Goal: Entertainment & Leisure: Consume media (video, audio)

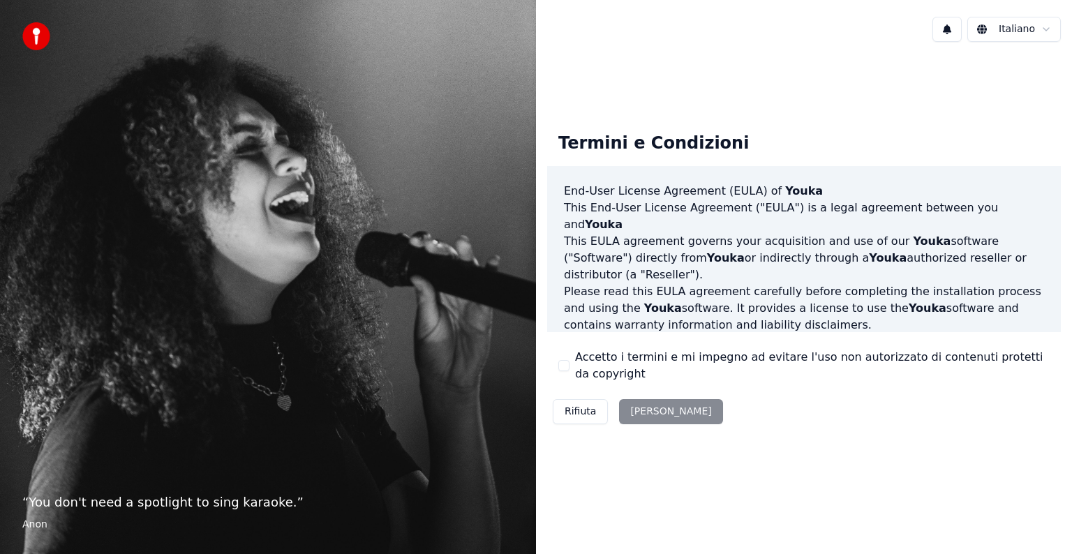
click at [656, 417] on div "Rifiuta Accetta" at bounding box center [637, 412] width 181 height 36
click at [564, 366] on button "Accetto i termini e mi impegno ad evitare l'uso non autorizzato di contenuti pr…" at bounding box center [563, 365] width 11 height 11
click at [635, 413] on button "Accetta" at bounding box center [670, 411] width 103 height 25
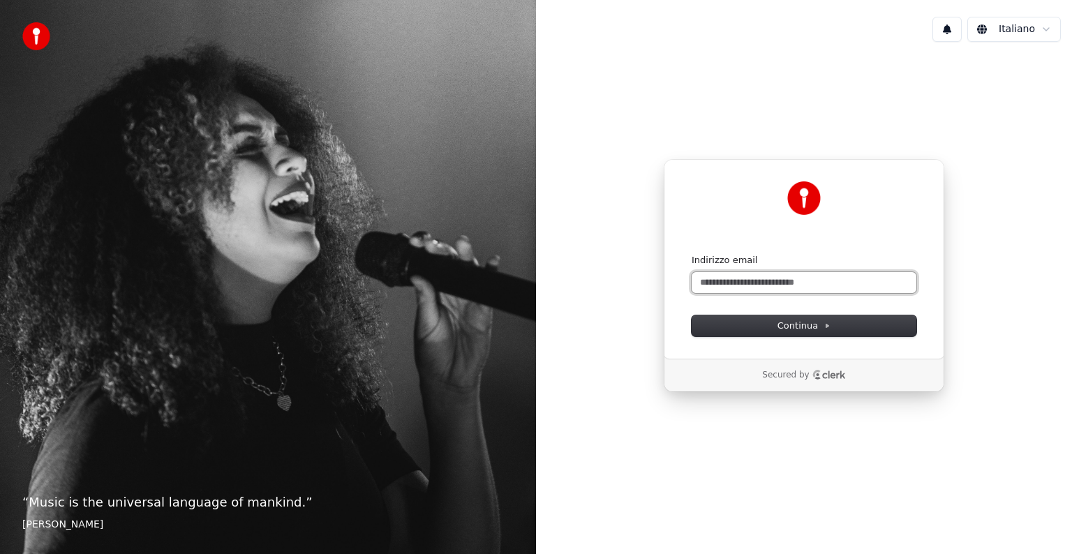
click at [801, 285] on input "Indirizzo email" at bounding box center [804, 282] width 225 height 21
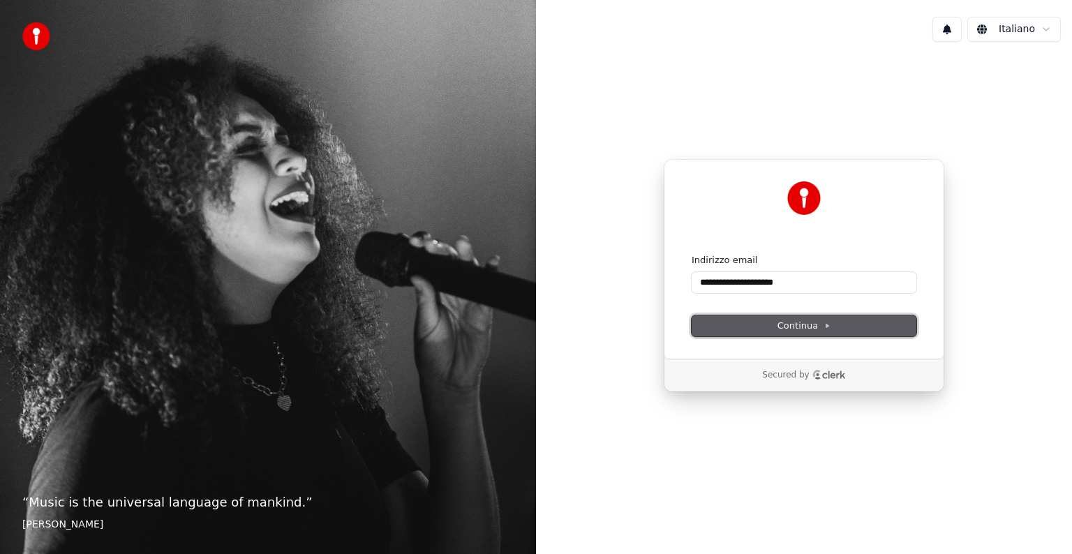
click at [817, 329] on span "Continua" at bounding box center [803, 326] width 53 height 13
type input "**********"
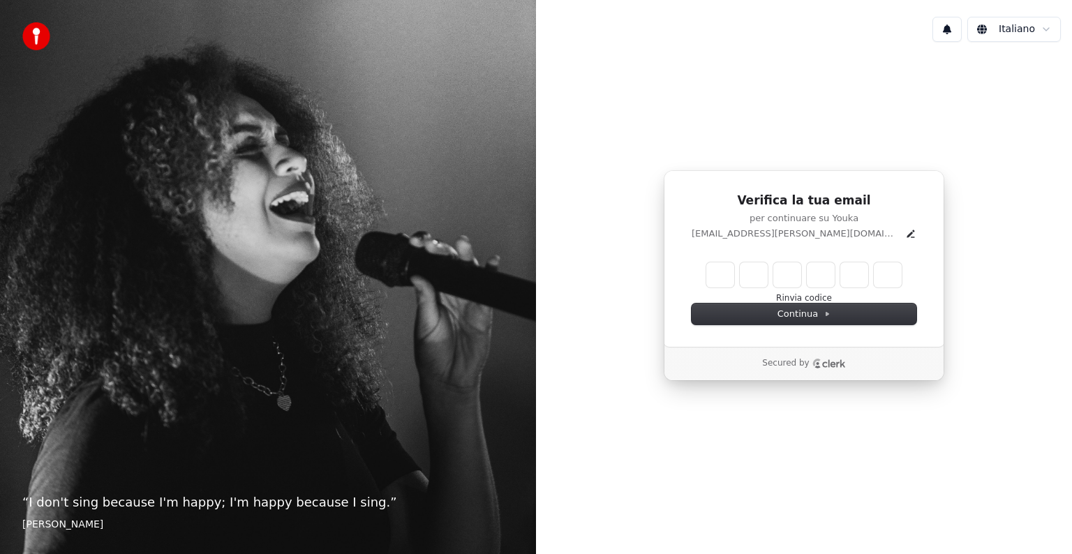
click at [717, 281] on input "Enter verification code" at bounding box center [803, 274] width 195 height 25
type input "******"
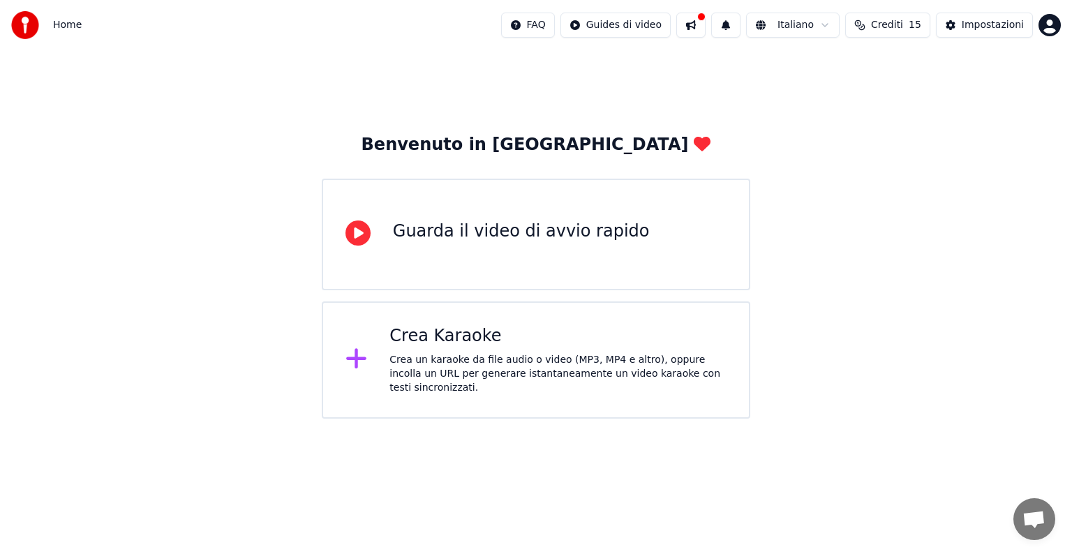
click at [491, 237] on div "Guarda il video di avvio rapido" at bounding box center [521, 232] width 257 height 22
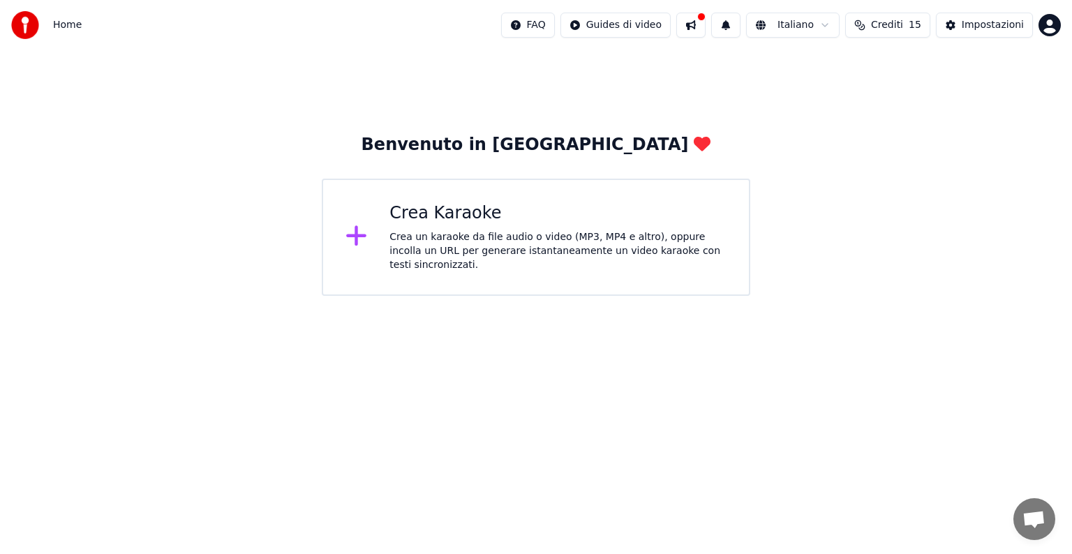
click at [514, 242] on div "Crea un karaoke da file audio o video (MP3, MP4 e altro), oppure incolla un URL…" at bounding box center [557, 251] width 337 height 42
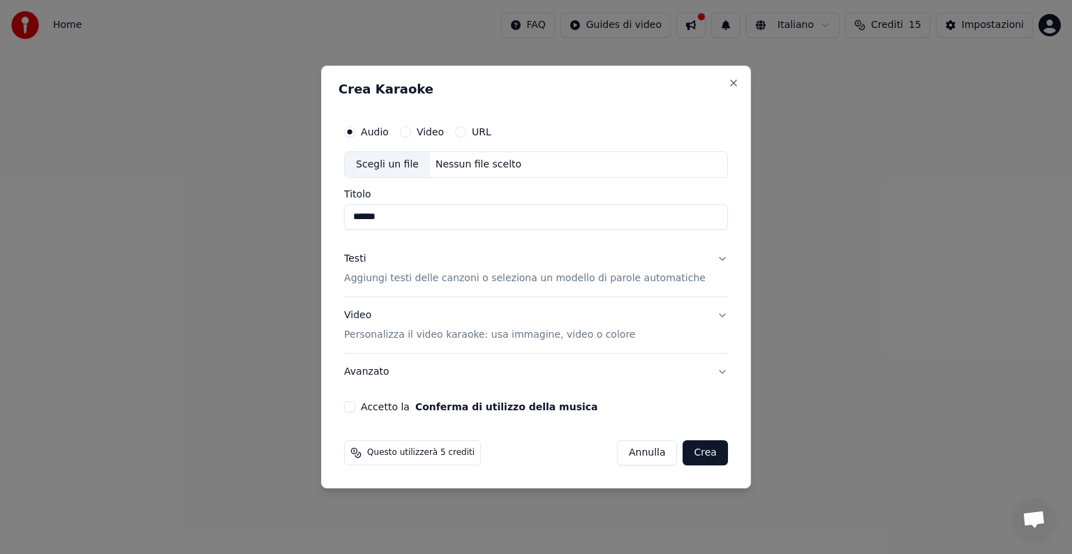
type input "******"
click at [355, 409] on button "Accetto la Conferma di utilizzo della musica" at bounding box center [349, 406] width 11 height 11
click at [708, 260] on button "Testi Aggiungi testi delle canzoni o seleziona un modello di parole automatiche" at bounding box center [536, 269] width 384 height 56
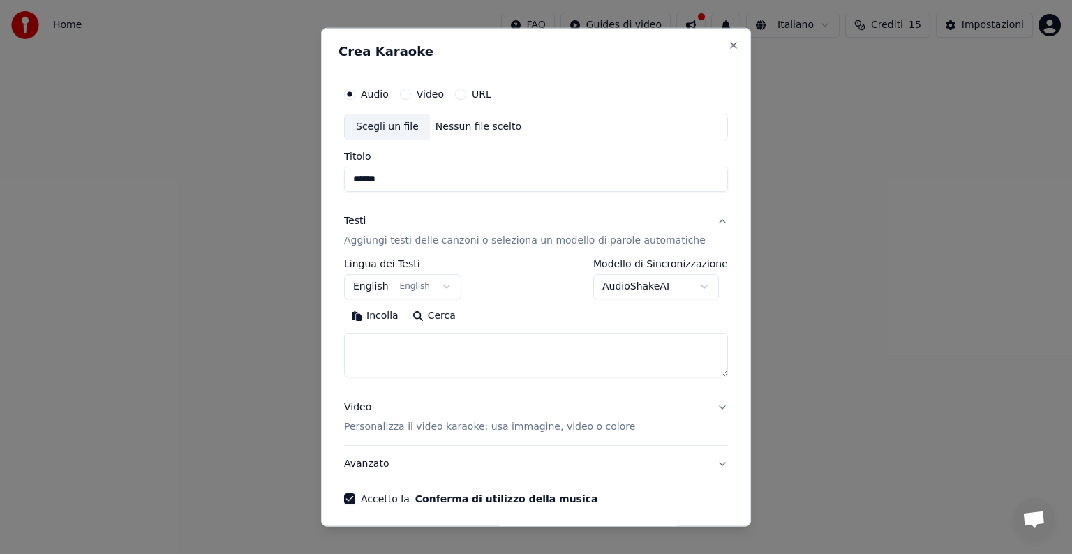
click at [449, 288] on body "**********" at bounding box center [536, 148] width 1072 height 296
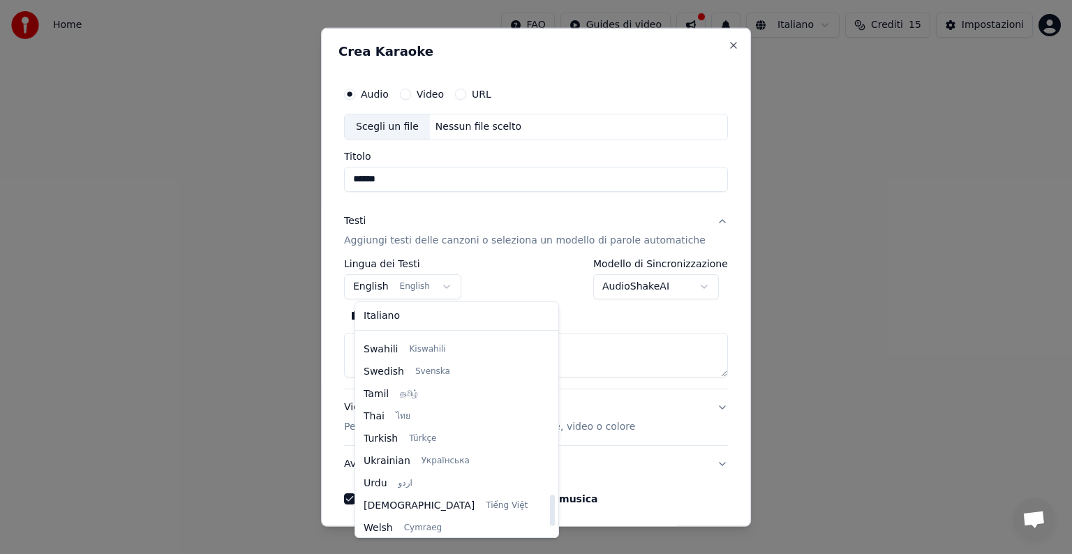
scroll to position [1071, 0]
click at [670, 296] on body "**********" at bounding box center [536, 148] width 1072 height 296
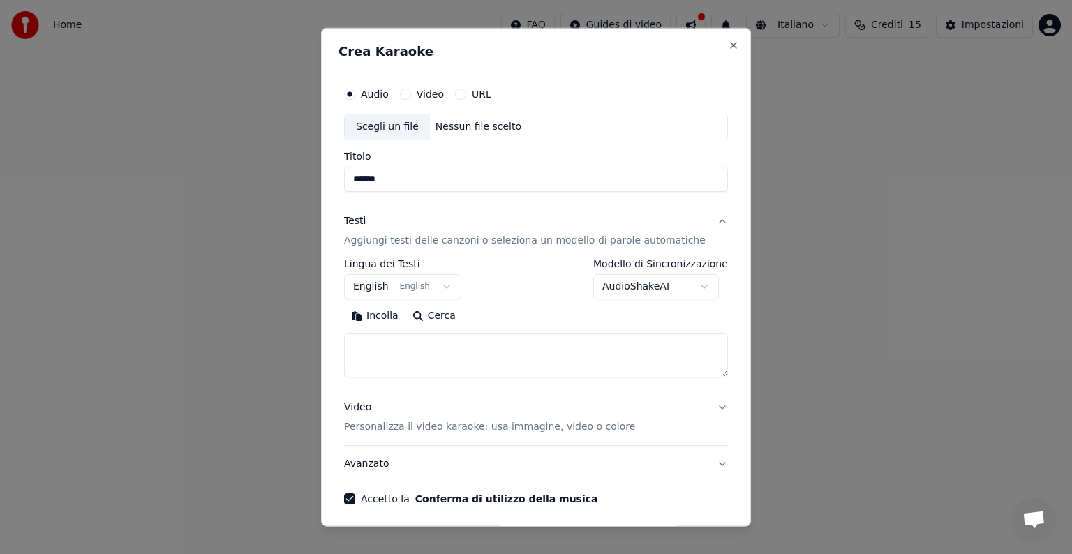
click at [412, 128] on div "Scegli un file" at bounding box center [387, 126] width 85 height 25
select select
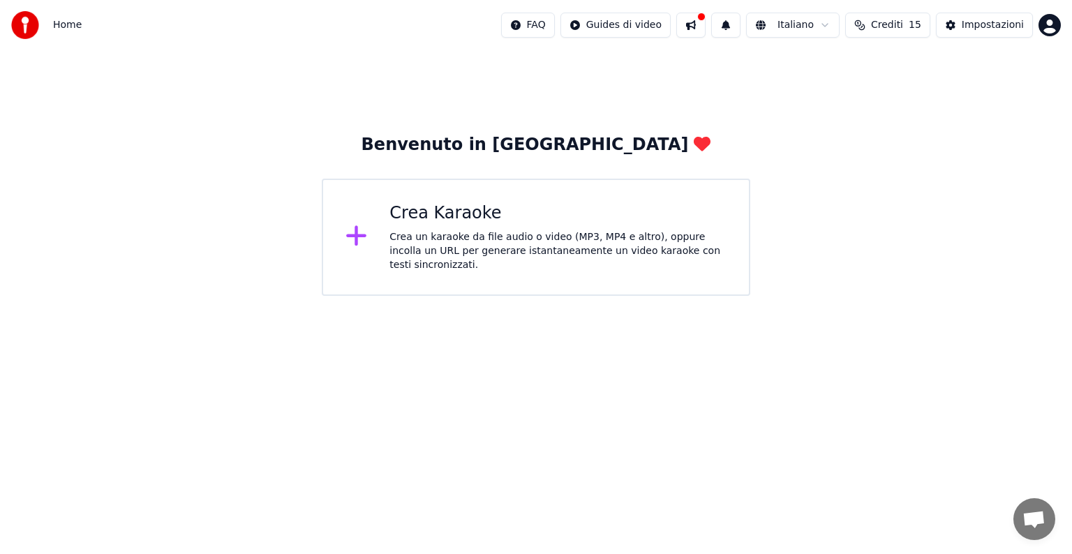
click at [461, 254] on div "Crea un karaoke da file audio o video (MP3, MP4 e altro), oppure incolla un URL…" at bounding box center [557, 251] width 337 height 42
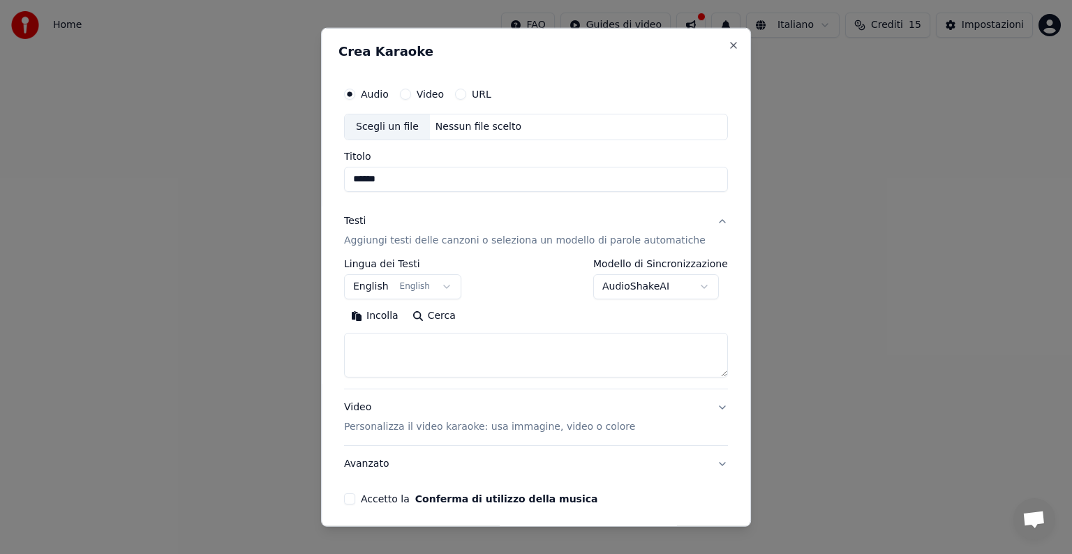
click at [408, 123] on div "Scegli un file" at bounding box center [387, 126] width 85 height 25
type input "**********"
click at [373, 315] on button "Incolla" at bounding box center [374, 316] width 61 height 22
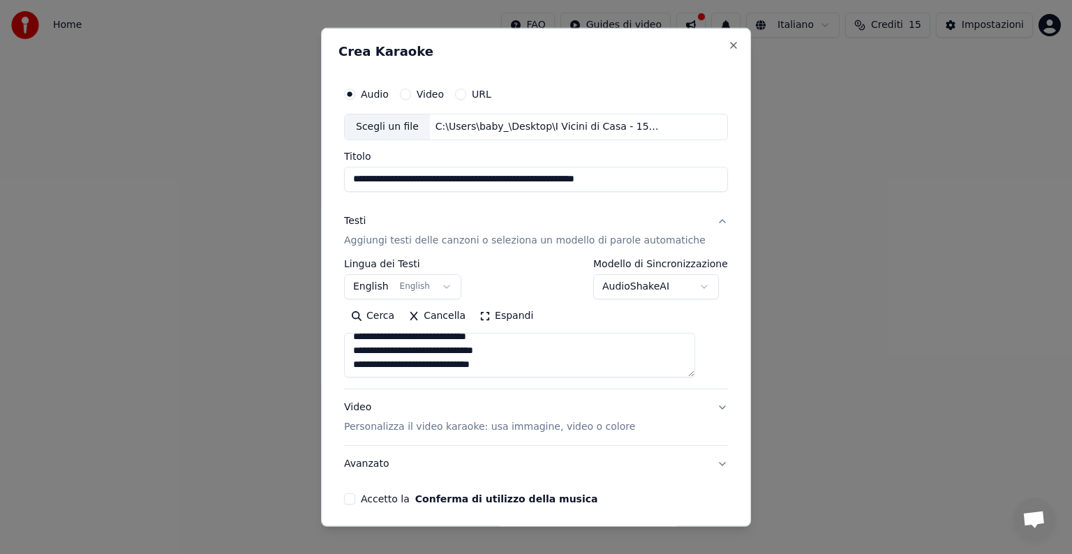
scroll to position [53, 0]
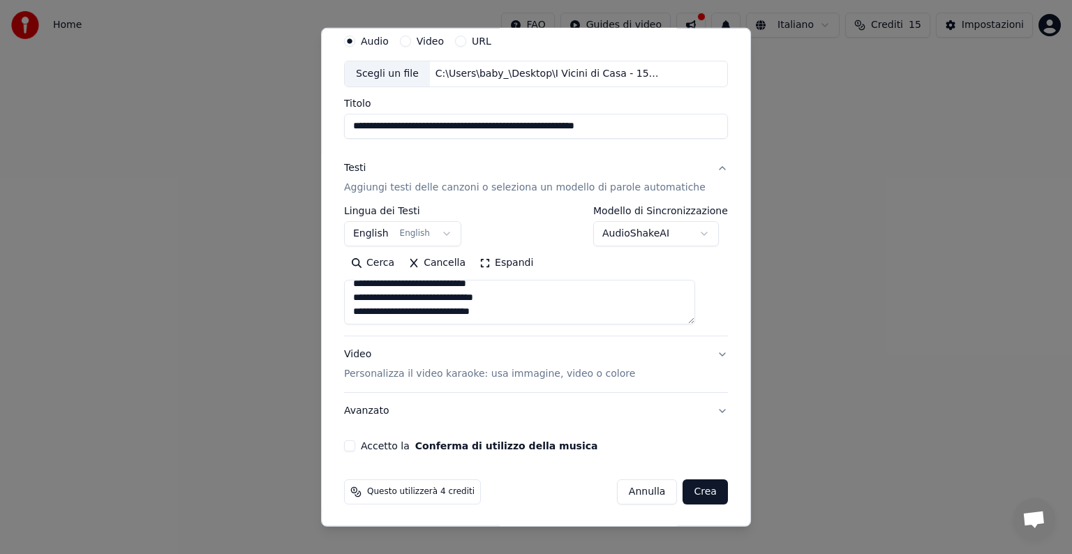
click at [701, 349] on button "Video Personalizza il video karaoke: usa immagine, video o colore" at bounding box center [536, 364] width 384 height 56
type textarea "**********"
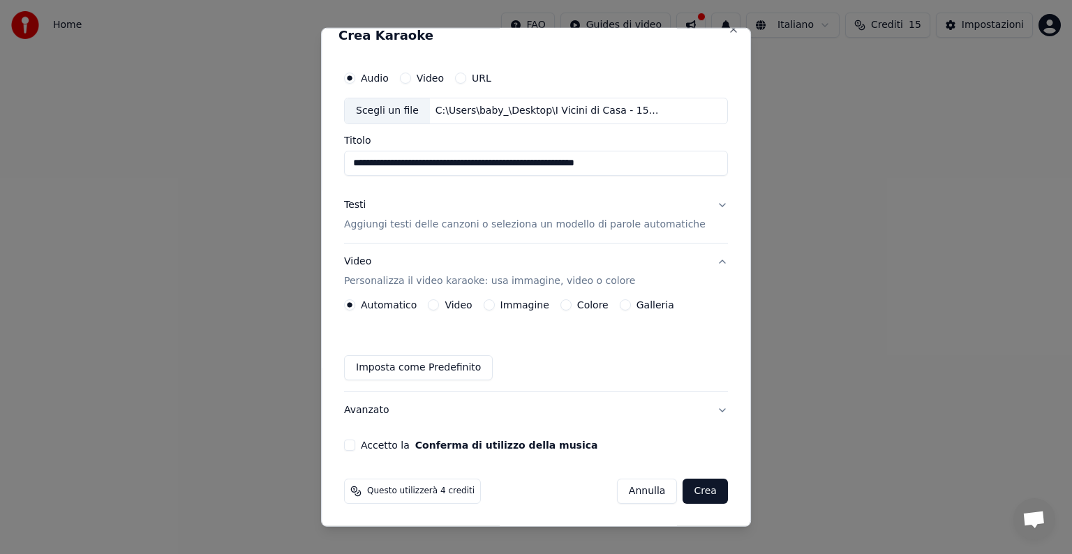
scroll to position [15, 0]
click at [570, 304] on button "Colore" at bounding box center [565, 305] width 11 height 11
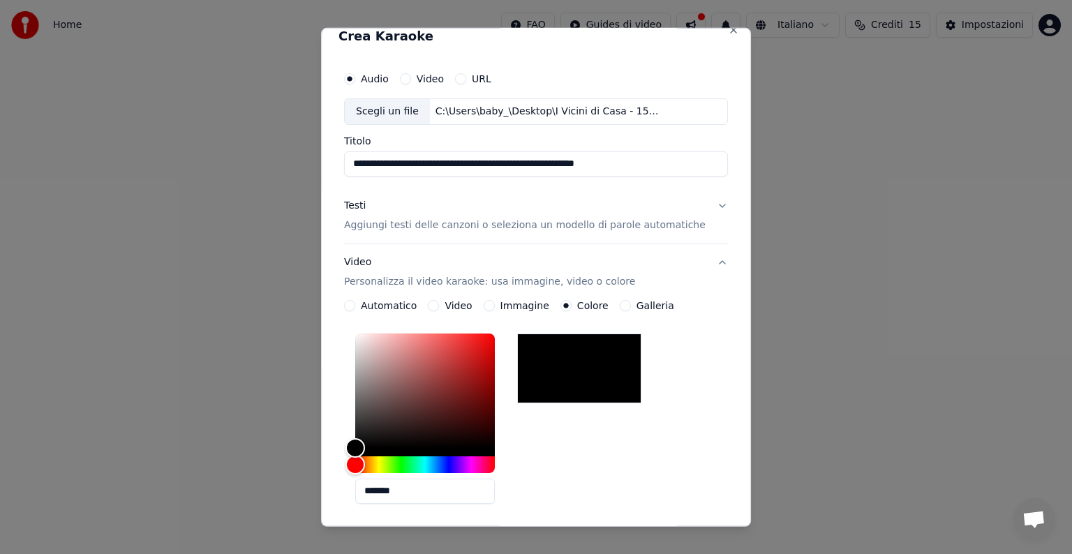
click at [567, 355] on div at bounding box center [579, 369] width 124 height 70
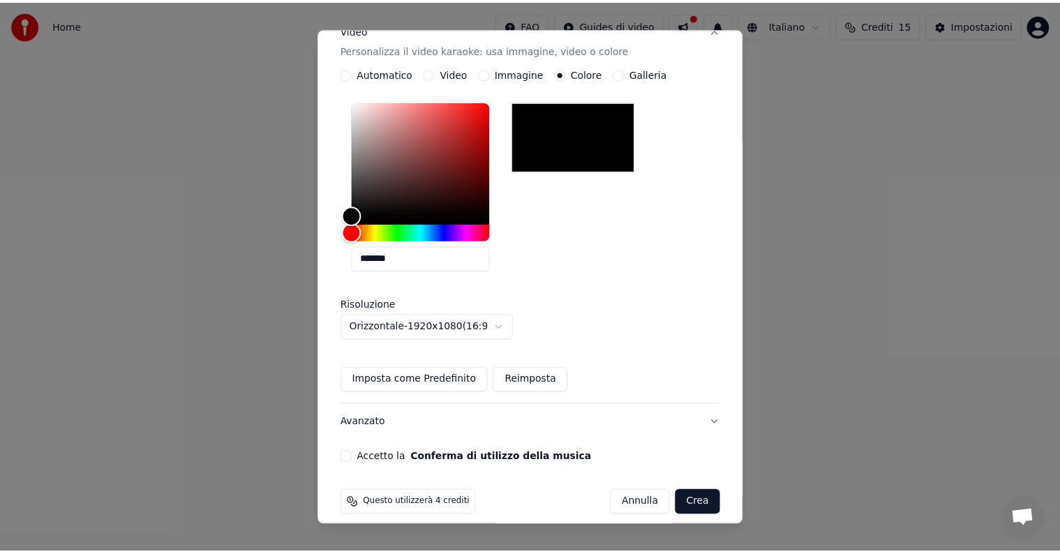
scroll to position [260, 0]
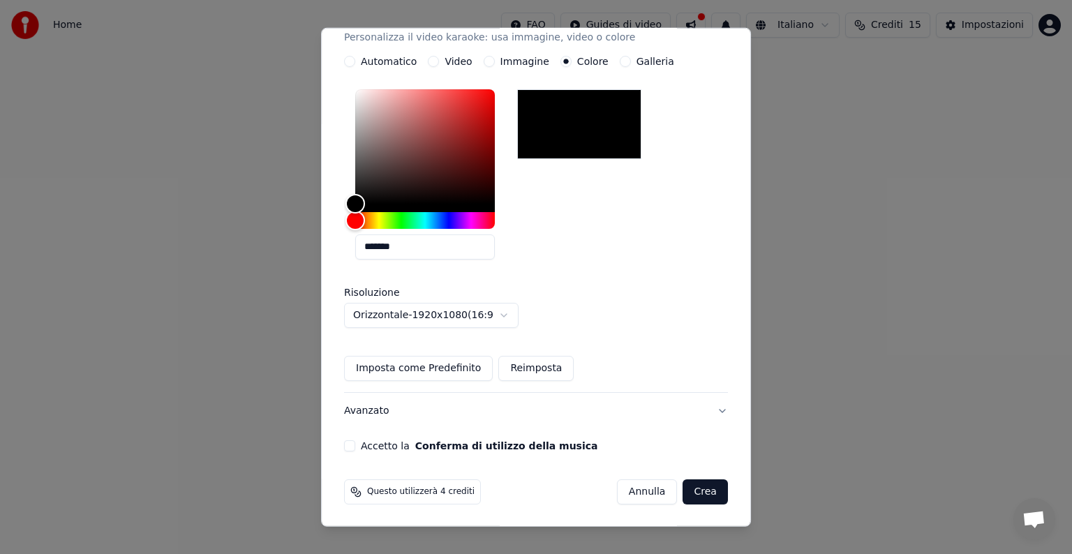
click at [355, 447] on button "Accetto la Conferma di utilizzo della musica" at bounding box center [349, 445] width 11 height 11
click at [683, 489] on button "Crea" at bounding box center [705, 491] width 45 height 25
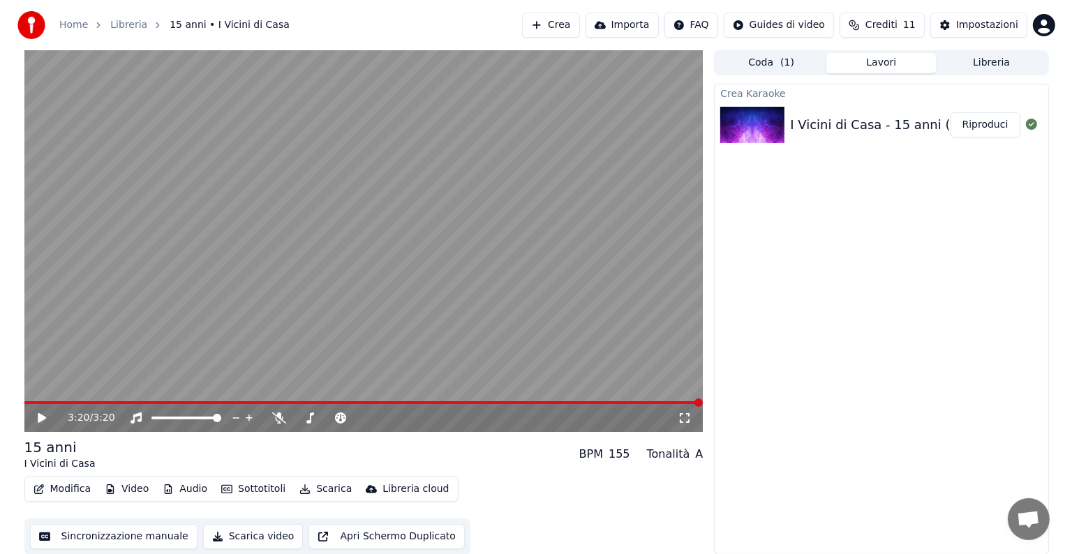
scroll to position [1, 0]
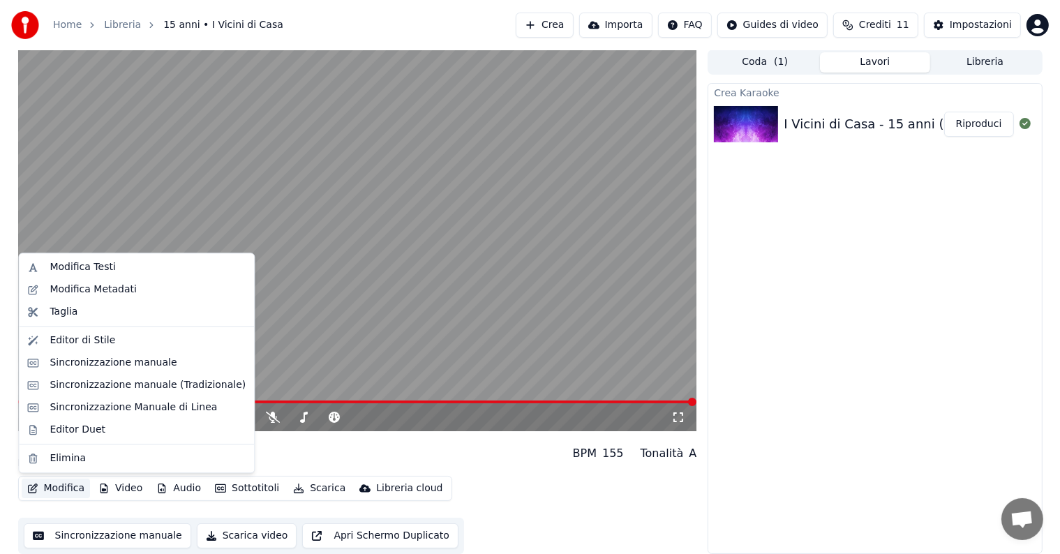
click at [70, 486] on button "Modifica" at bounding box center [56, 489] width 69 height 20
click at [93, 266] on div "Modifica Testi" at bounding box center [83, 267] width 66 height 14
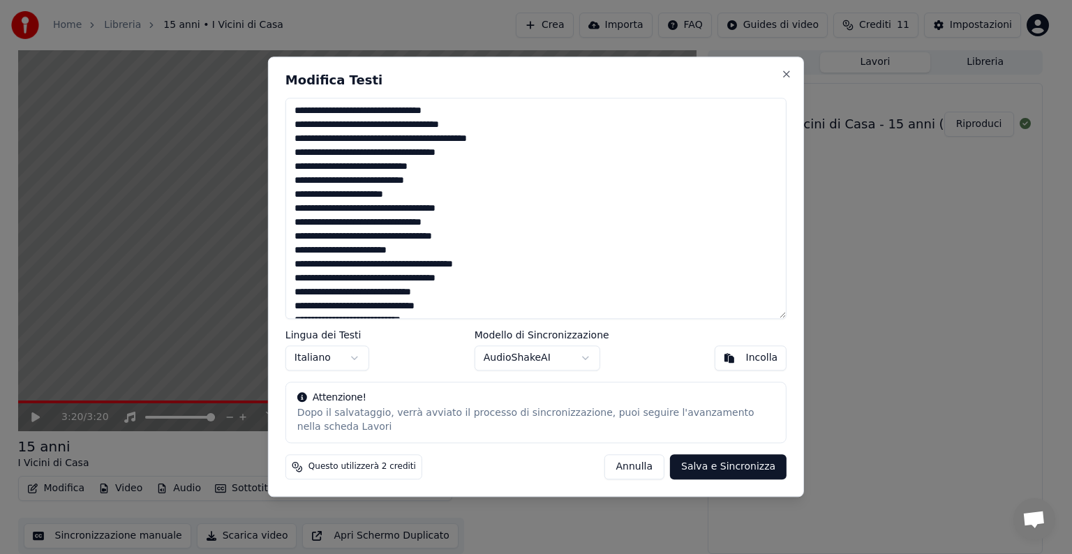
click at [294, 192] on textarea at bounding box center [535, 208] width 501 height 221
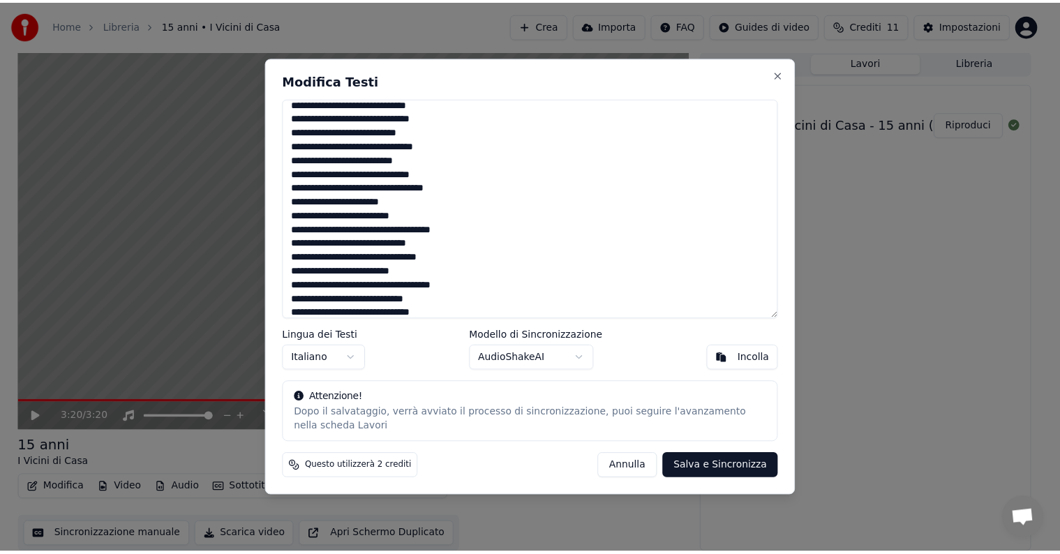
scroll to position [209, 0]
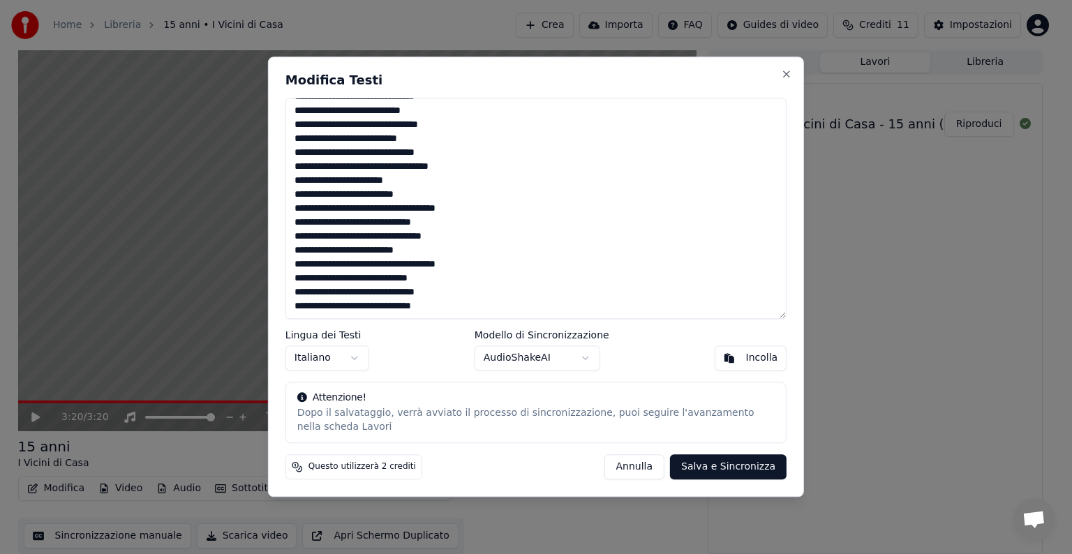
click at [635, 465] on button "Annulla" at bounding box center [634, 467] width 61 height 25
type textarea "**********"
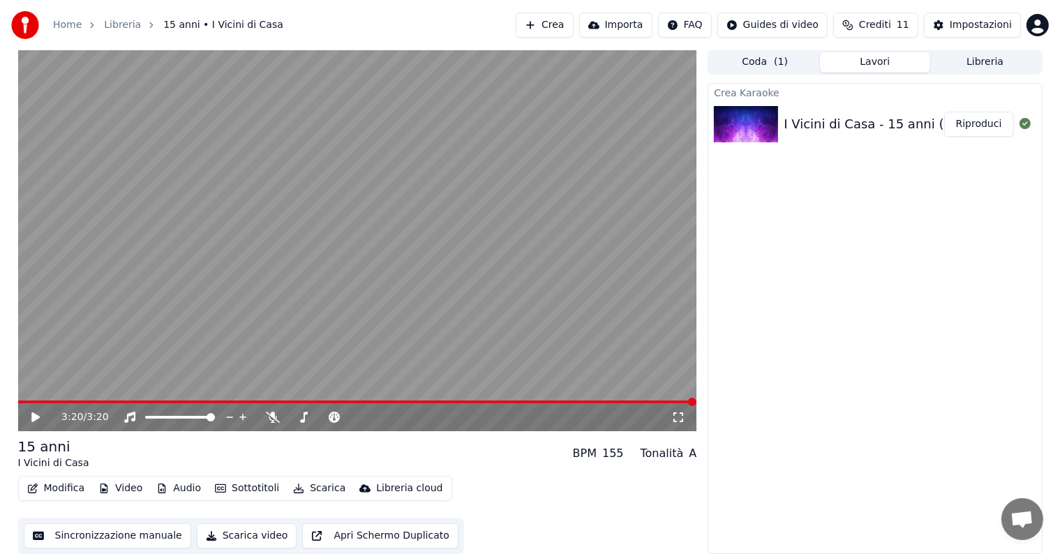
click at [239, 537] on button "Scarica video" at bounding box center [247, 535] width 100 height 25
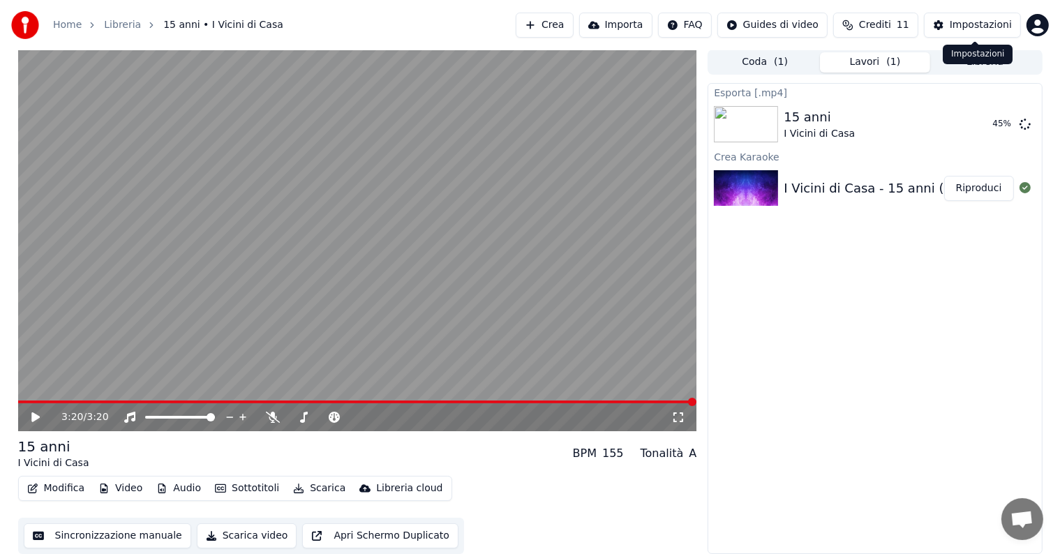
click at [953, 28] on button "Impostazioni" at bounding box center [972, 25] width 97 height 25
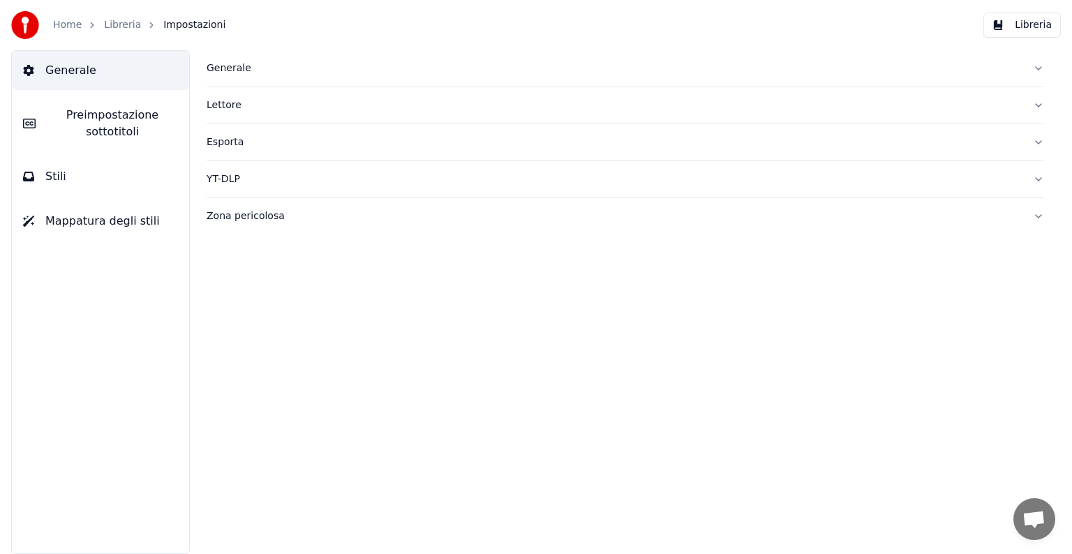
click at [1036, 142] on button "Esporta" at bounding box center [625, 142] width 837 height 36
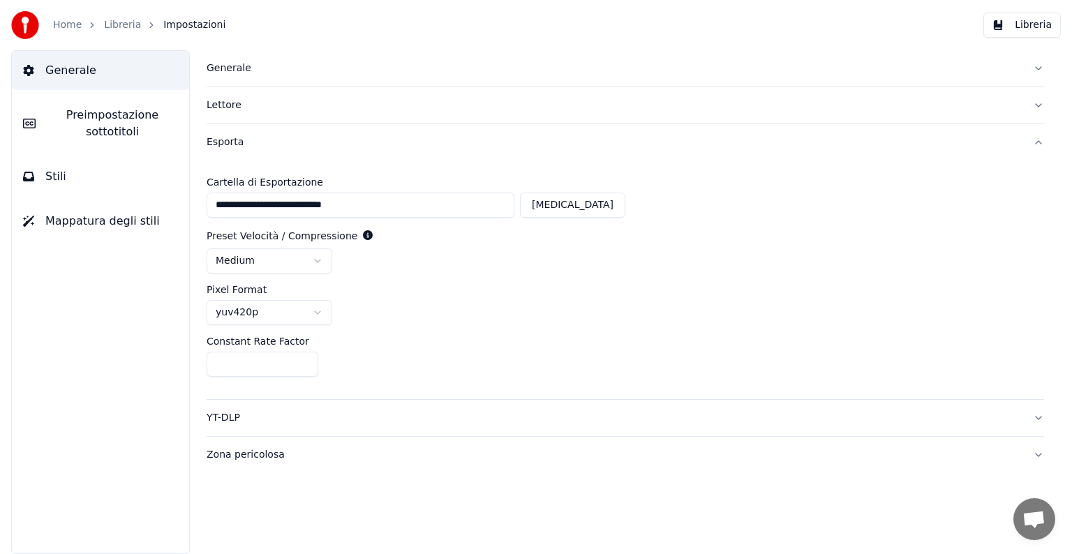
click at [1036, 143] on button "Esporta" at bounding box center [625, 142] width 837 height 36
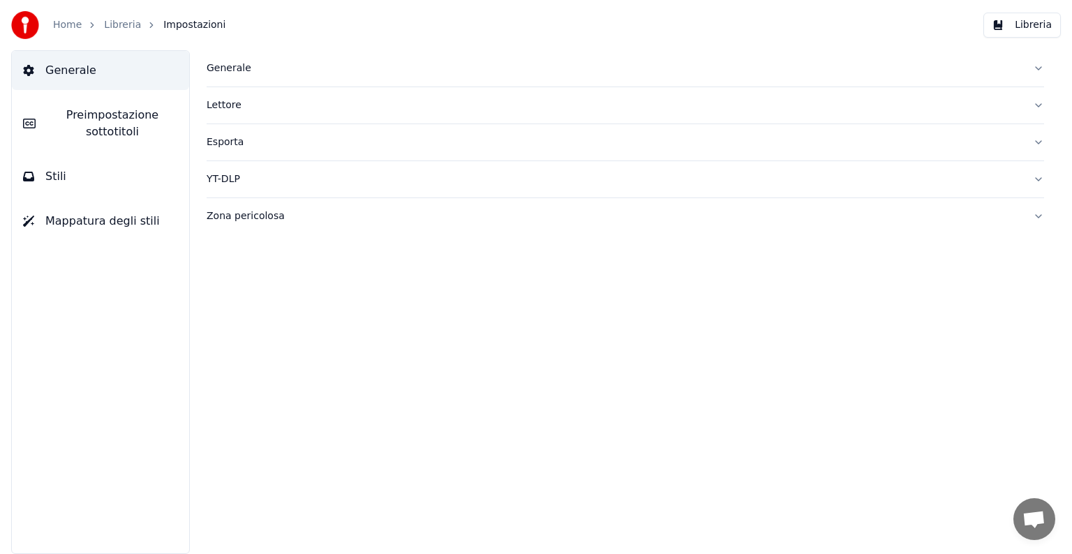
click at [1036, 71] on button "Generale" at bounding box center [625, 68] width 837 height 36
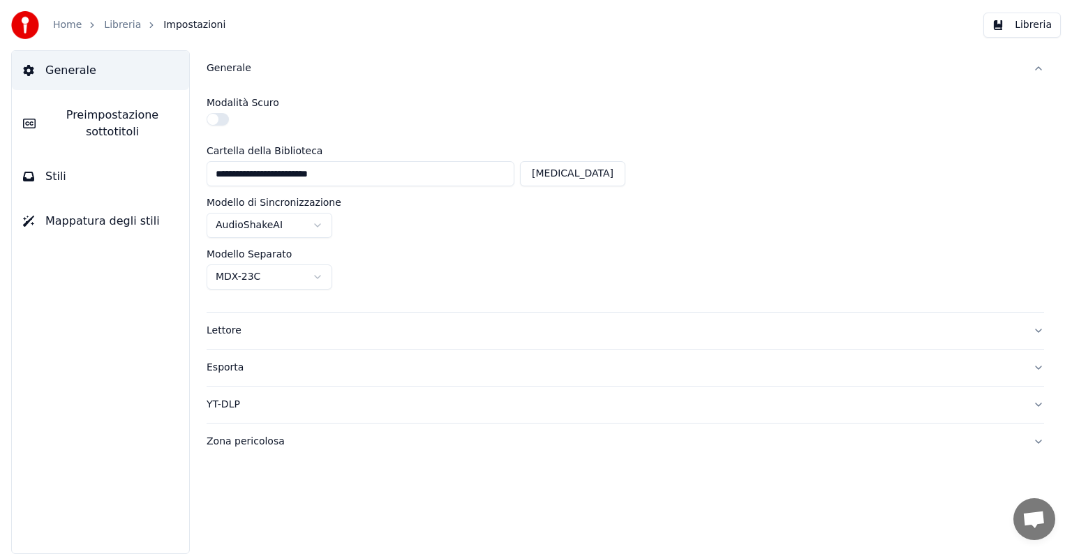
click at [107, 128] on span "Preimpostazione sottotitoli" at bounding box center [112, 123] width 131 height 33
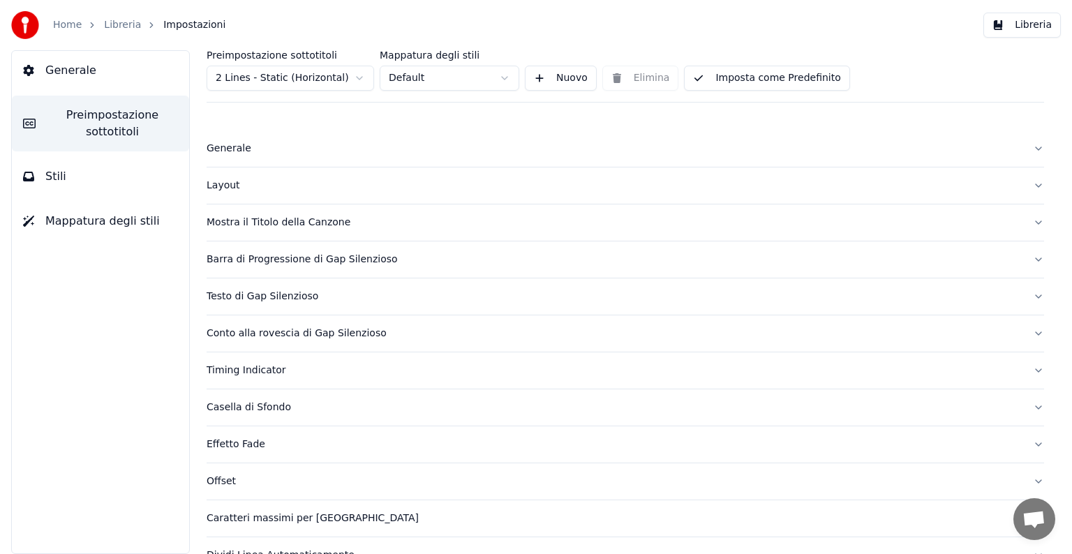
click at [504, 79] on html "Home Libreria Impostazioni Libreria Generale Preimpostazione sottotitoli Stili …" at bounding box center [536, 277] width 1072 height 554
click at [357, 77] on html "Home Libreria Impostazioni Libreria Generale Preimpostazione sottotitoli Stili …" at bounding box center [536, 277] width 1072 height 554
click at [356, 78] on html "Home Libreria Impostazioni Libreria Generale Preimpostazione sottotitoli Stili …" at bounding box center [536, 277] width 1072 height 554
click at [1027, 260] on button "Barra di Progressione di Gap Silenzioso" at bounding box center [625, 259] width 837 height 36
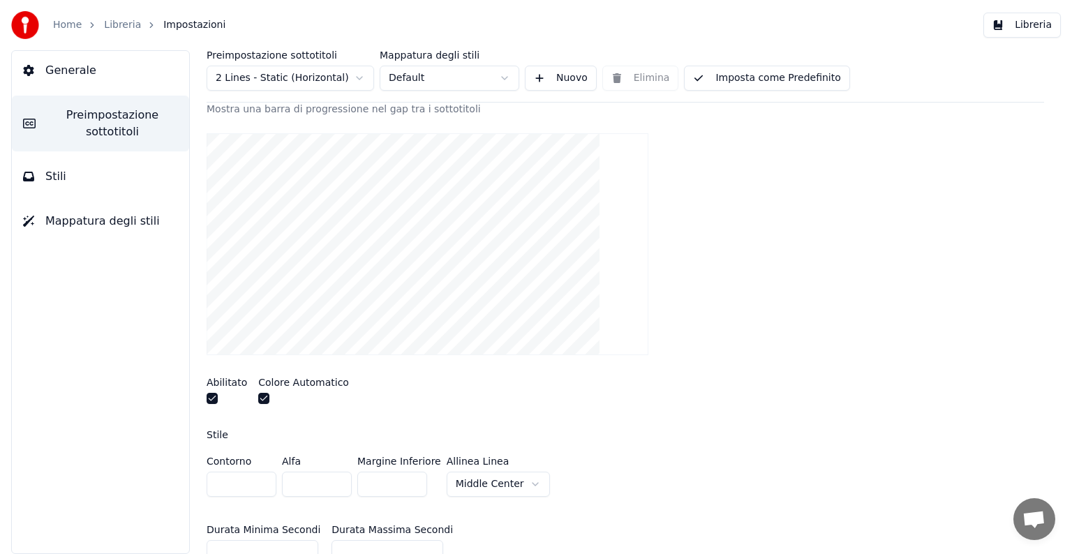
scroll to position [209, 0]
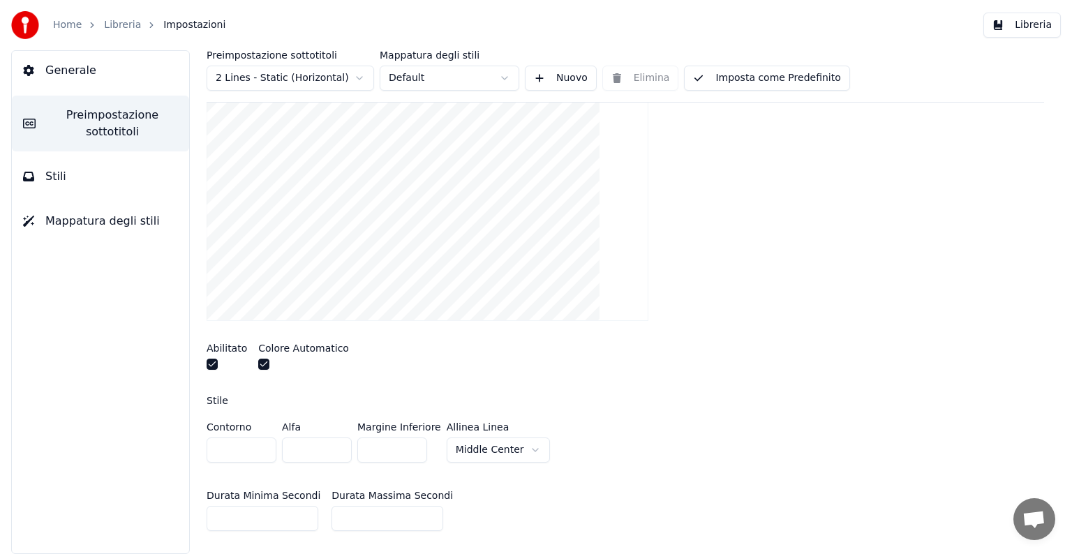
click at [260, 363] on button "button" at bounding box center [263, 364] width 11 height 11
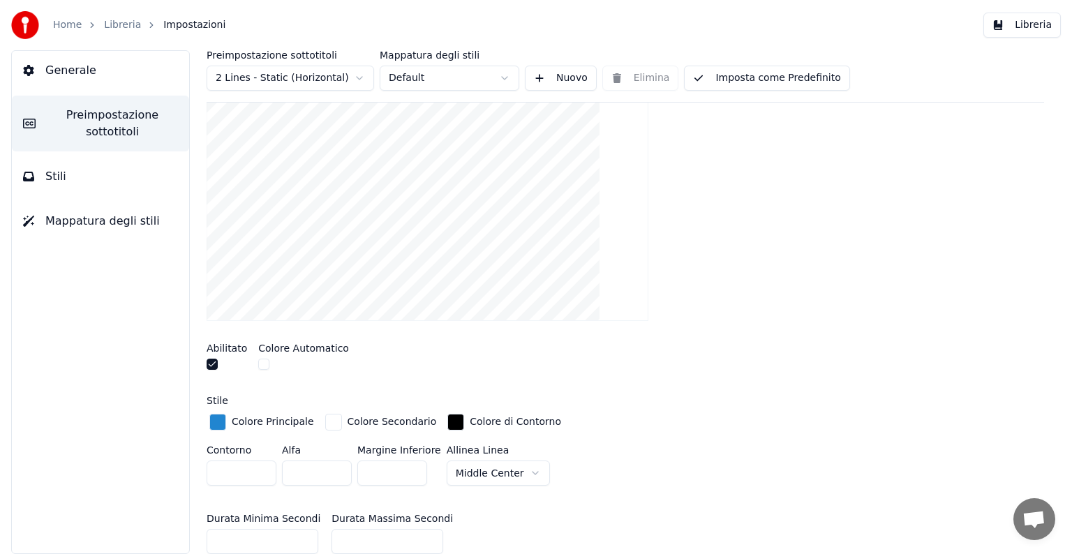
click at [216, 423] on div "button" at bounding box center [217, 422] width 17 height 17
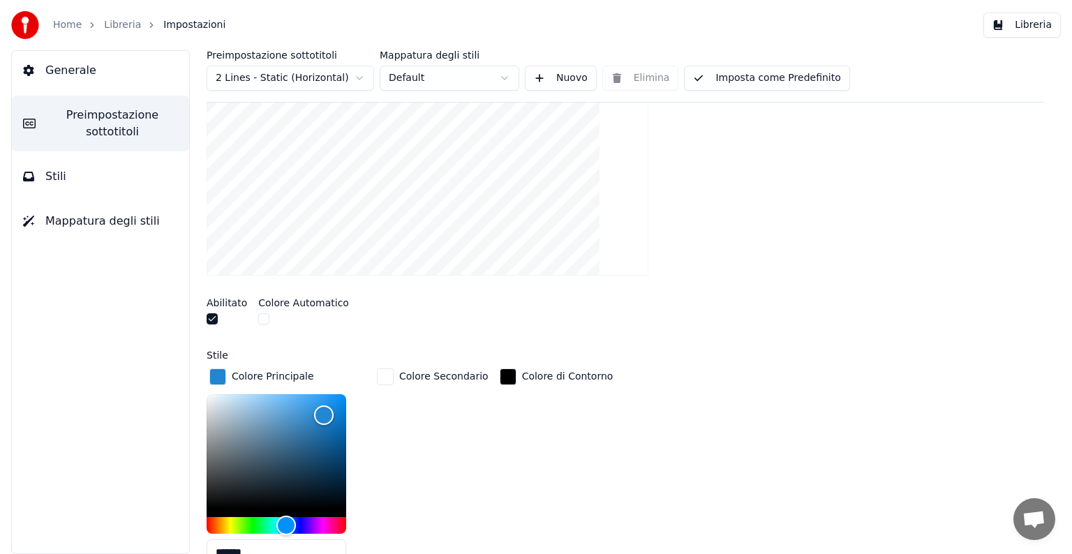
scroll to position [279, 0]
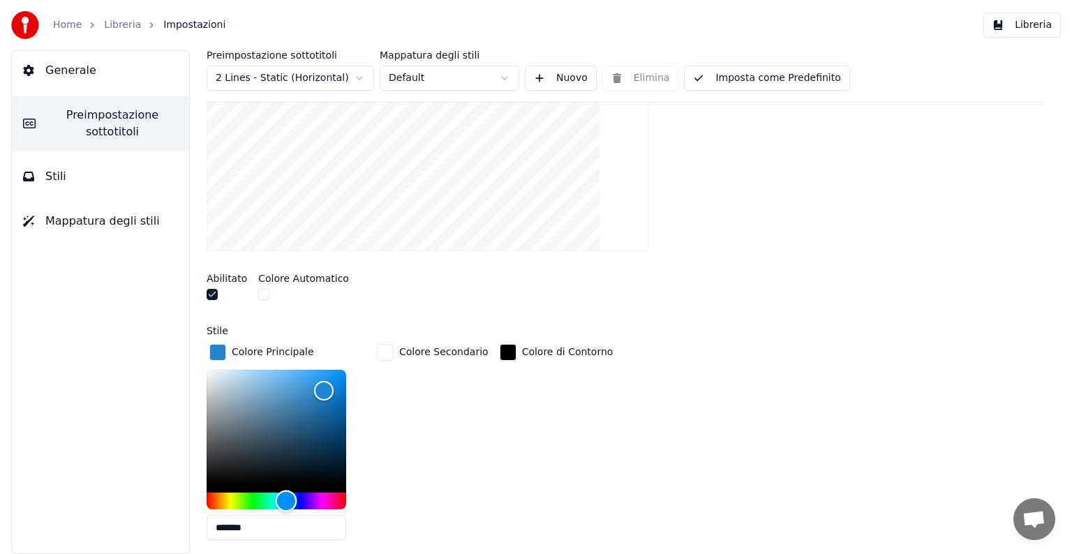
click at [221, 498] on div "Hue" at bounding box center [277, 501] width 140 height 17
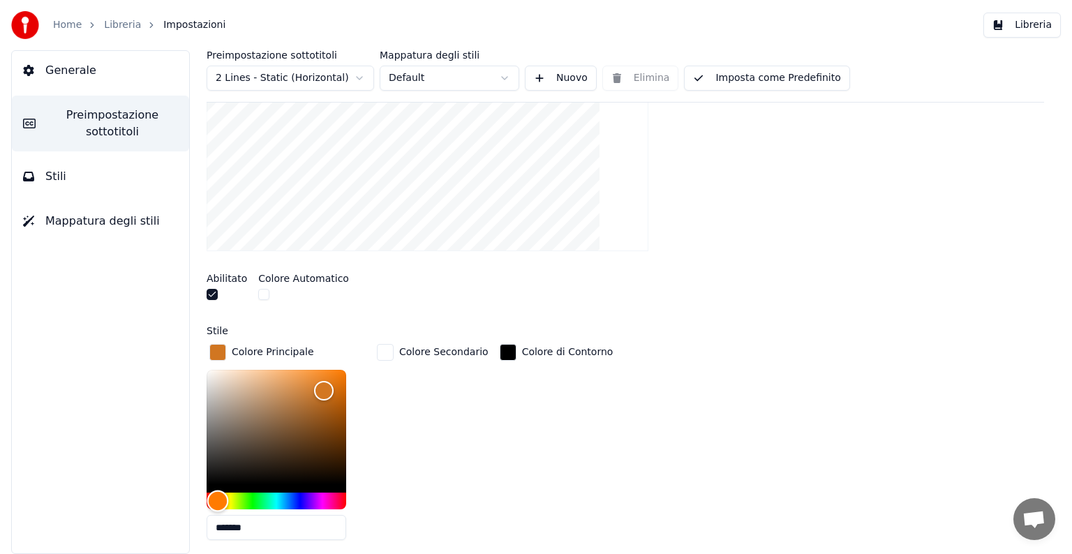
drag, startPoint x: 223, startPoint y: 498, endPoint x: 218, endPoint y: 489, distance: 10.7
click at [218, 491] on div "Hue" at bounding box center [218, 502] width 22 height 22
drag, startPoint x: 324, startPoint y: 389, endPoint x: 329, endPoint y: 394, distance: 7.4
click at [329, 394] on div "Color" at bounding box center [330, 396] width 22 height 22
click at [297, 498] on div "Hue" at bounding box center [277, 501] width 140 height 17
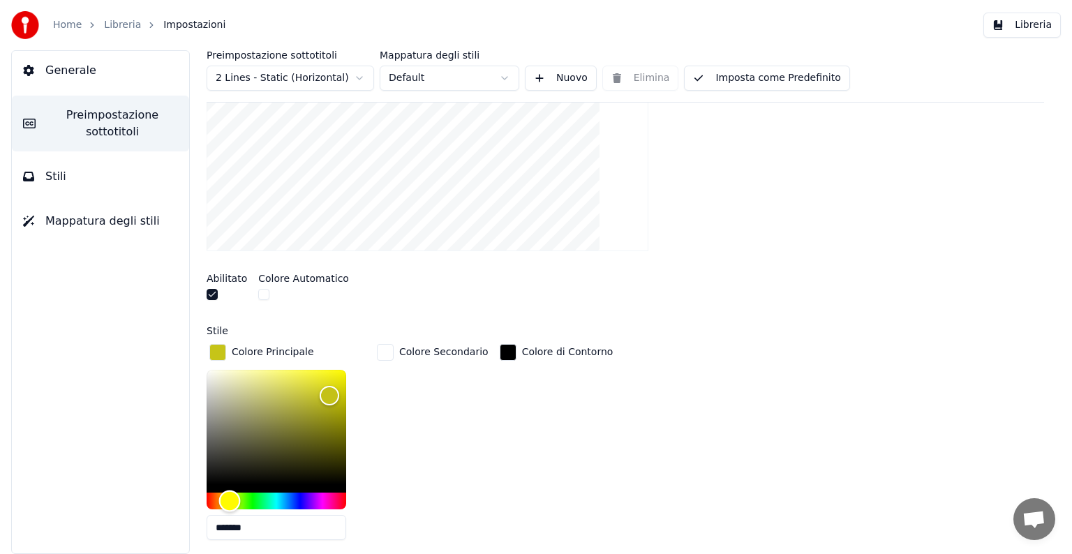
click at [230, 496] on div "Hue" at bounding box center [277, 501] width 140 height 17
type input "*******"
drag, startPoint x: 333, startPoint y: 380, endPoint x: 340, endPoint y: 375, distance: 8.9
click at [340, 375] on div "Color" at bounding box center [340, 377] width 22 height 22
click at [264, 299] on button "button" at bounding box center [263, 294] width 11 height 11
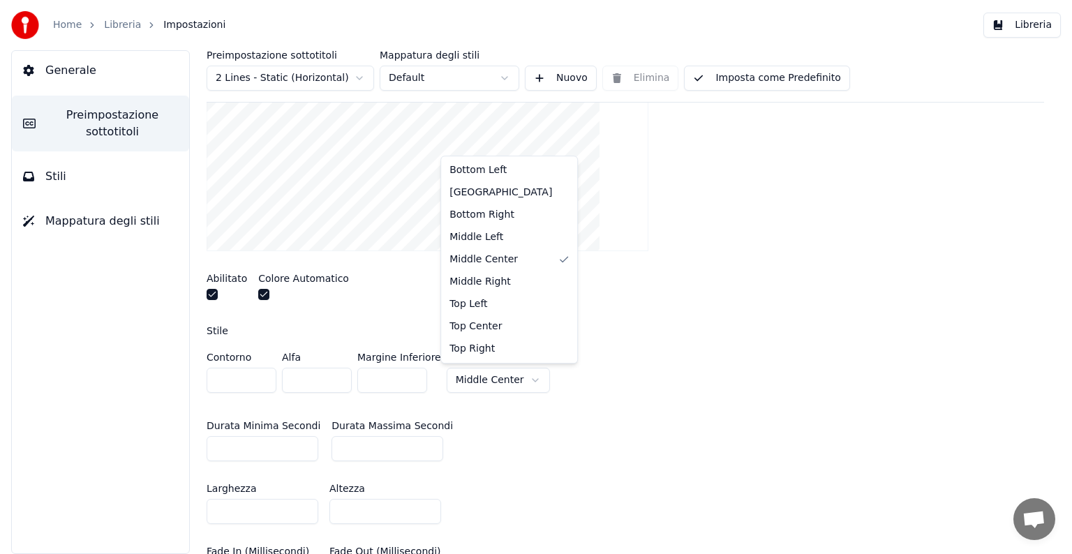
click at [521, 375] on html "Home Libreria Impostazioni Libreria Generale Preimpostazione sottotitoli Stili …" at bounding box center [536, 277] width 1072 height 554
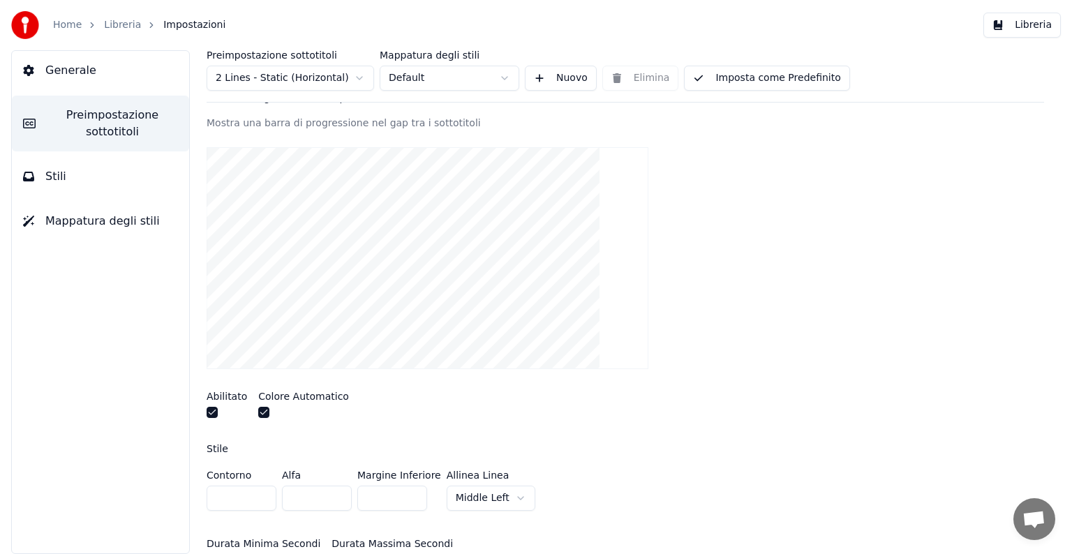
scroll to position [140, 0]
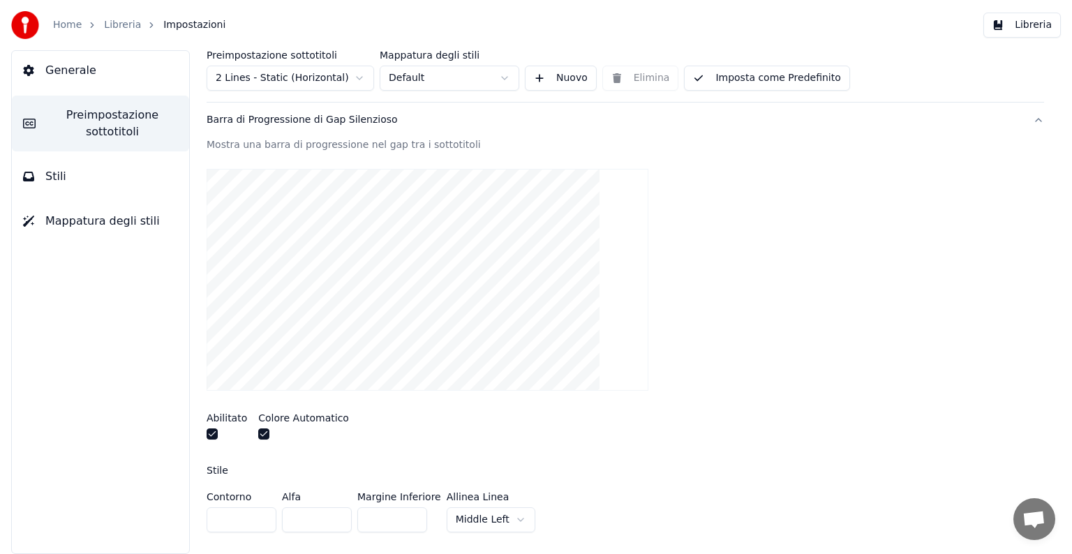
click at [513, 516] on html "Home Libreria Impostazioni Libreria Generale Preimpostazione sottotitoli Stili …" at bounding box center [536, 277] width 1072 height 554
click at [500, 331] on video at bounding box center [428, 280] width 442 height 222
click at [506, 515] on html "Home Libreria Impostazioni Libreria Generale Preimpostazione sottotitoli Stili …" at bounding box center [536, 277] width 1072 height 554
click at [519, 361] on video at bounding box center [428, 280] width 442 height 222
click at [523, 516] on html "Home Libreria Impostazioni Libreria Generale Preimpostazione sottotitoli Stili …" at bounding box center [536, 277] width 1072 height 554
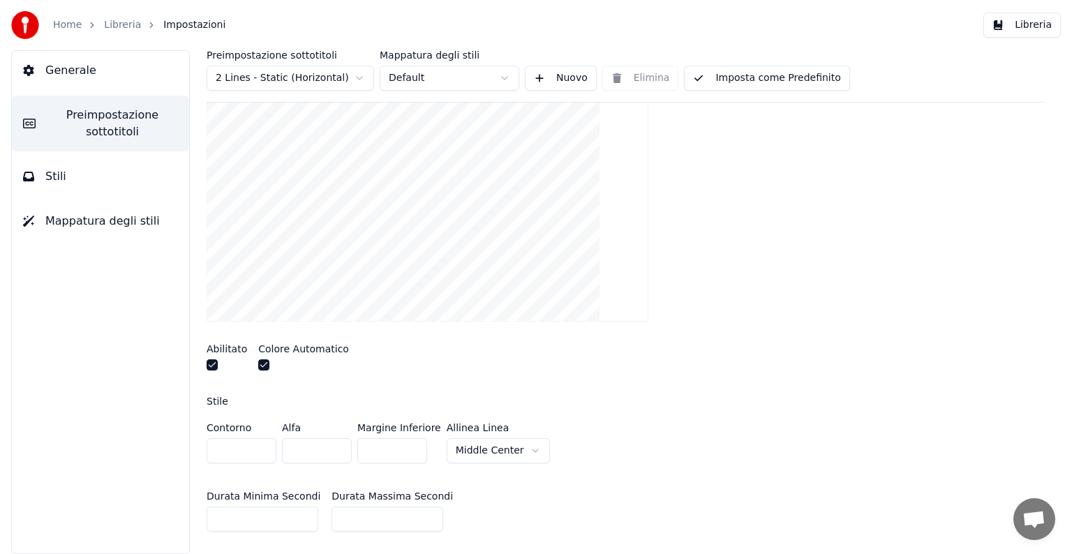
scroll to position [279, 0]
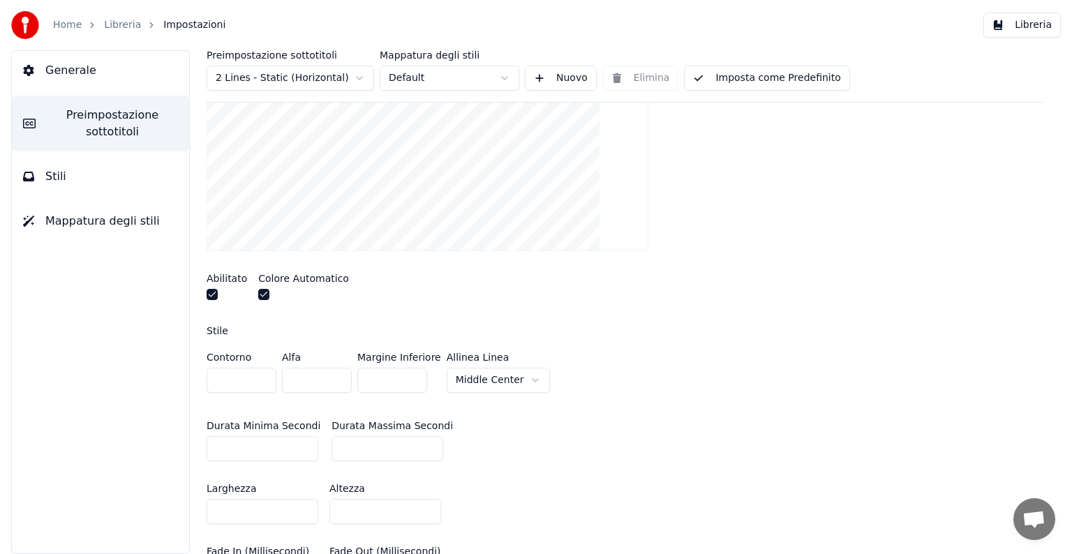
click at [366, 383] on input "*" at bounding box center [392, 380] width 70 height 25
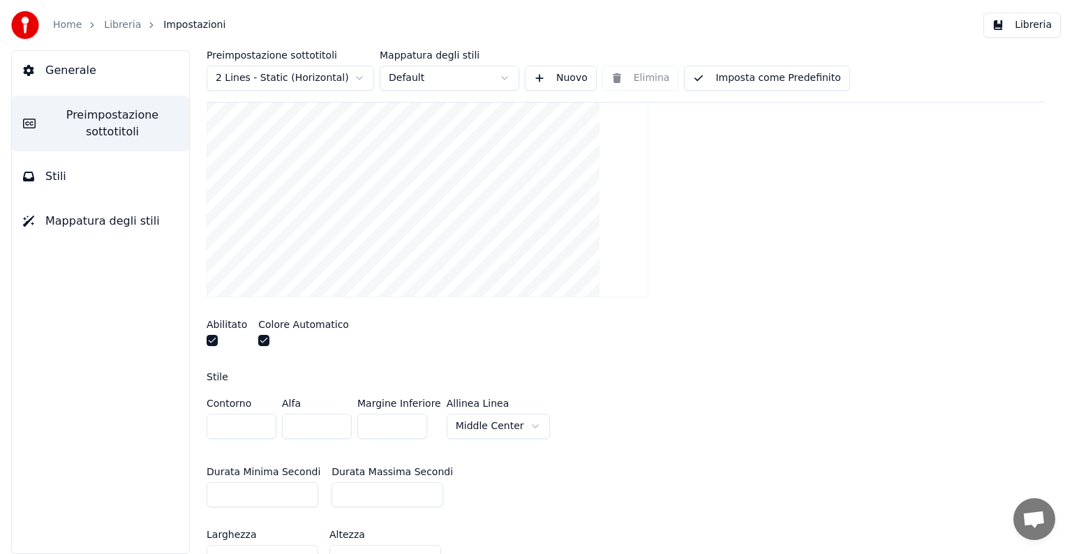
scroll to position [209, 0]
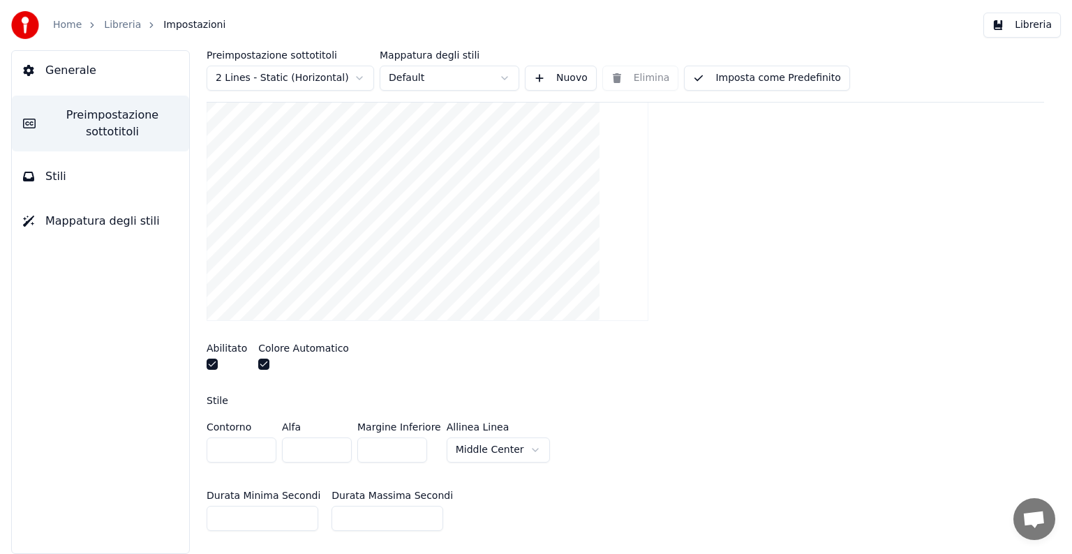
click at [454, 355] on div "Abilitato Colore Automatico" at bounding box center [625, 358] width 837 height 52
drag, startPoint x: 374, startPoint y: 453, endPoint x: 346, endPoint y: 444, distance: 29.4
click at [346, 444] on div "Contorno * Alfa * Margine Inferiore *** Allinea [GEOGRAPHIC_DATA]" at bounding box center [625, 445] width 837 height 46
type input "*"
click at [463, 375] on div "Abilitato Colore Automatico" at bounding box center [625, 358] width 837 height 52
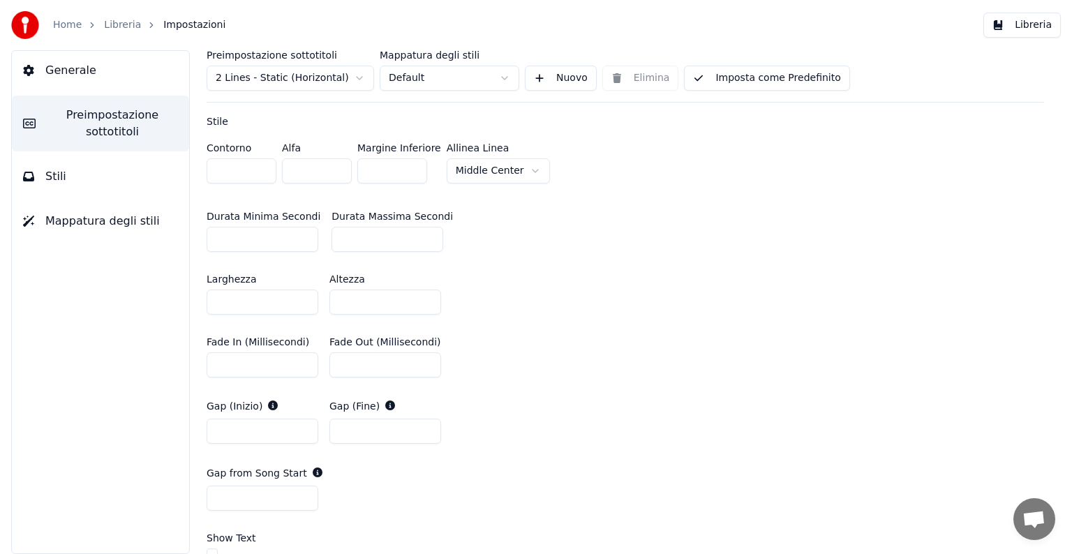
scroll to position [558, 0]
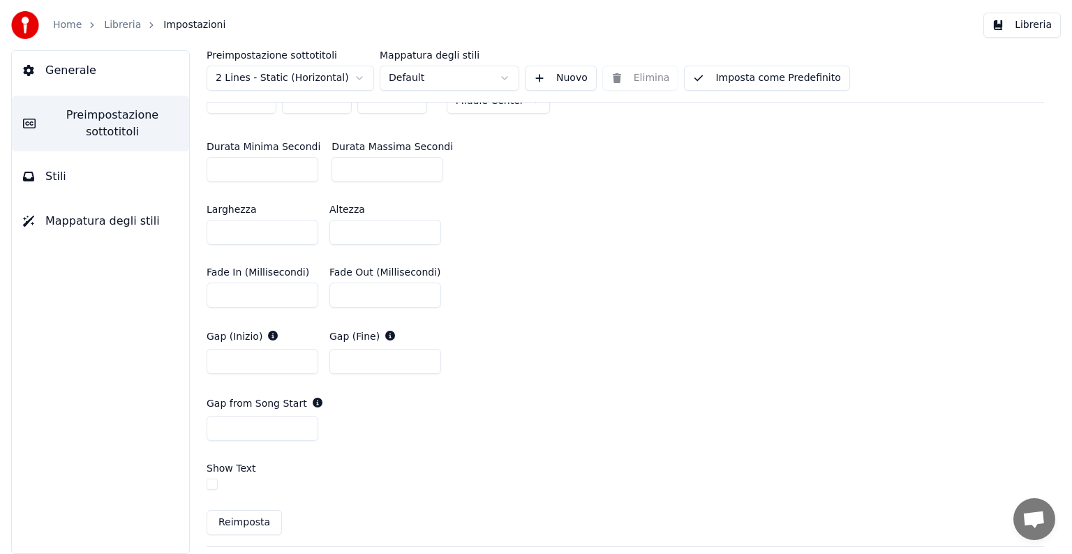
drag, startPoint x: 225, startPoint y: 427, endPoint x: 172, endPoint y: 433, distance: 54.1
click at [172, 433] on div "Generale Preimpostazione sottotitoli Stili Mappatura degli stili Preimpostazion…" at bounding box center [536, 302] width 1072 height 504
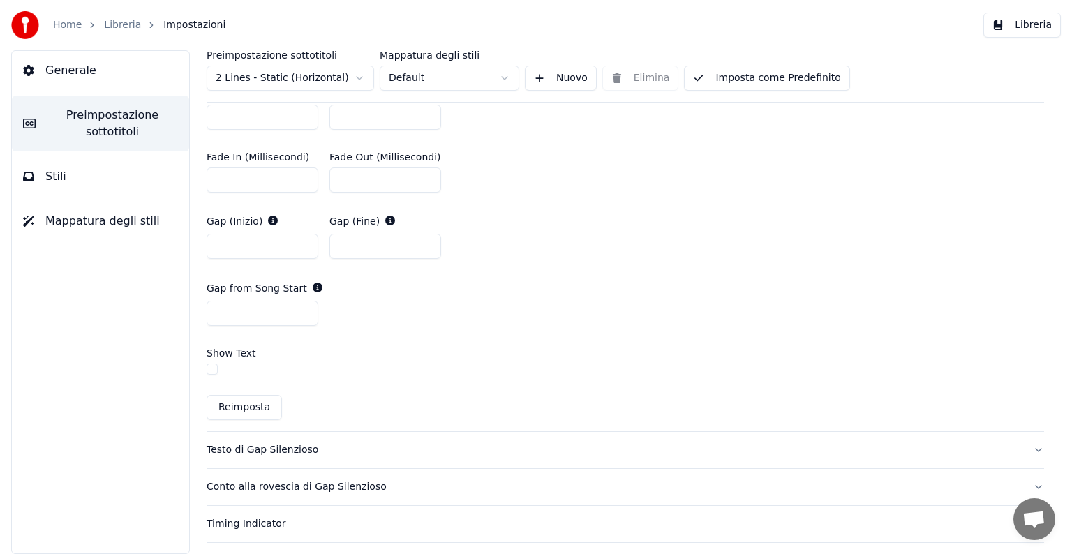
scroll to position [698, 0]
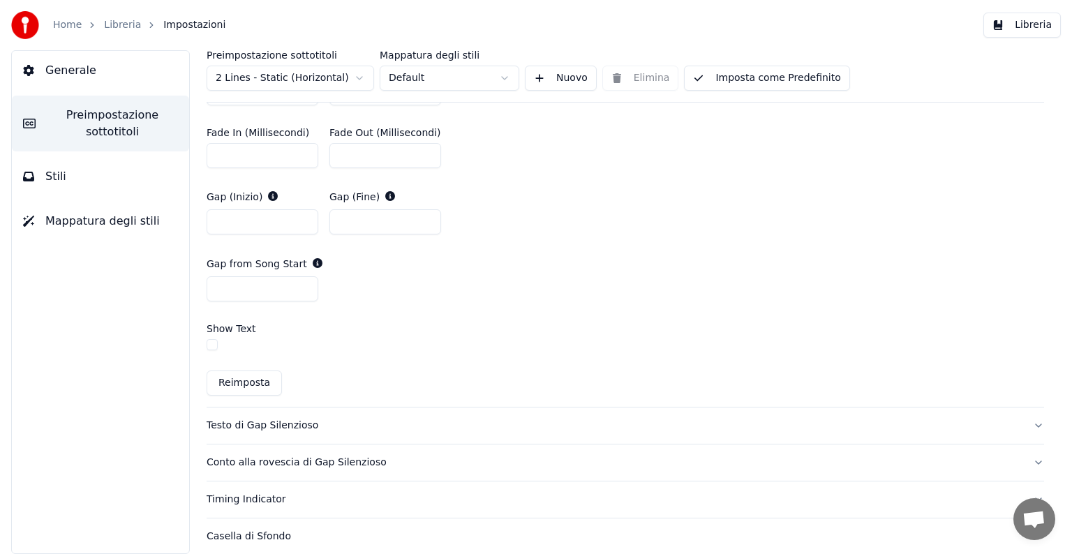
type input "*"
click at [1027, 424] on button "Testo di Gap Silenzioso" at bounding box center [625, 426] width 837 height 36
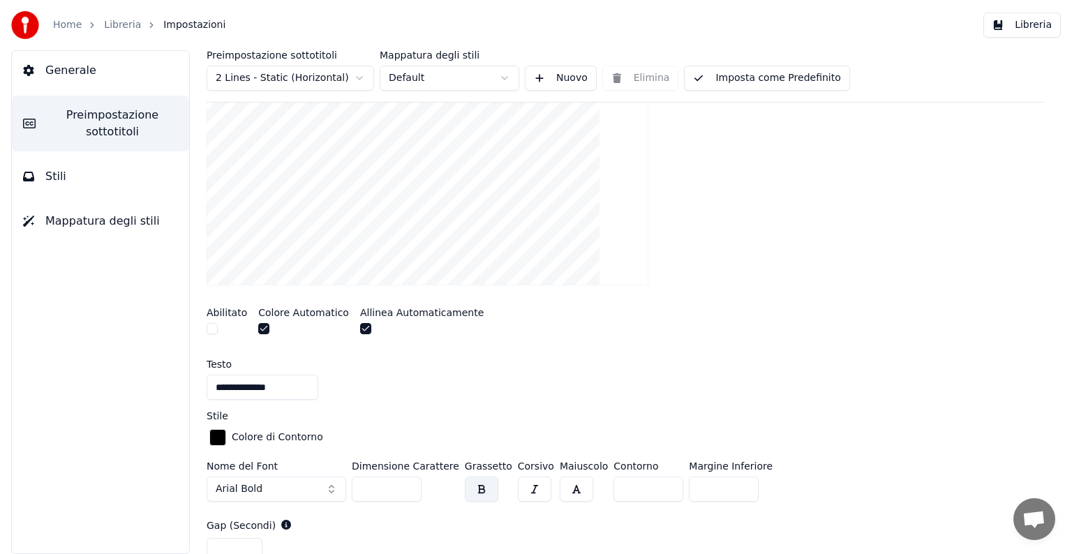
scroll to position [281, 0]
click at [331, 492] on button "Arial Bold" at bounding box center [277, 489] width 140 height 25
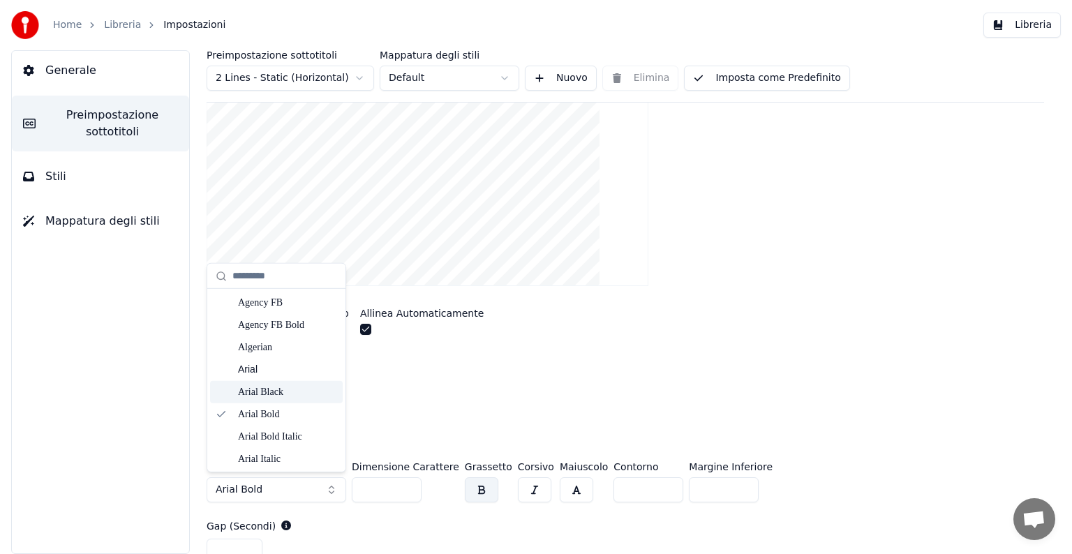
click at [301, 388] on div "Arial Black" at bounding box center [287, 392] width 99 height 14
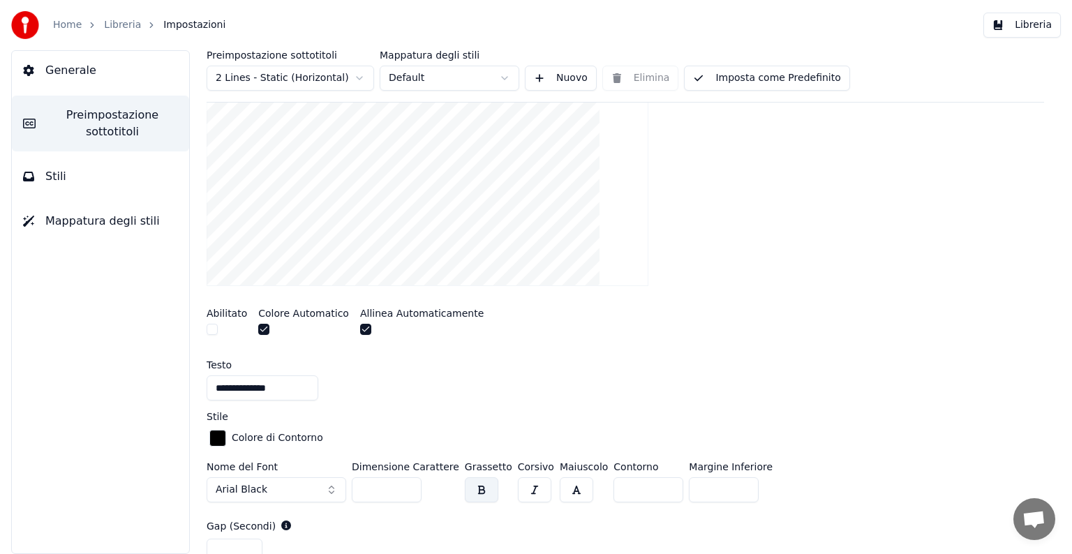
click at [332, 489] on button "Arial Black" at bounding box center [277, 489] width 140 height 25
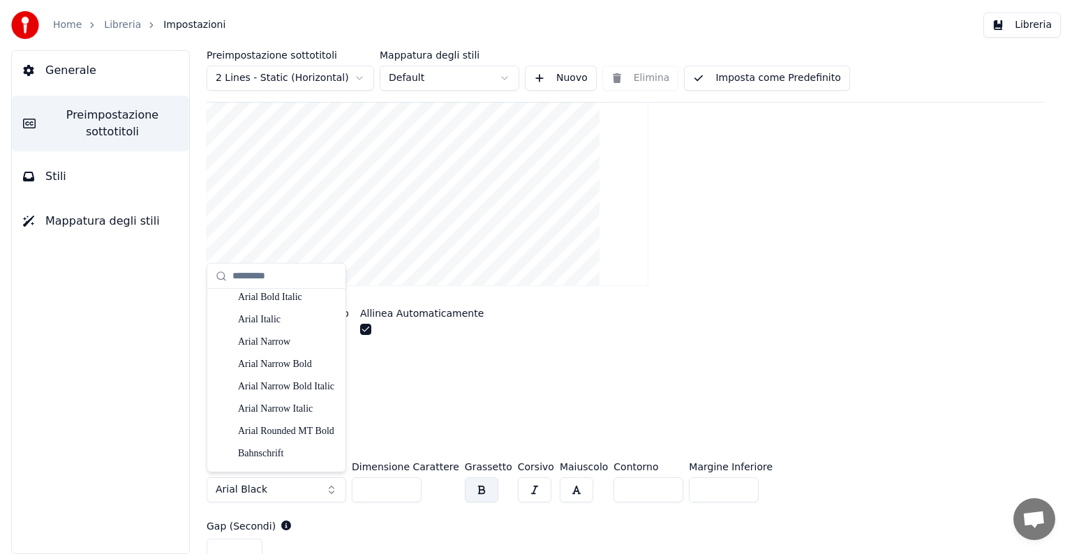
scroll to position [209, 0]
click at [734, 309] on div "Abilitato Colore Automatico Allinea Automaticamente" at bounding box center [625, 323] width 837 height 52
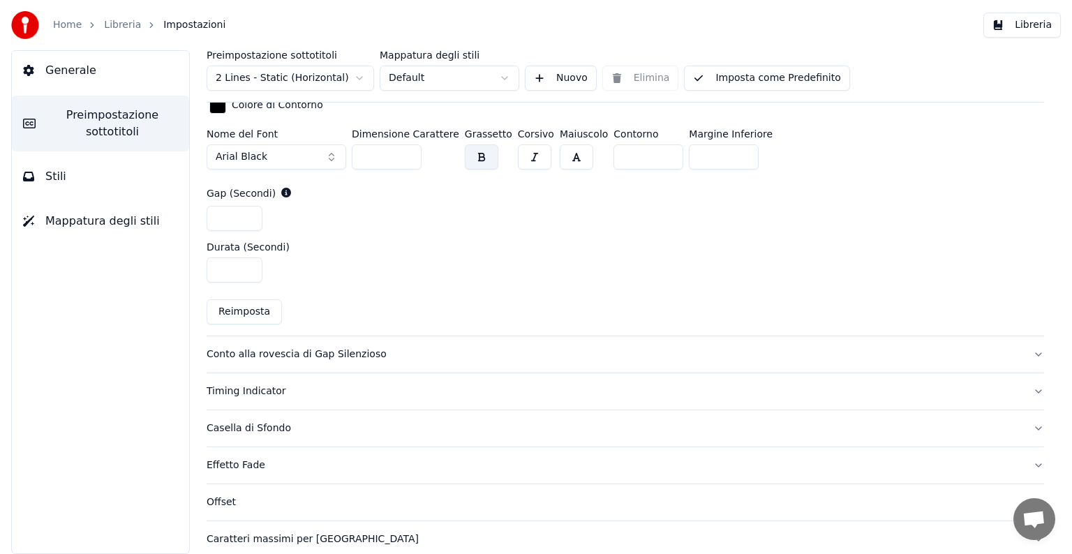
scroll to position [630, 0]
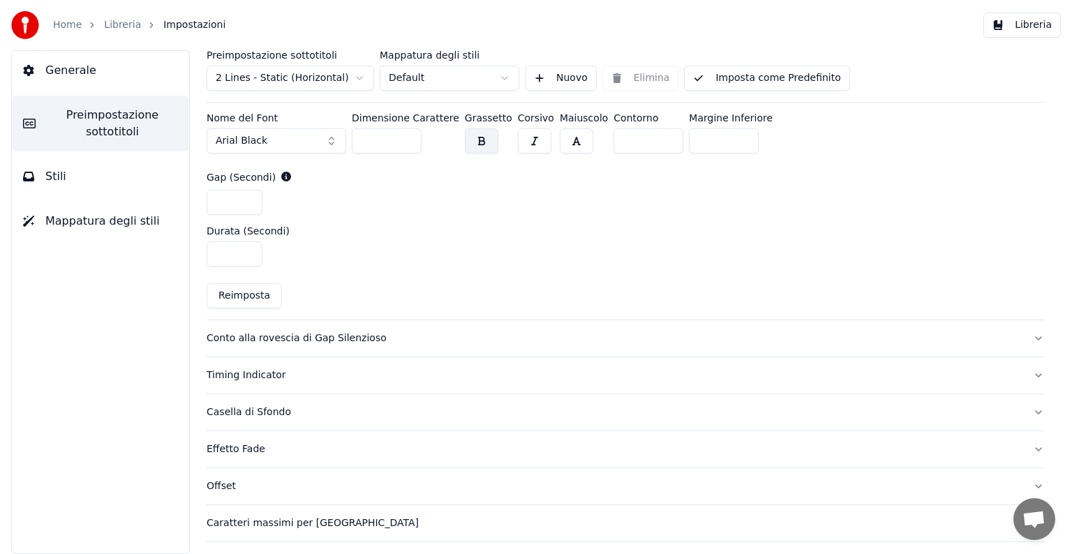
click at [1027, 340] on button "Conto alla rovescia di Gap Silenzioso" at bounding box center [625, 338] width 837 height 36
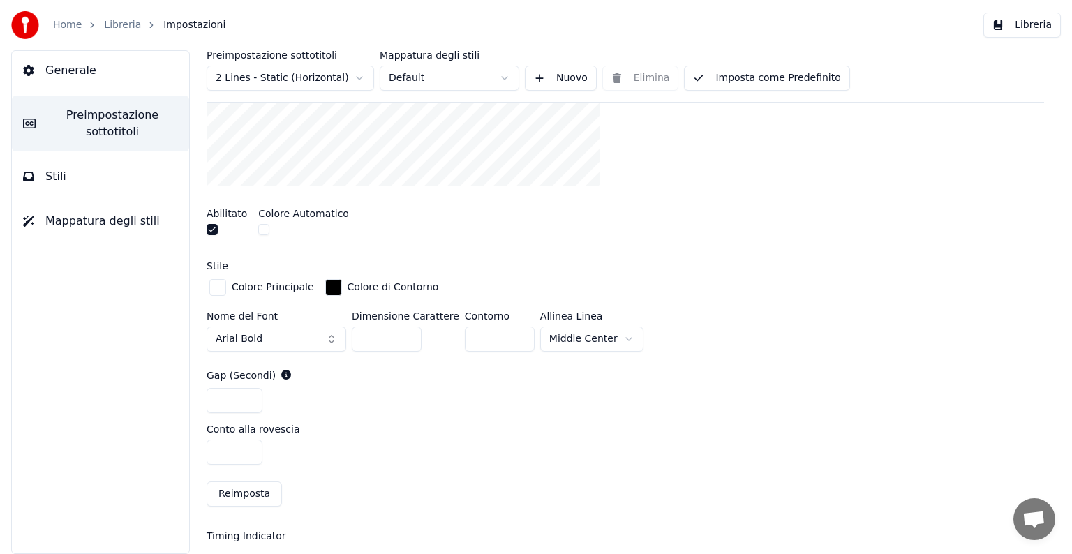
scroll to position [487, 0]
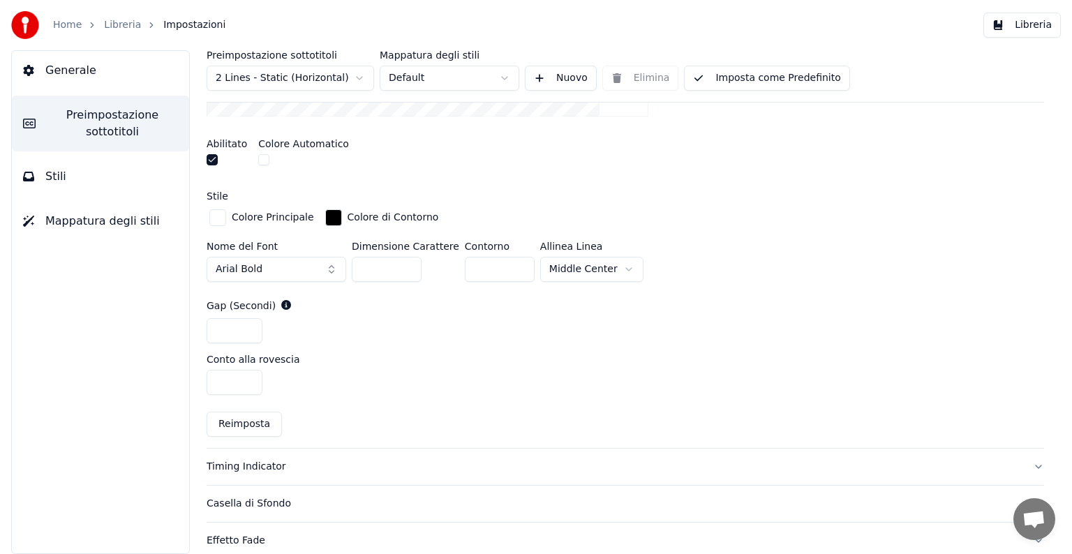
click at [1026, 463] on button "Timing Indicator" at bounding box center [625, 467] width 837 height 36
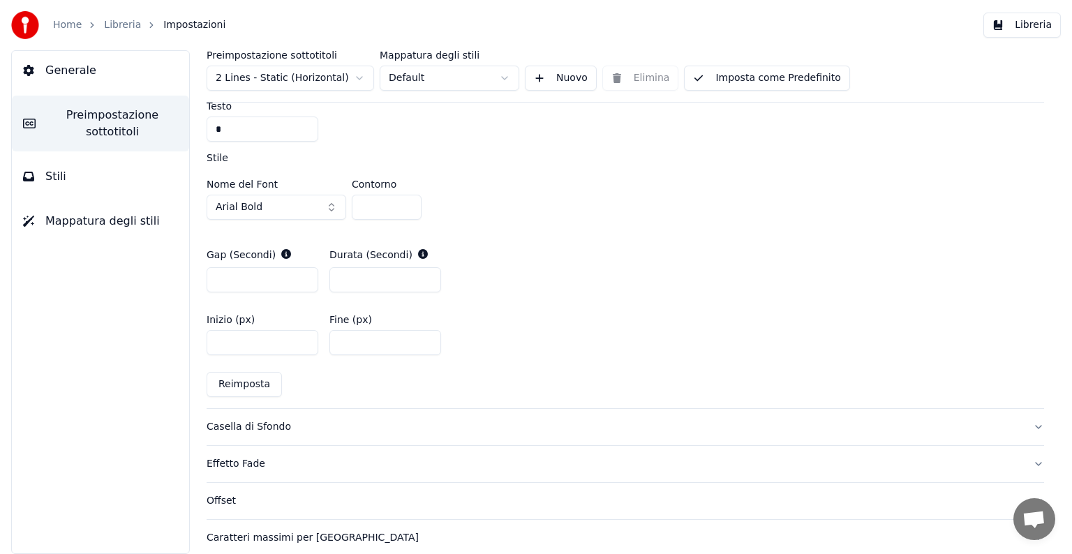
scroll to position [627, 0]
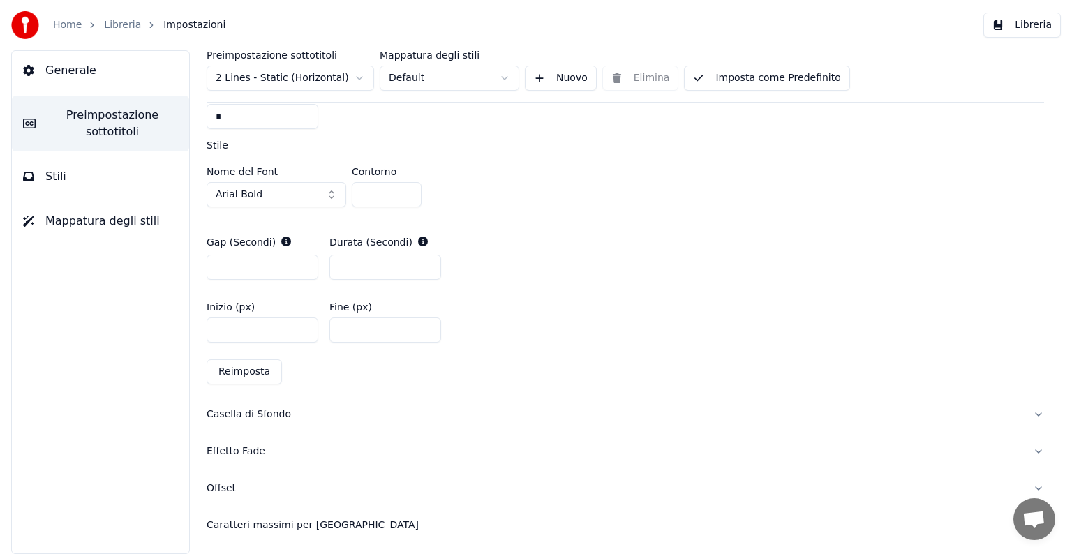
click at [1029, 412] on button "Casella di Sfondo" at bounding box center [625, 414] width 837 height 36
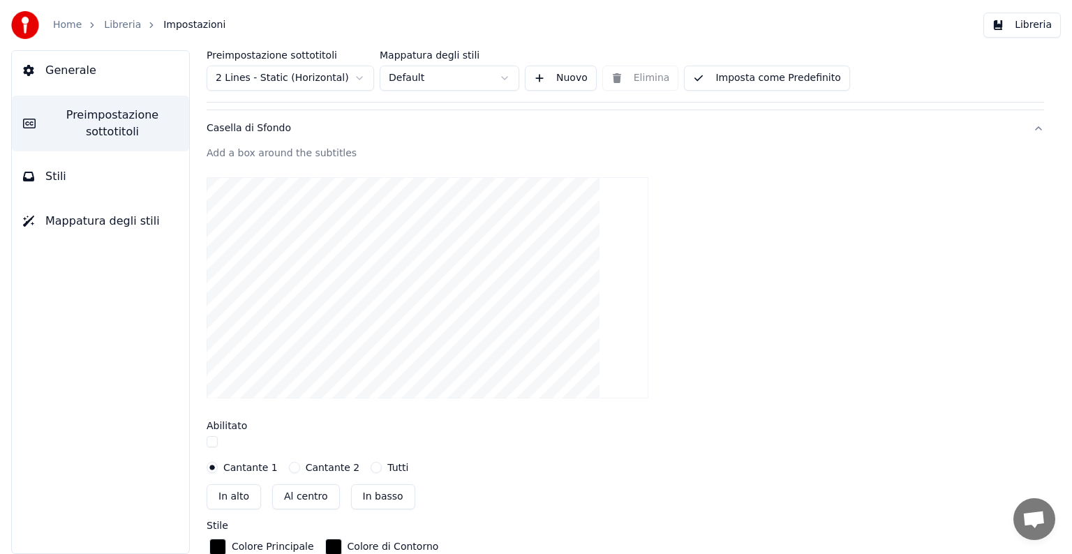
scroll to position [349, 0]
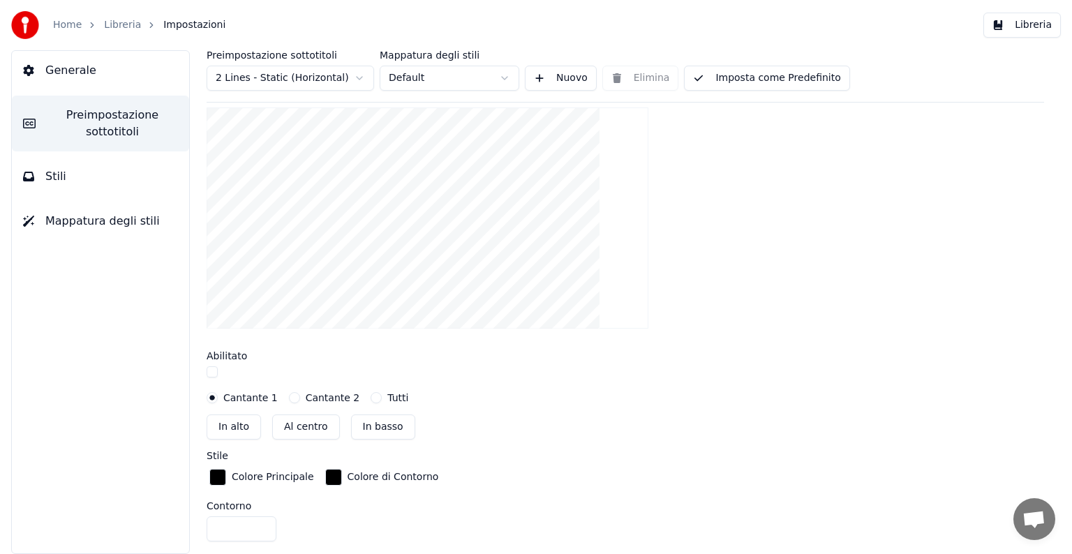
click at [299, 423] on button "Al centro" at bounding box center [306, 427] width 68 height 25
type input "***"
click at [307, 430] on button "Al centro" at bounding box center [306, 427] width 68 height 25
click at [289, 401] on button "Cantante 2" at bounding box center [294, 397] width 11 height 11
click at [371, 399] on button "Tutti" at bounding box center [376, 397] width 11 height 11
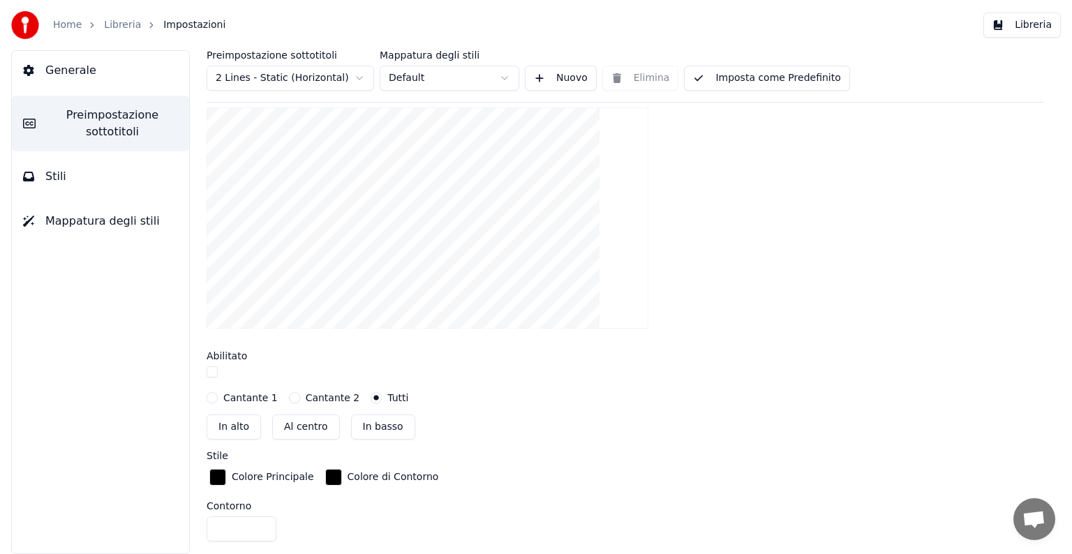
click at [216, 475] on div "button" at bounding box center [217, 477] width 17 height 17
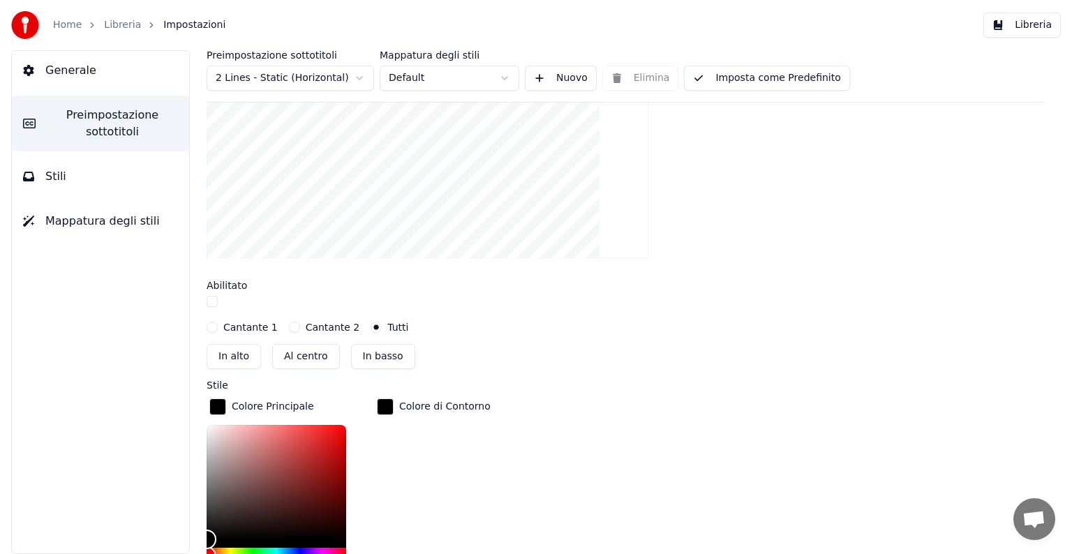
scroll to position [489, 0]
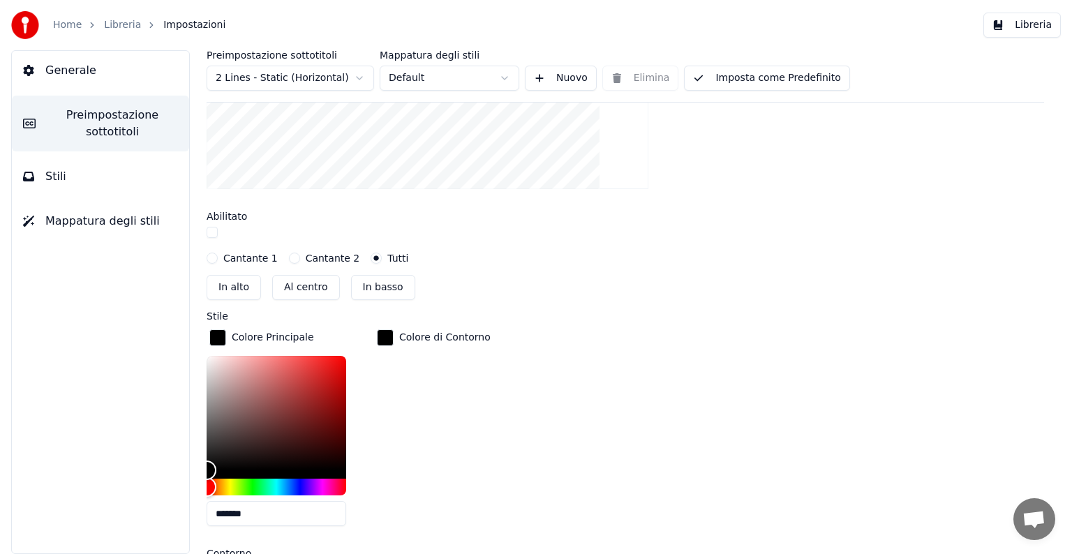
click at [385, 338] on div "button" at bounding box center [385, 337] width 17 height 17
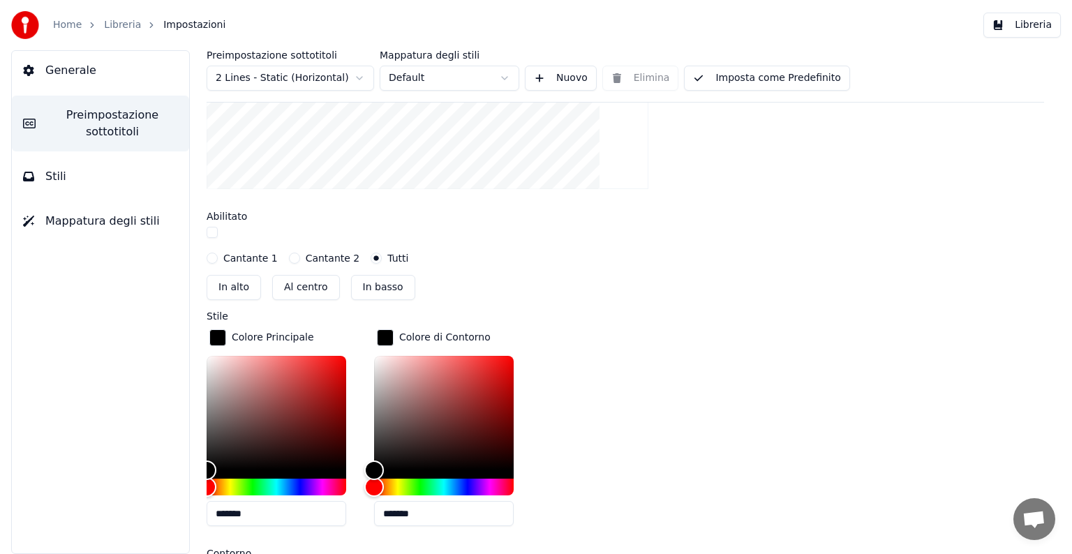
click at [673, 332] on div "Colore Principale ******* Colore di Contorno *******" at bounding box center [625, 432] width 837 height 211
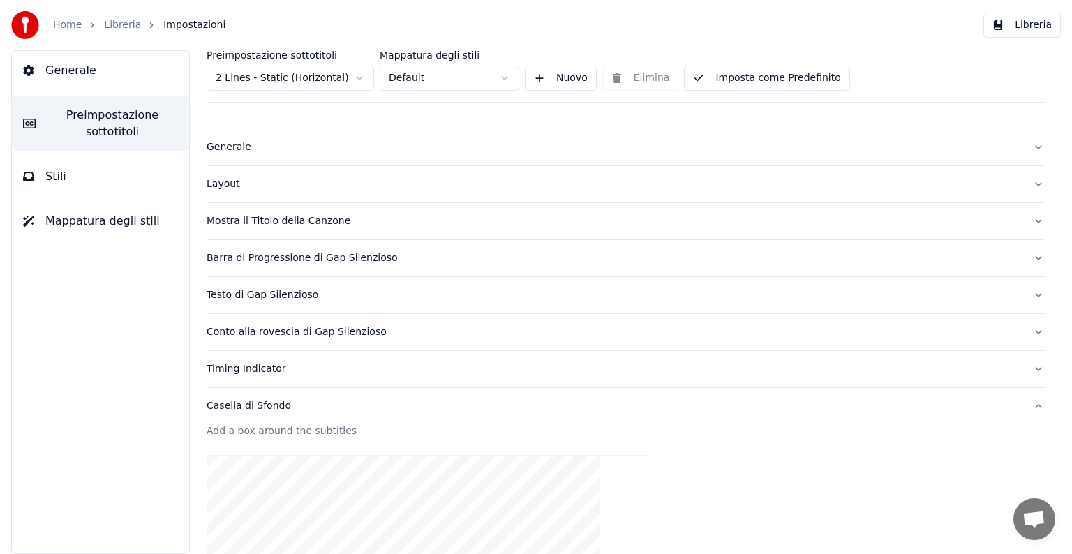
scroll to position [0, 0]
click at [1029, 408] on button "Casella di Sfondo" at bounding box center [625, 407] width 837 height 36
click at [110, 179] on button "Stili" at bounding box center [100, 176] width 177 height 39
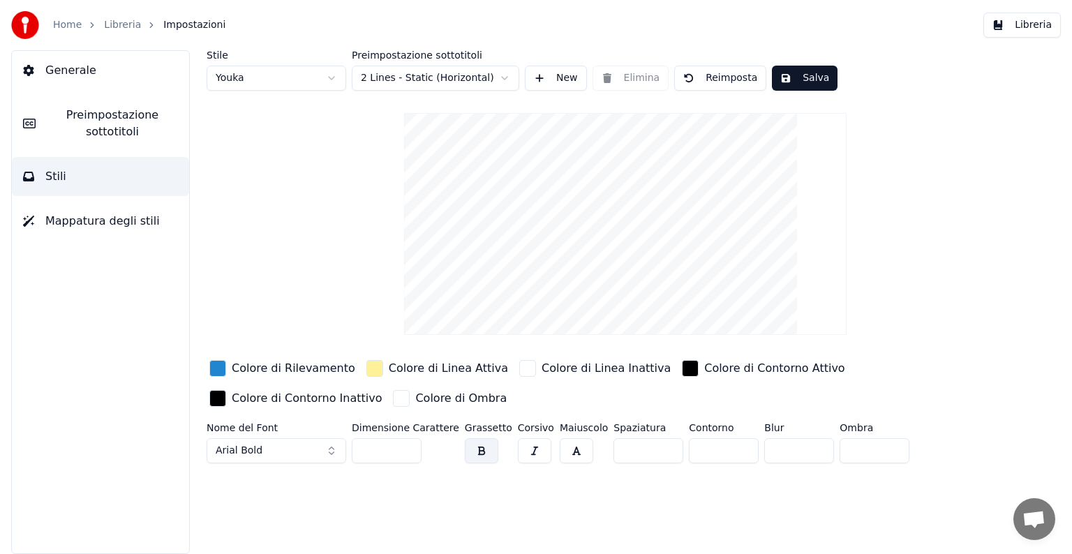
click at [215, 366] on div "button" at bounding box center [217, 368] width 17 height 17
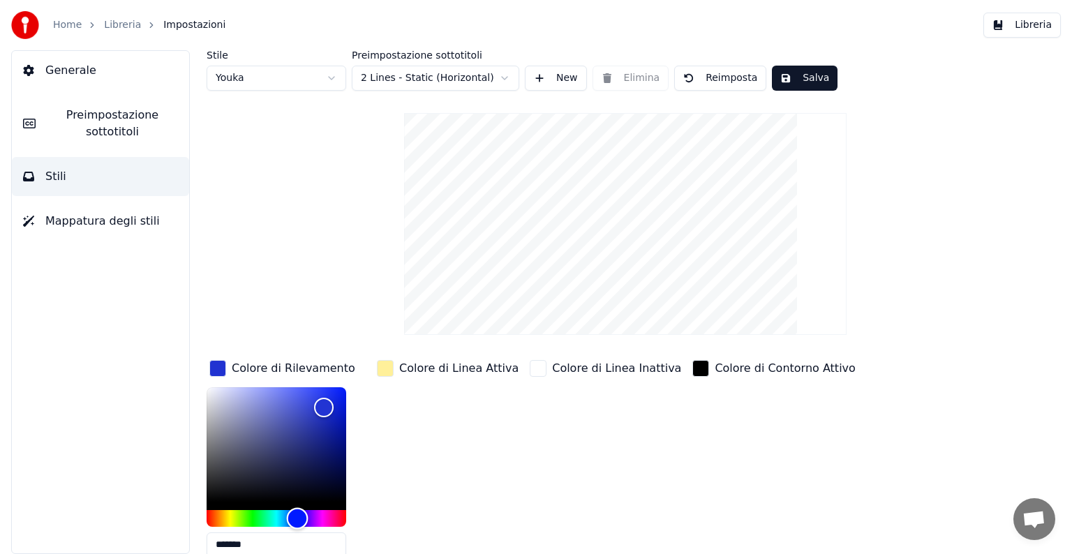
click at [297, 521] on div "Hue" at bounding box center [277, 518] width 140 height 17
click at [275, 519] on div "Hue" at bounding box center [277, 518] width 140 height 17
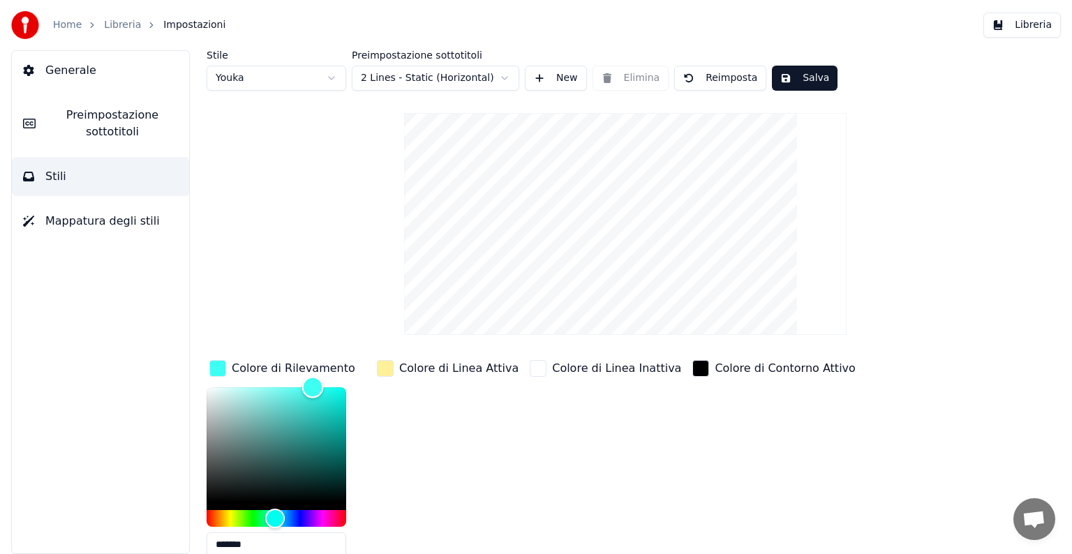
type input "*******"
drag, startPoint x: 322, startPoint y: 401, endPoint x: 313, endPoint y: 378, distance: 24.5
click at [313, 378] on div "Color" at bounding box center [314, 387] width 22 height 22
click at [382, 368] on div "button" at bounding box center [385, 368] width 17 height 17
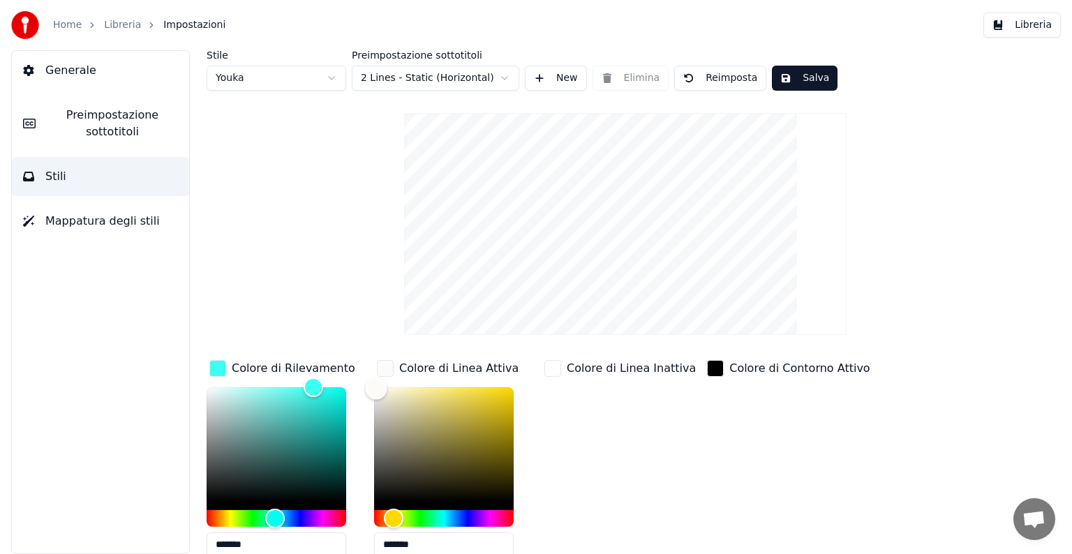
click at [376, 387] on div "Color" at bounding box center [444, 444] width 140 height 114
type input "*******"
drag, startPoint x: 374, startPoint y: 389, endPoint x: 360, endPoint y: 385, distance: 14.6
click at [360, 385] on div "Colore di Rilevamento ******* Colore di Linea Attiva ******* Colore di Linea In…" at bounding box center [582, 477] width 750 height 241
click at [555, 370] on div "button" at bounding box center [552, 368] width 17 height 17
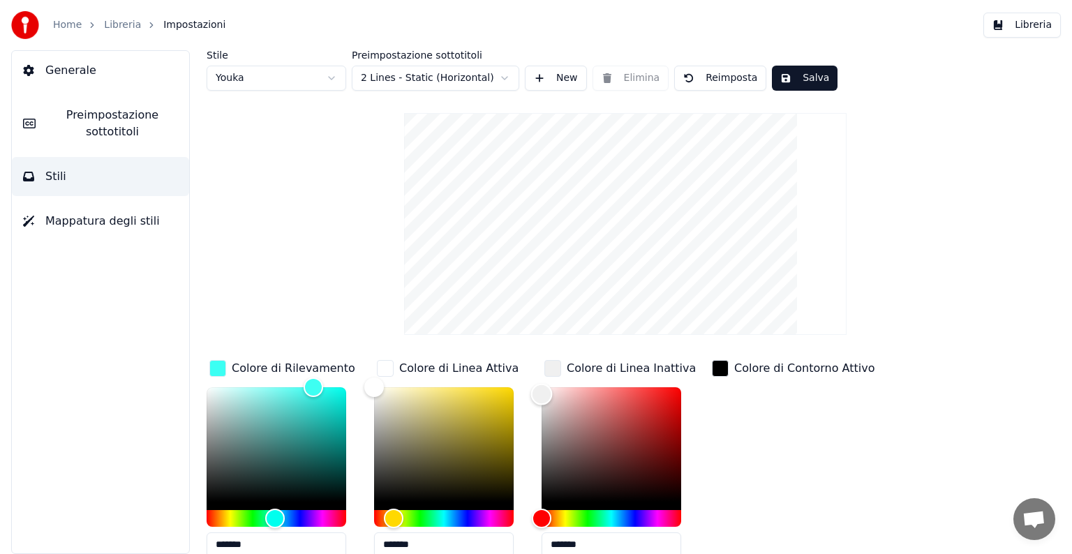
type input "*******"
drag, startPoint x: 541, startPoint y: 393, endPoint x: 527, endPoint y: 385, distance: 15.9
click at [527, 385] on div "Colore di Rilevamento ******* Colore di Linea Attiva ******* Colore di Linea In…" at bounding box center [582, 477] width 750 height 241
click at [761, 442] on div "Colore di Contorno Attivo" at bounding box center [793, 462] width 168 height 211
click at [794, 83] on button "Salva" at bounding box center [805, 78] width 66 height 25
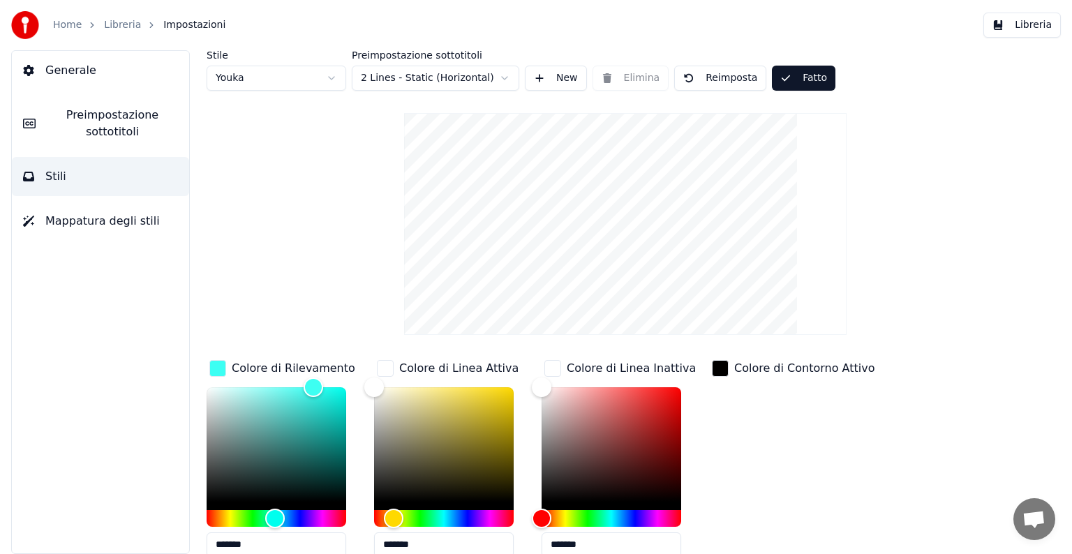
click at [106, 140] on button "Preimpostazione sottotitoli" at bounding box center [100, 124] width 177 height 56
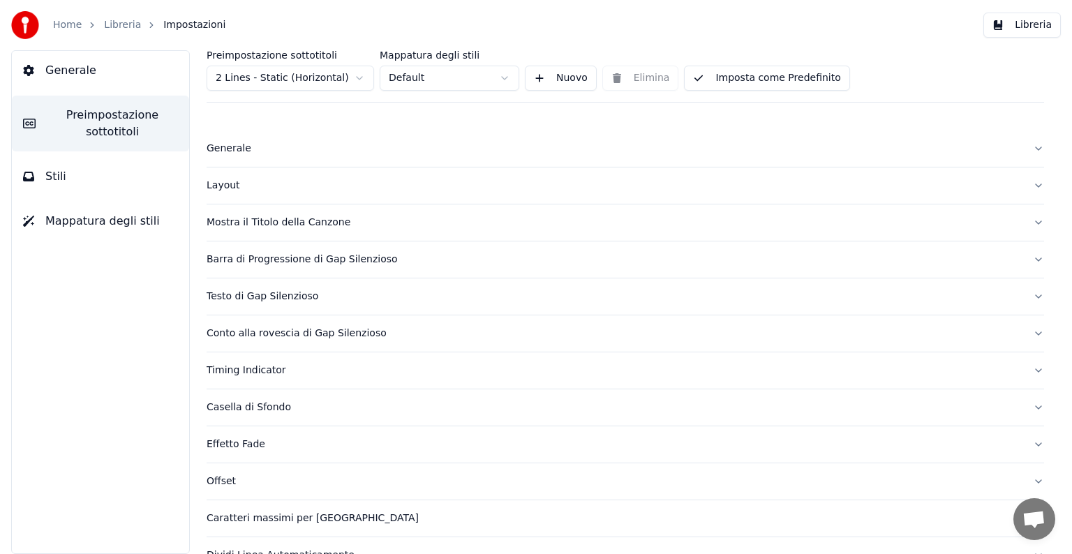
click at [297, 221] on div "Mostra il Titolo della Canzone" at bounding box center [614, 223] width 815 height 14
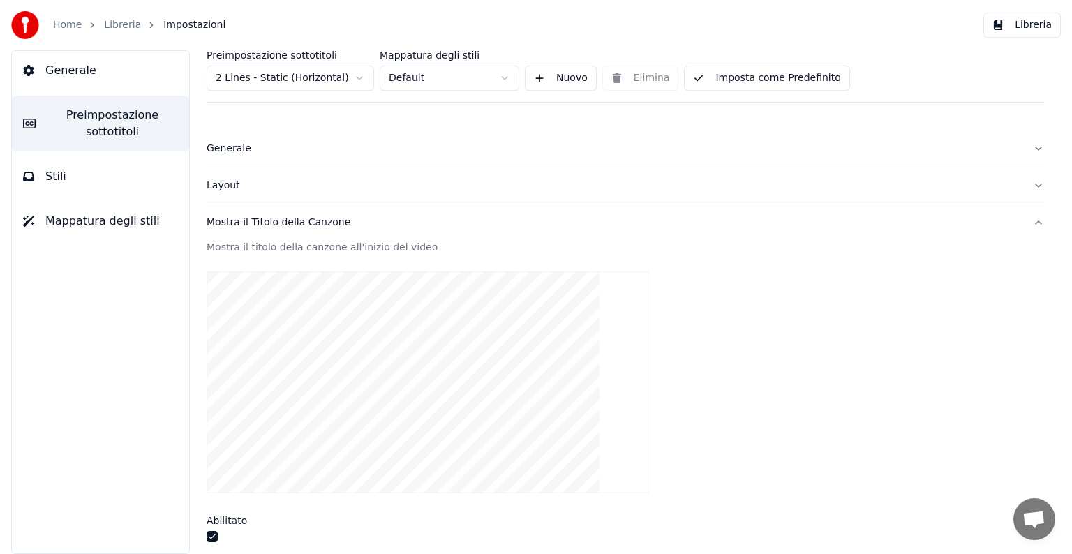
click at [212, 536] on button "button" at bounding box center [212, 536] width 11 height 11
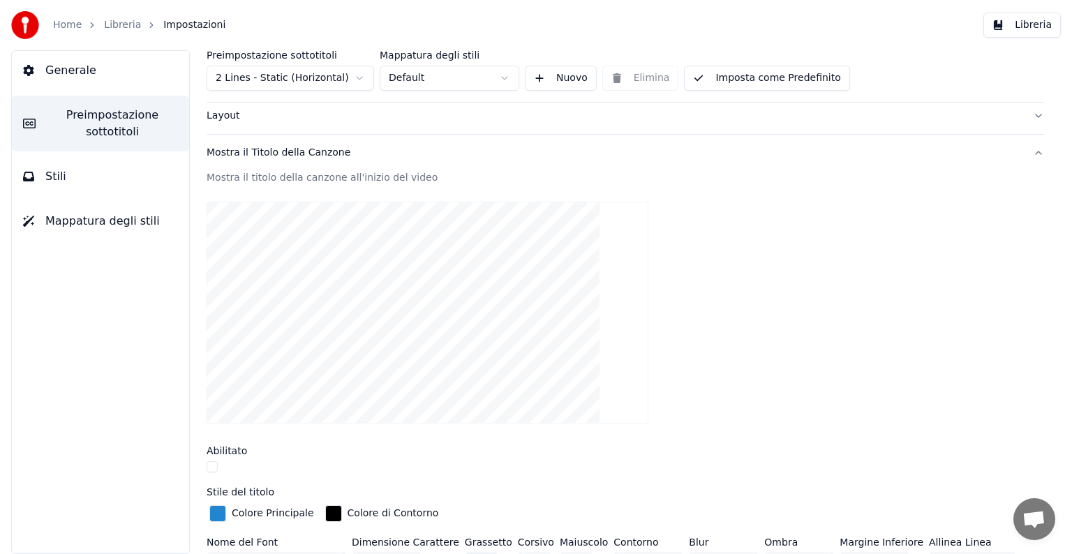
click at [738, 80] on button "Imposta come Predefinito" at bounding box center [766, 78] width 165 height 25
click at [1027, 154] on button "Mostra il Titolo della Canzone" at bounding box center [625, 153] width 837 height 36
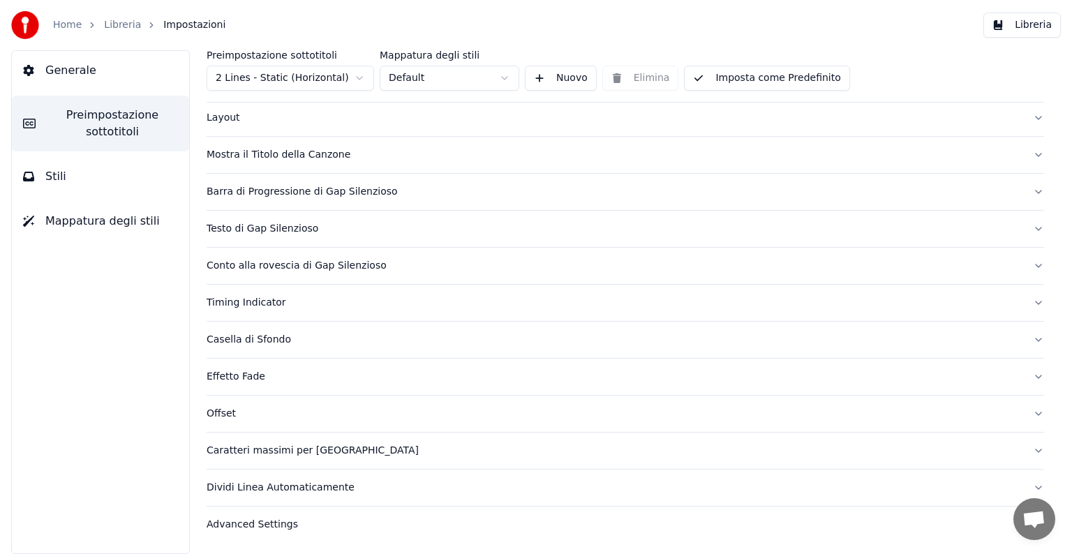
scroll to position [66, 0]
click at [1027, 191] on button "Barra di Progressione di Gap Silenzioso" at bounding box center [625, 194] width 837 height 36
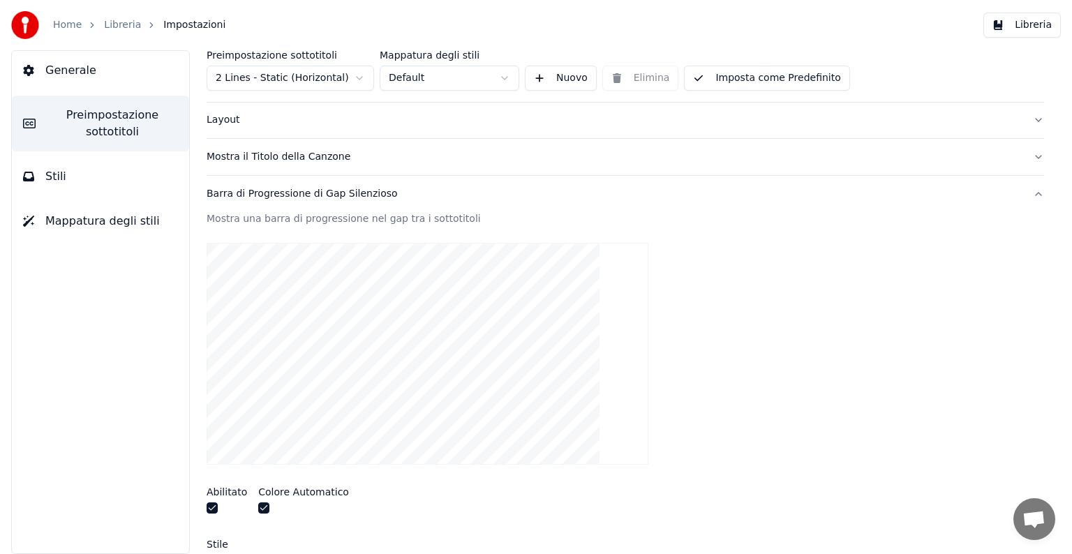
click at [1027, 191] on button "Barra di Progressione di Gap Silenzioso" at bounding box center [625, 194] width 837 height 36
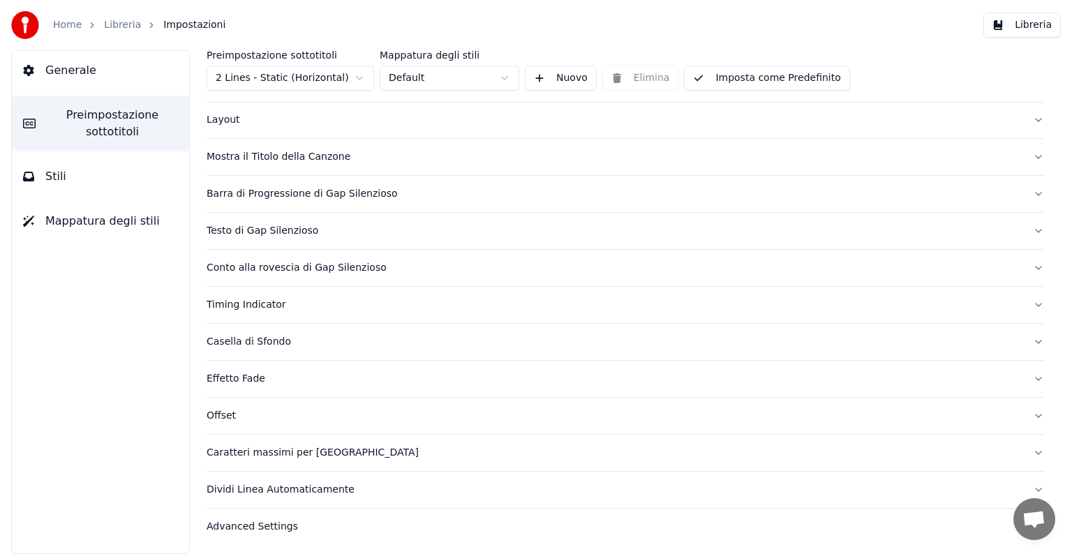
click at [1027, 234] on button "Testo di Gap Silenzioso" at bounding box center [625, 231] width 837 height 36
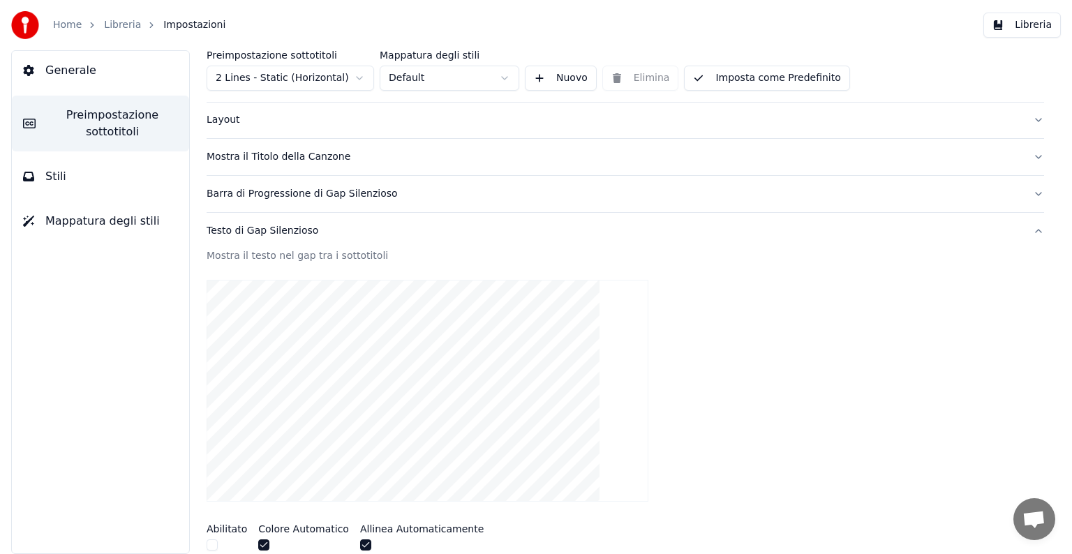
click at [1027, 234] on button "Testo di Gap Silenzioso" at bounding box center [625, 231] width 837 height 36
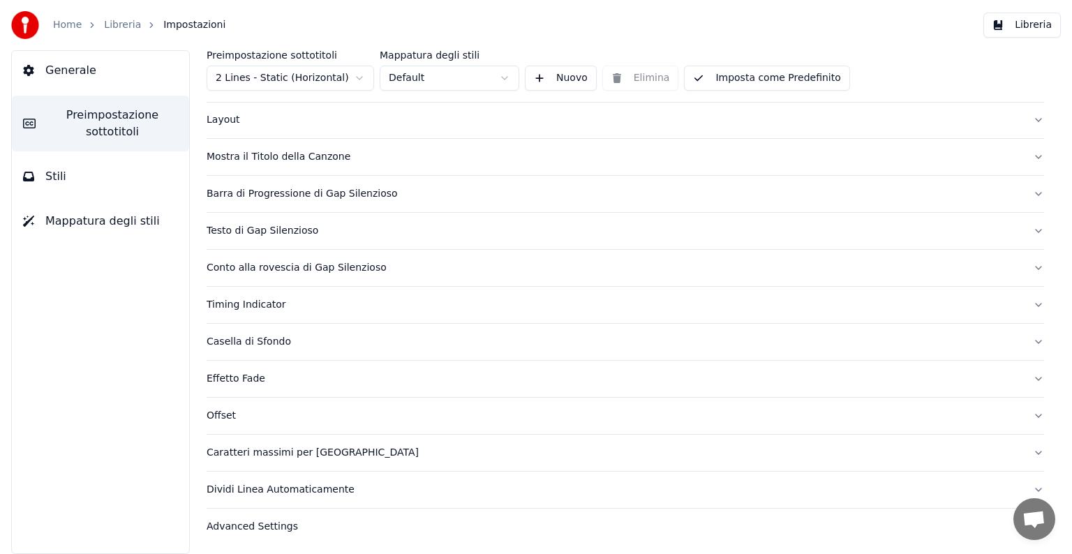
click at [1028, 486] on button "Dividi Linea Automaticamente" at bounding box center [625, 490] width 837 height 36
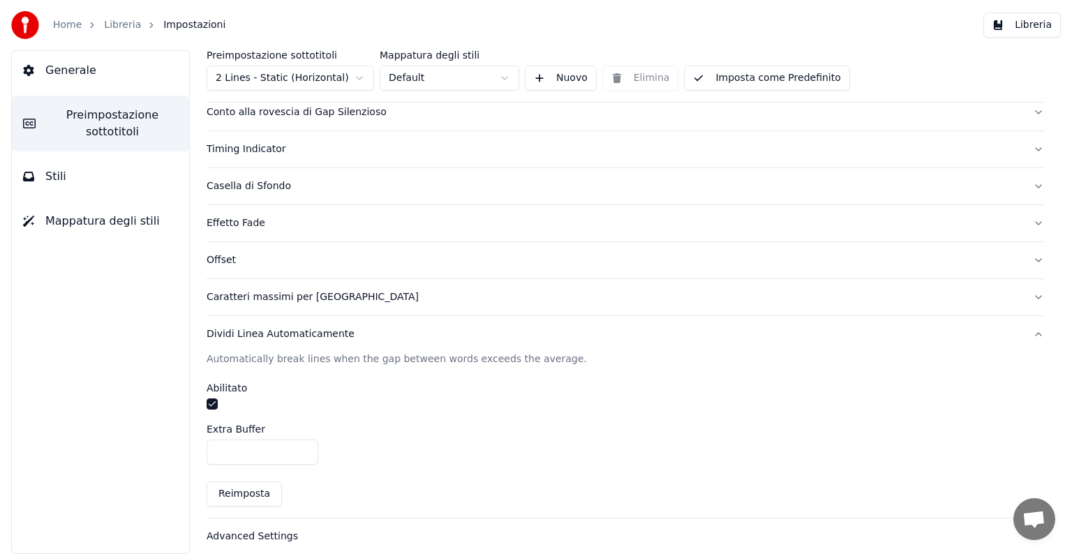
scroll to position [230, 0]
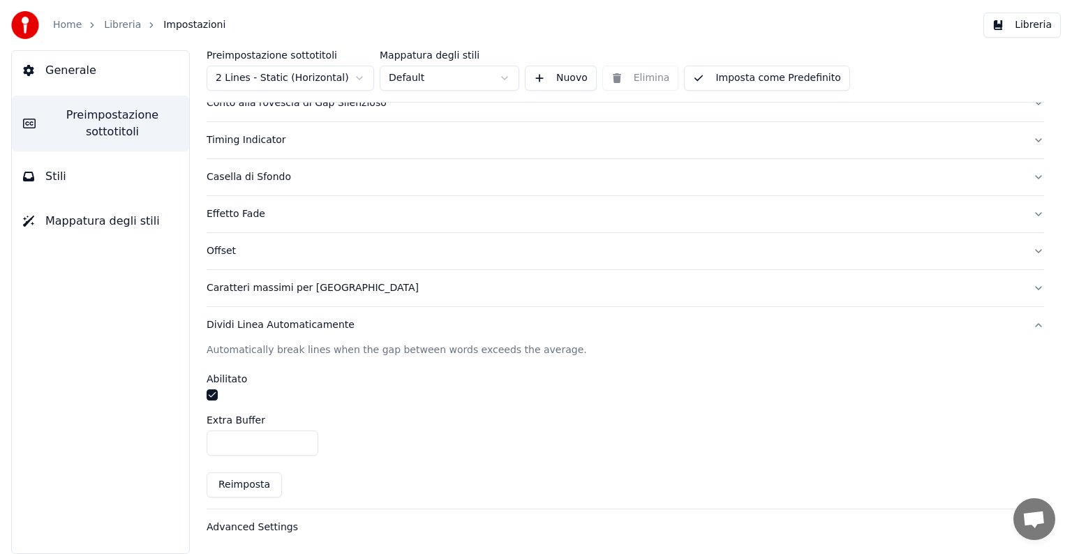
click at [212, 389] on button "button" at bounding box center [212, 394] width 11 height 11
click at [1023, 324] on button "Dividi Linea Automaticamente" at bounding box center [625, 325] width 837 height 36
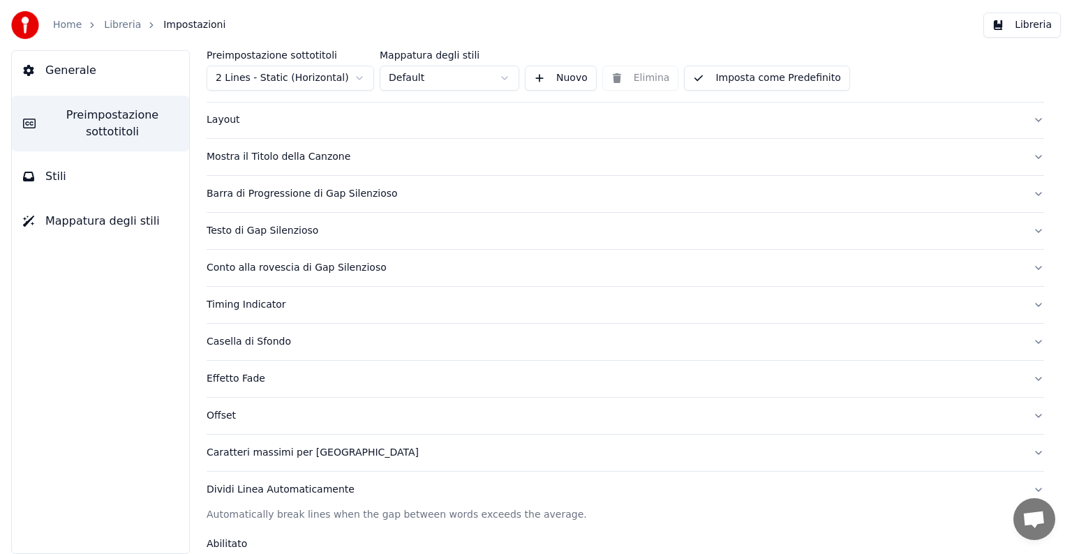
scroll to position [66, 0]
click at [73, 68] on span "Generale" at bounding box center [70, 70] width 51 height 17
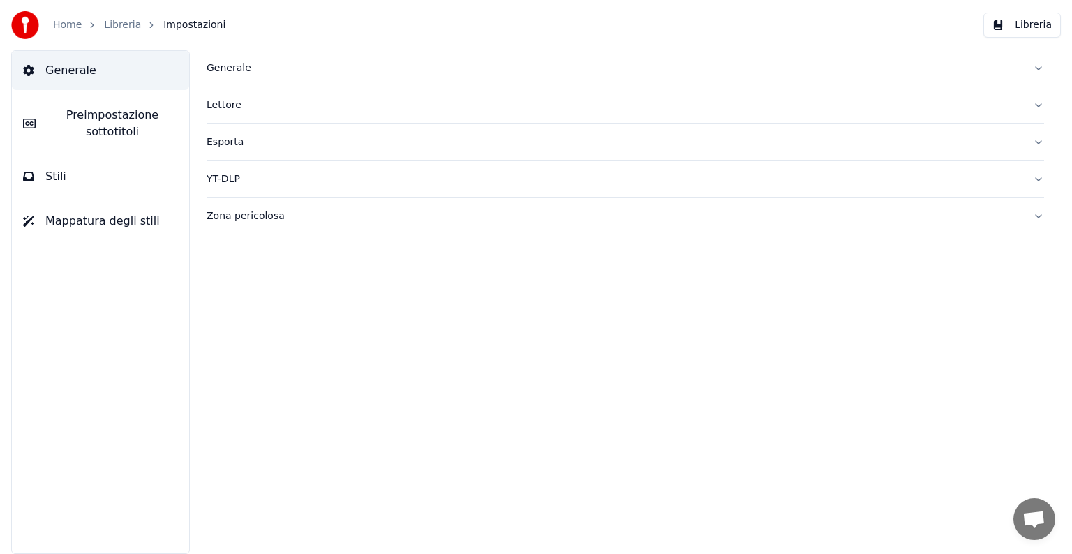
scroll to position [0, 0]
click at [75, 20] on link "Home" at bounding box center [67, 25] width 29 height 14
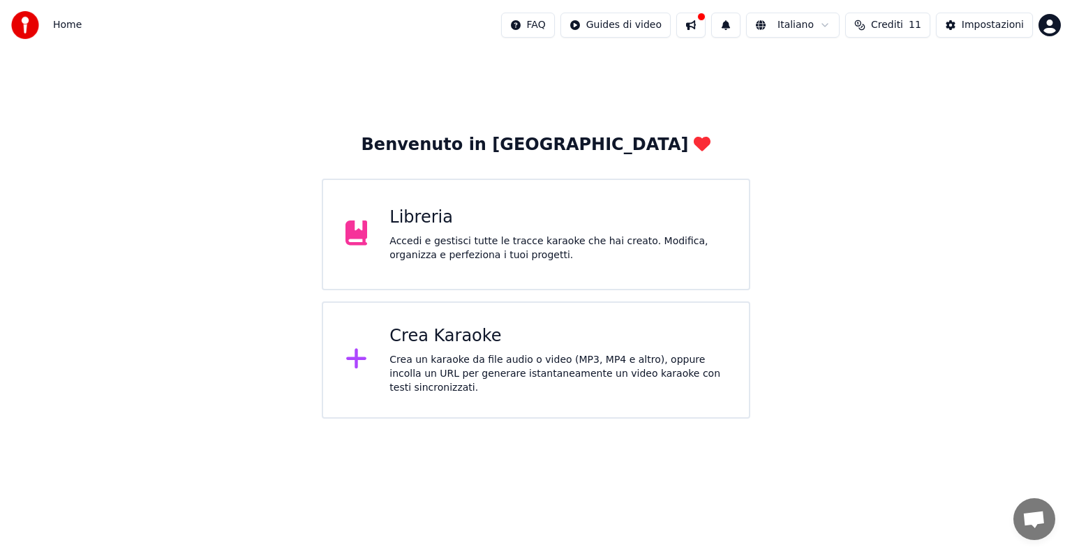
click at [489, 345] on div "Crea Karaoke" at bounding box center [557, 336] width 337 height 22
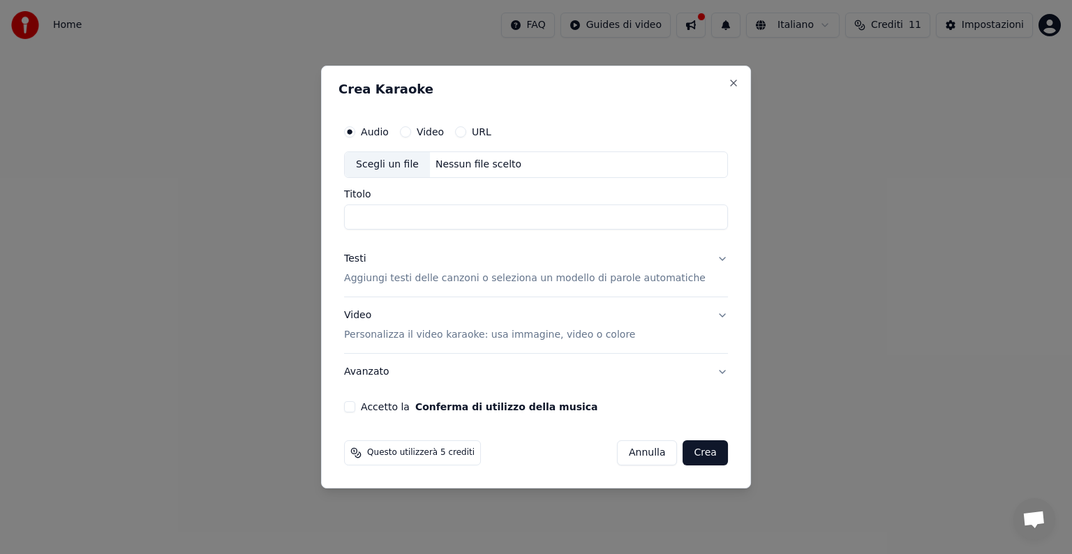
click at [410, 169] on div "Scegli un file" at bounding box center [387, 164] width 85 height 25
type input "**********"
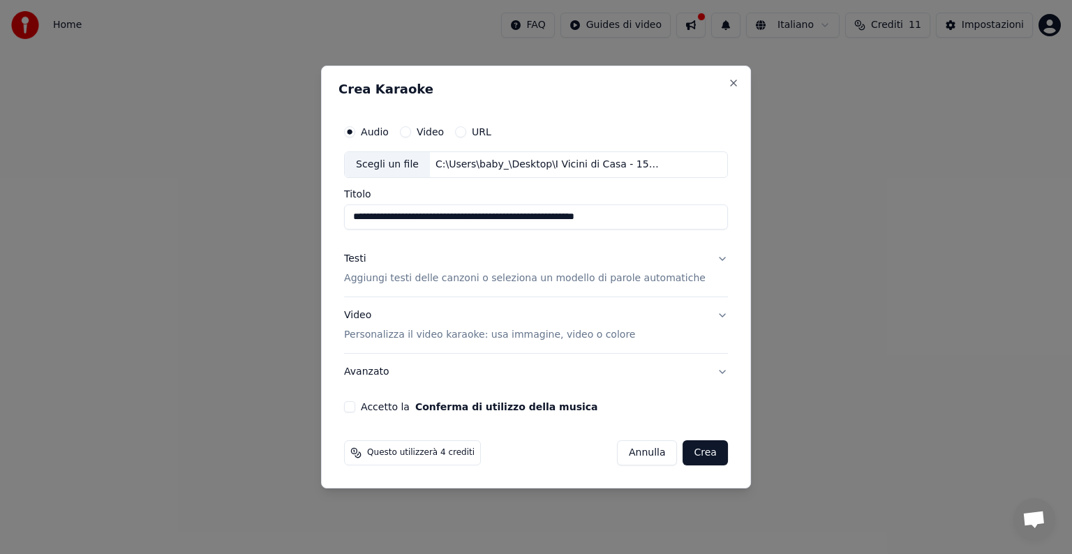
click at [497, 281] on p "Aggiungi testi delle canzoni o seleziona un modello di parole automatiche" at bounding box center [525, 278] width 362 height 14
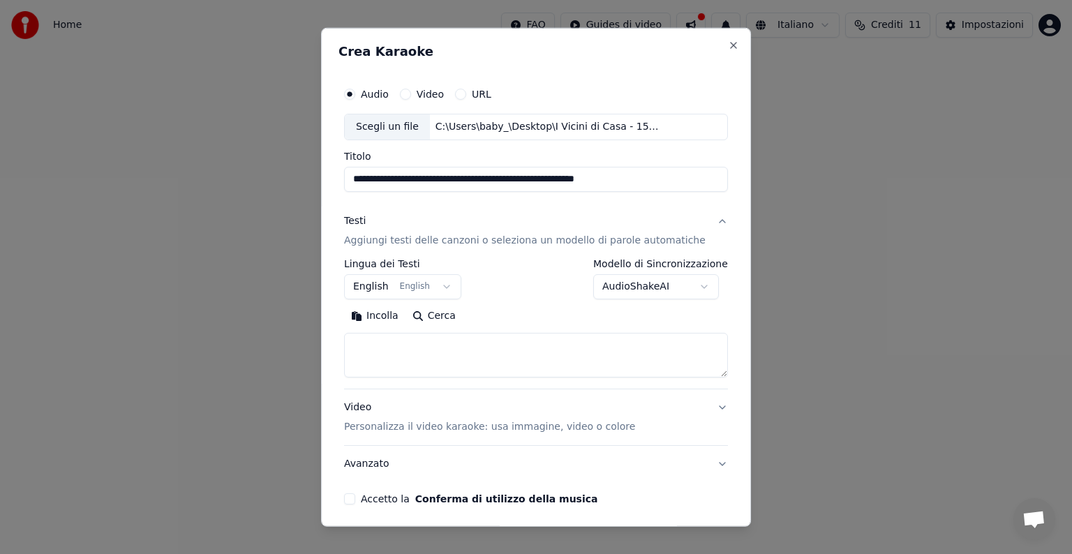
click at [382, 318] on button "Incolla" at bounding box center [374, 316] width 61 height 22
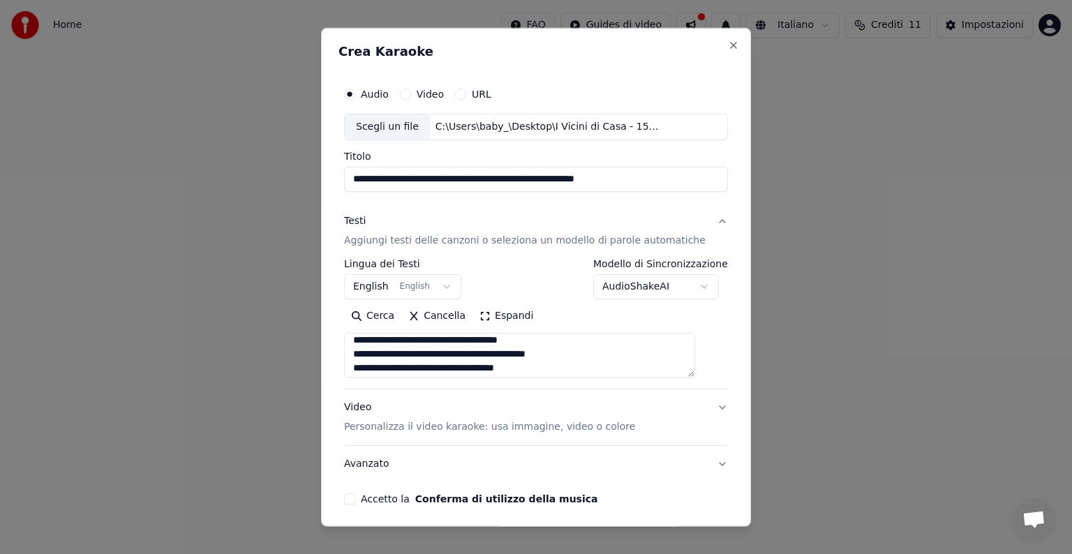
scroll to position [28, 0]
click at [496, 347] on textarea at bounding box center [519, 355] width 351 height 45
click at [497, 346] on textarea at bounding box center [519, 355] width 351 height 45
click at [491, 342] on textarea at bounding box center [519, 355] width 351 height 45
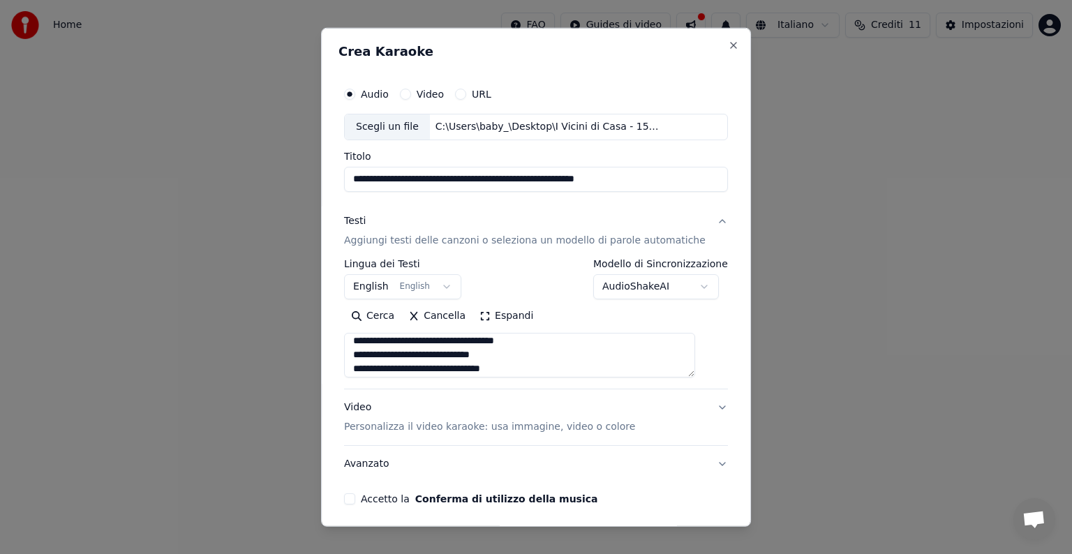
scroll to position [396, 0]
click at [462, 368] on textarea at bounding box center [519, 355] width 351 height 45
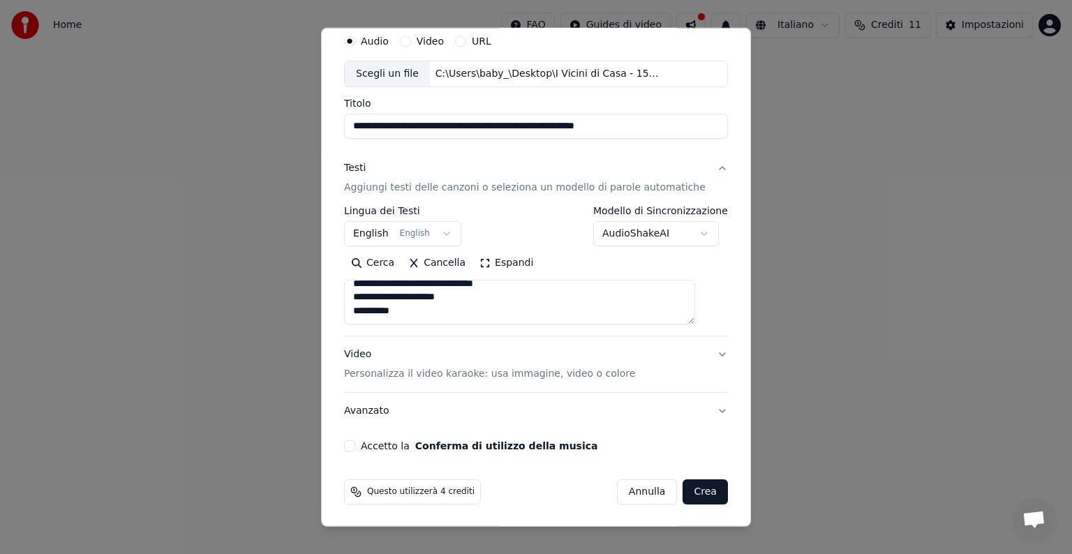
click at [355, 445] on button "Accetto la Conferma di utilizzo della musica" at bounding box center [349, 445] width 11 height 11
click at [488, 265] on button "Espandi" at bounding box center [506, 263] width 68 height 22
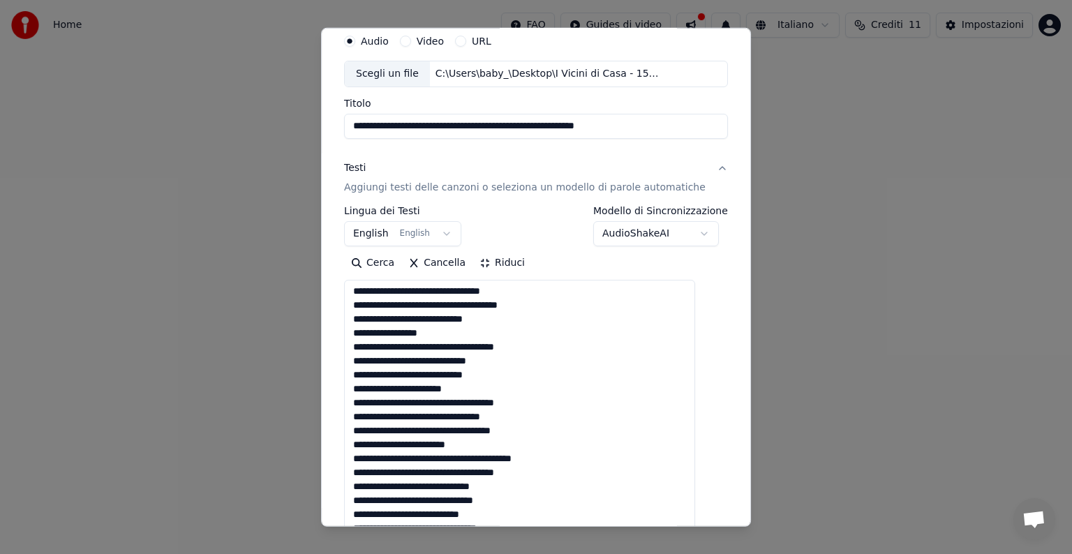
scroll to position [1, 0]
click at [442, 458] on textarea at bounding box center [519, 509] width 351 height 458
click at [468, 304] on textarea at bounding box center [519, 509] width 351 height 458
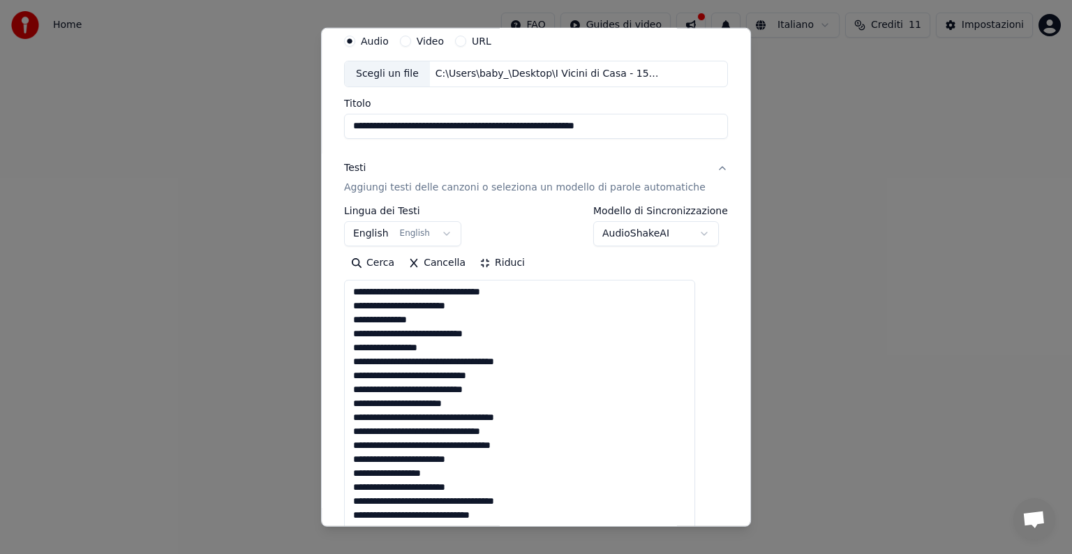
click at [475, 360] on textarea at bounding box center [519, 509] width 351 height 458
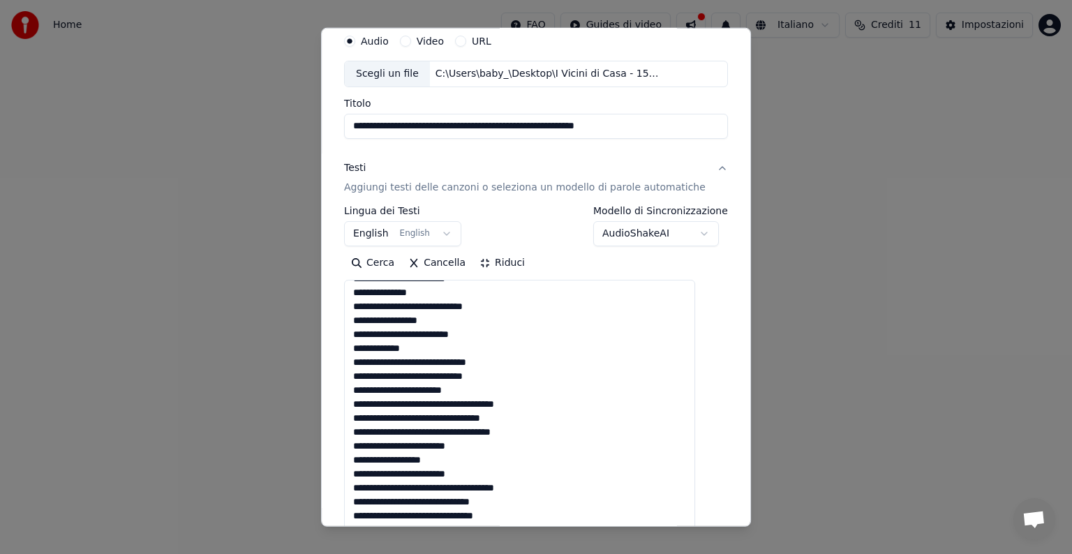
scroll to position [42, 0]
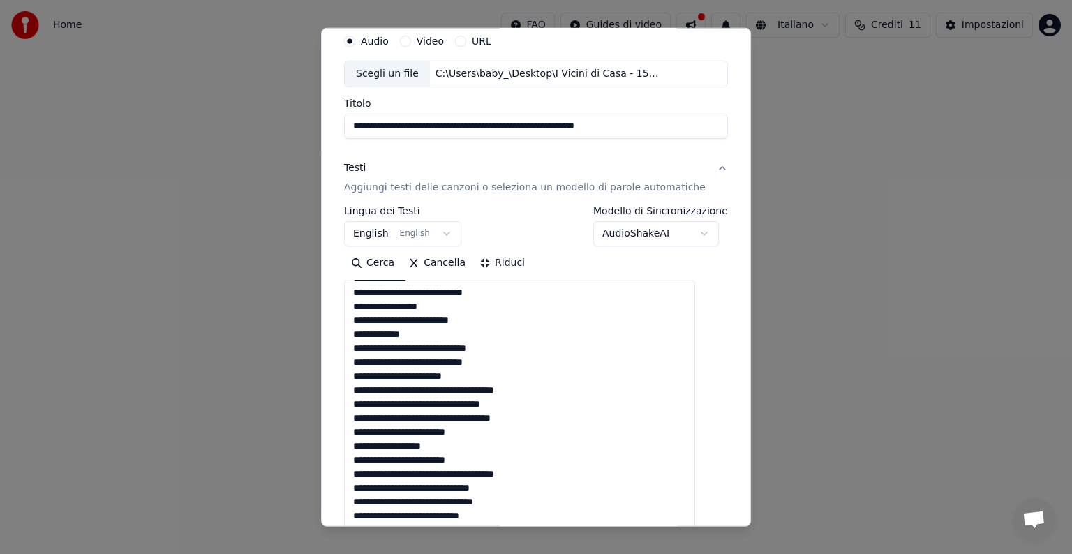
click at [366, 380] on textarea at bounding box center [519, 509] width 351 height 458
click at [454, 388] on textarea at bounding box center [519, 509] width 351 height 458
click at [455, 389] on textarea at bounding box center [519, 509] width 351 height 458
click at [482, 429] on textarea at bounding box center [519, 509] width 351 height 458
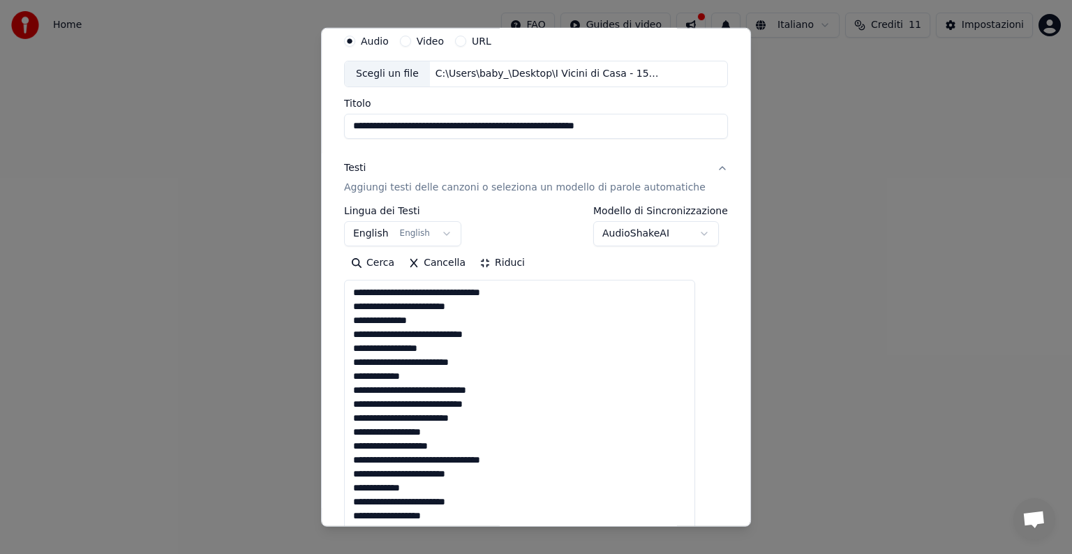
click at [364, 324] on textarea at bounding box center [519, 509] width 351 height 458
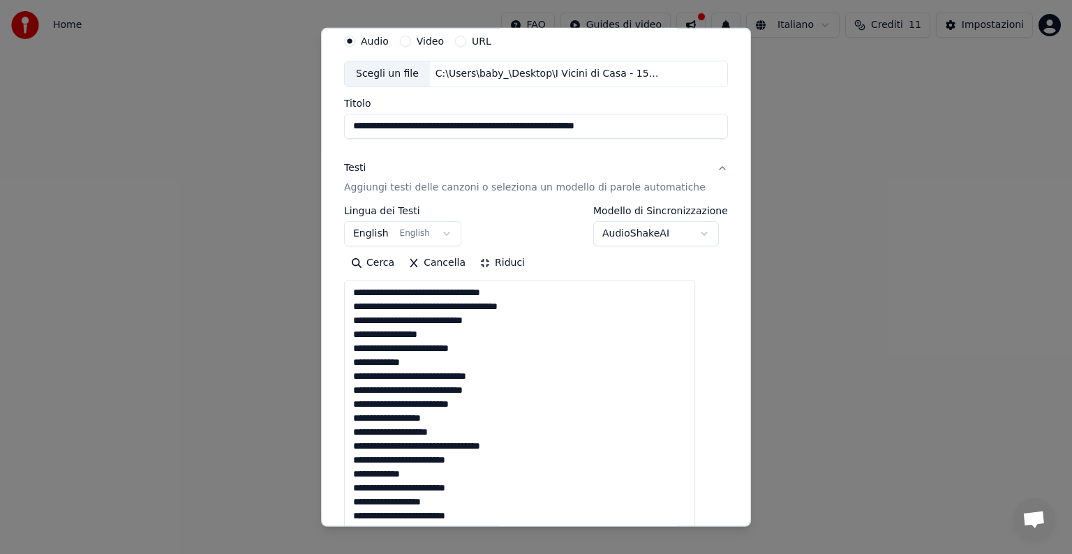
click at [363, 473] on textarea at bounding box center [519, 509] width 351 height 458
click at [450, 403] on textarea at bounding box center [519, 509] width 351 height 458
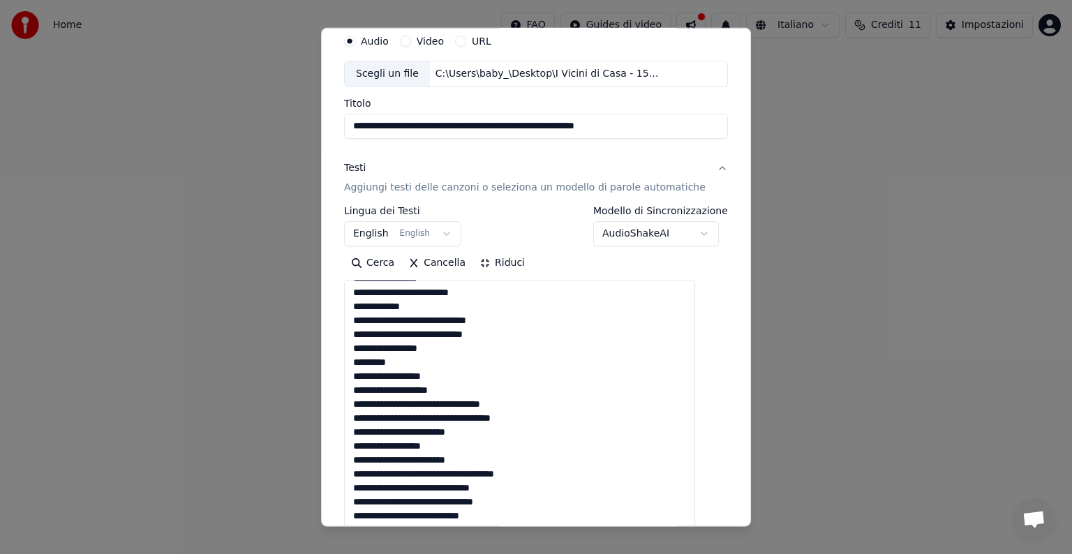
click at [410, 433] on textarea at bounding box center [519, 509] width 351 height 458
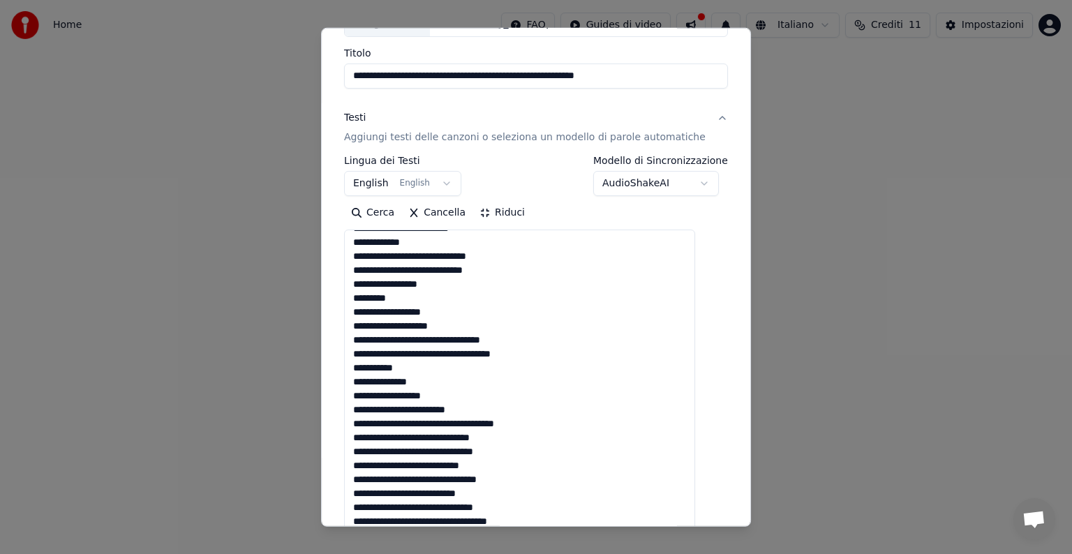
scroll to position [123, 0]
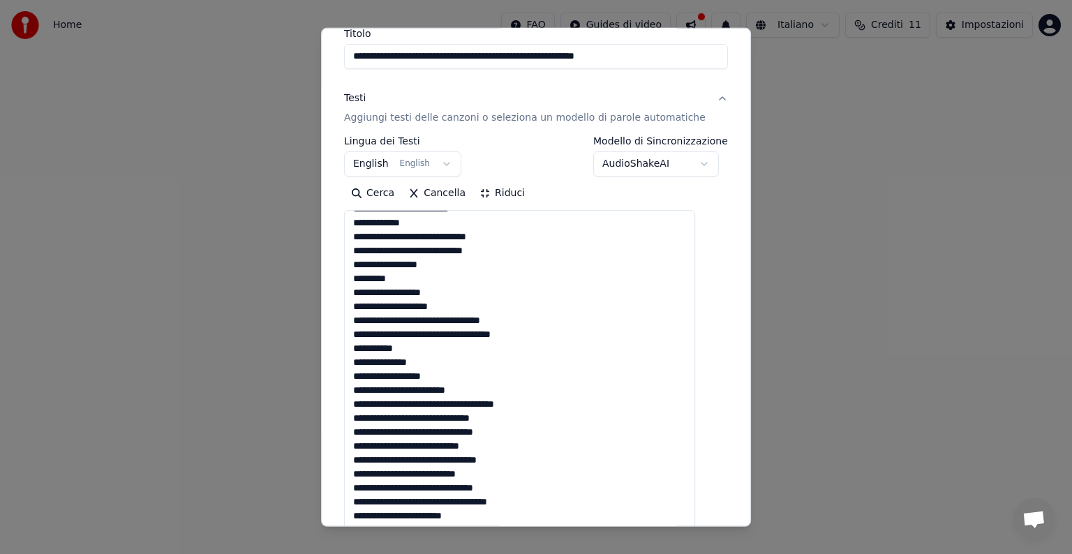
click at [461, 444] on textarea at bounding box center [519, 439] width 351 height 458
click at [463, 445] on textarea at bounding box center [519, 439] width 351 height 458
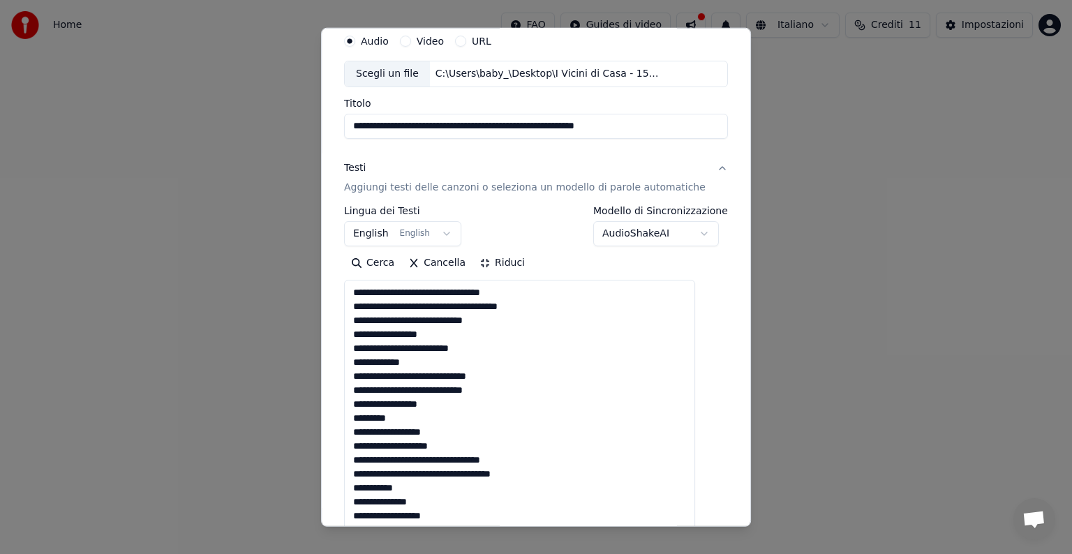
scroll to position [0, 0]
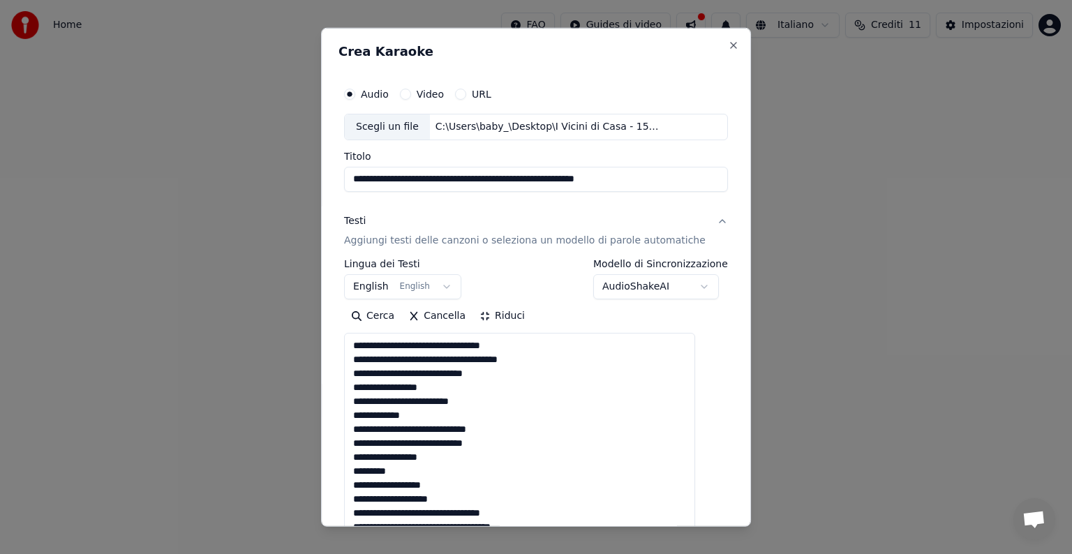
type textarea "**********"
click at [512, 318] on button "Riduci" at bounding box center [501, 316] width 59 height 22
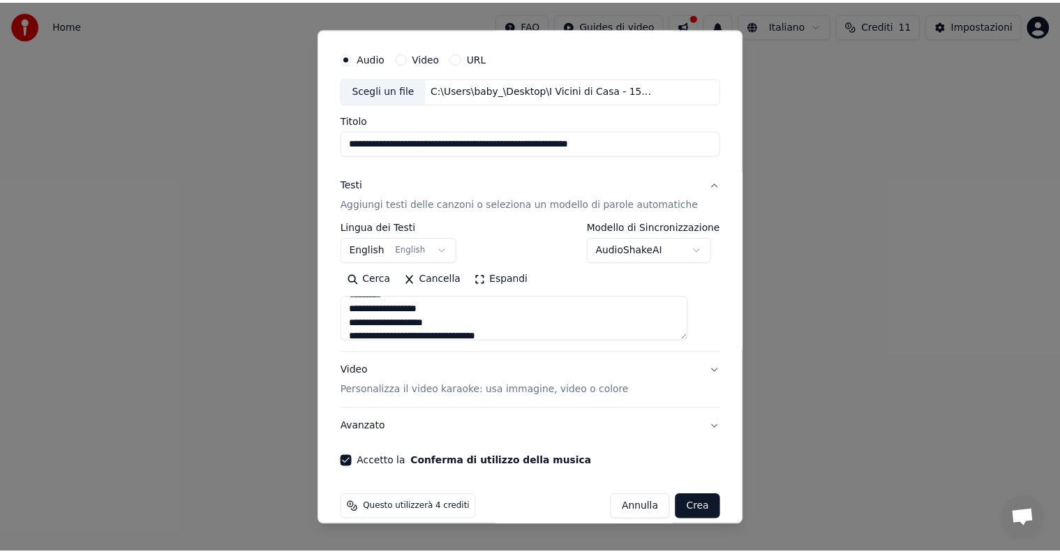
scroll to position [53, 0]
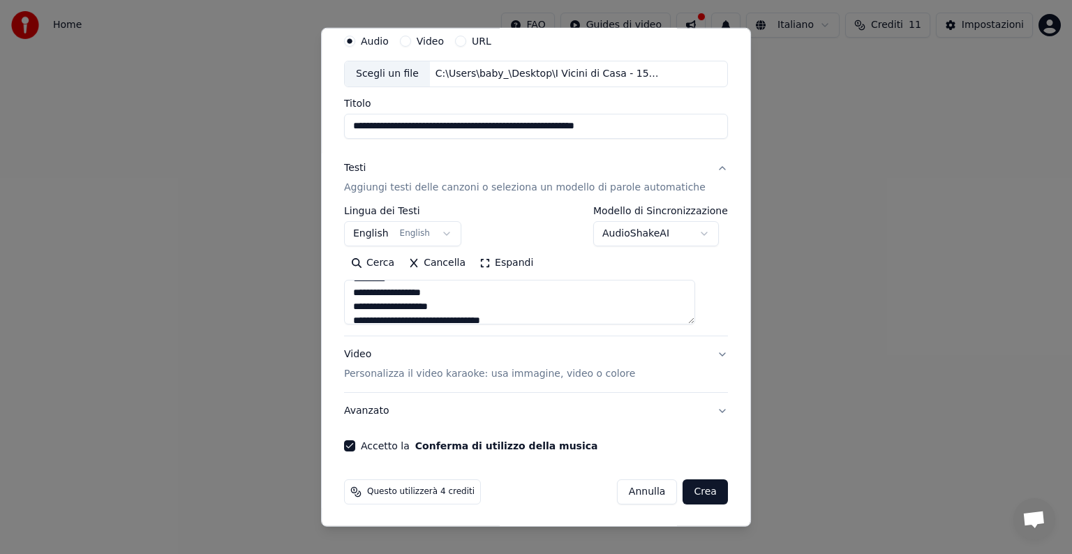
click at [693, 499] on button "Crea" at bounding box center [705, 491] width 45 height 25
select select "**"
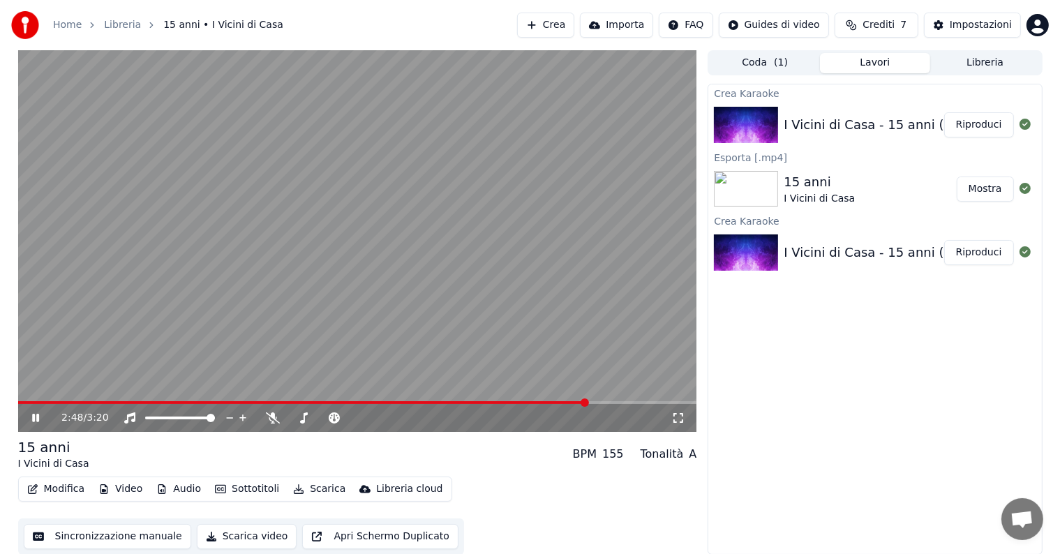
click at [588, 402] on span at bounding box center [357, 402] width 679 height 3
click at [969, 29] on div "Impostazioni" at bounding box center [981, 25] width 62 height 14
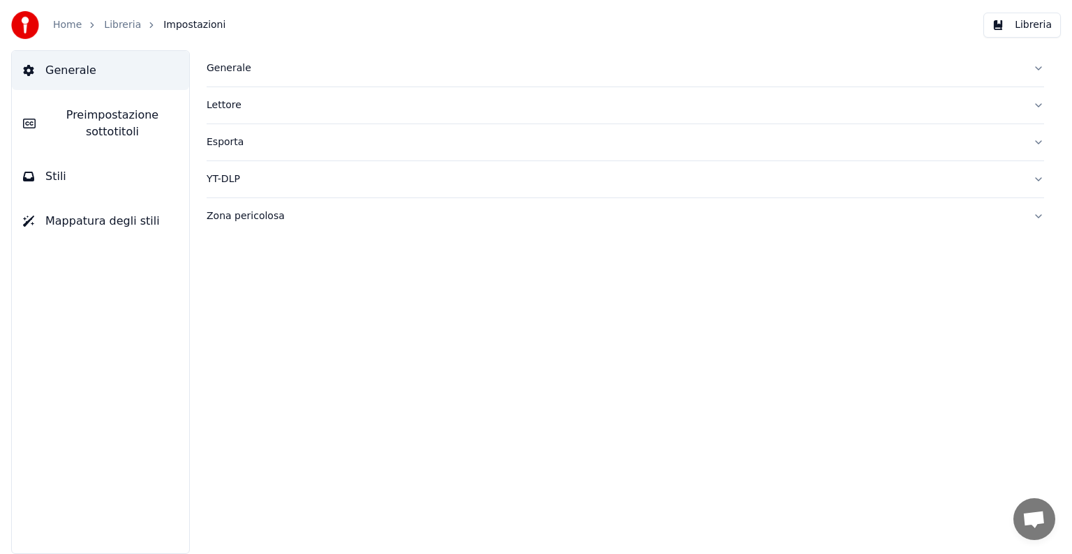
click at [109, 232] on button "Mappatura degli stili" at bounding box center [100, 221] width 177 height 39
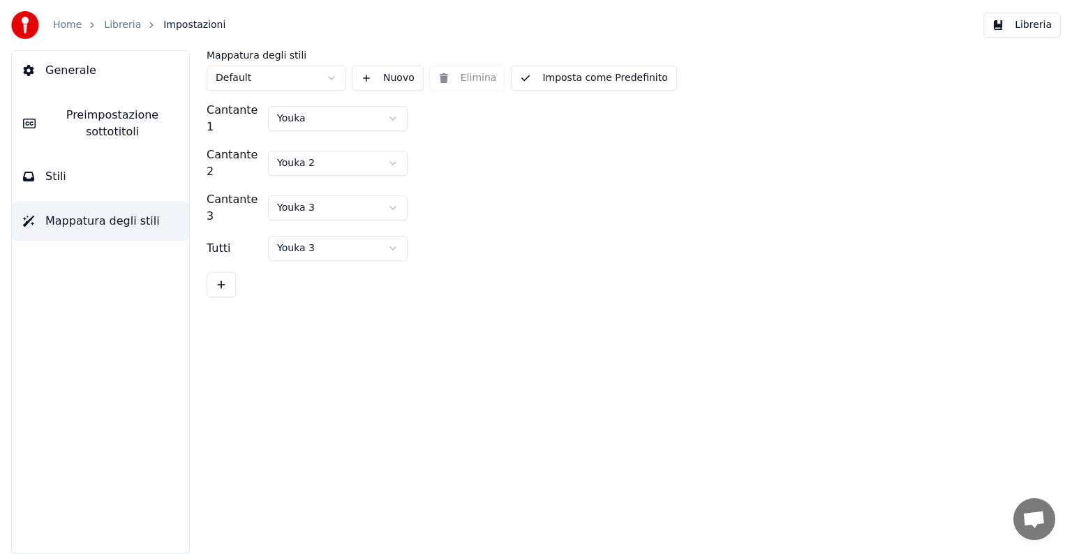
click at [108, 190] on button "Stili" at bounding box center [100, 176] width 177 height 39
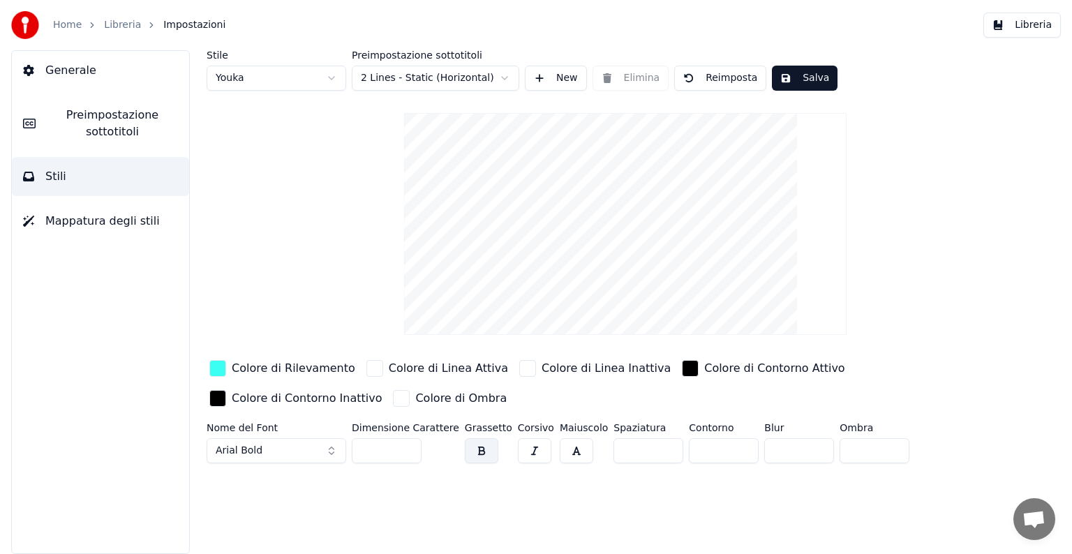
click at [99, 139] on span "Preimpostazione sottotitoli" at bounding box center [112, 123] width 131 height 33
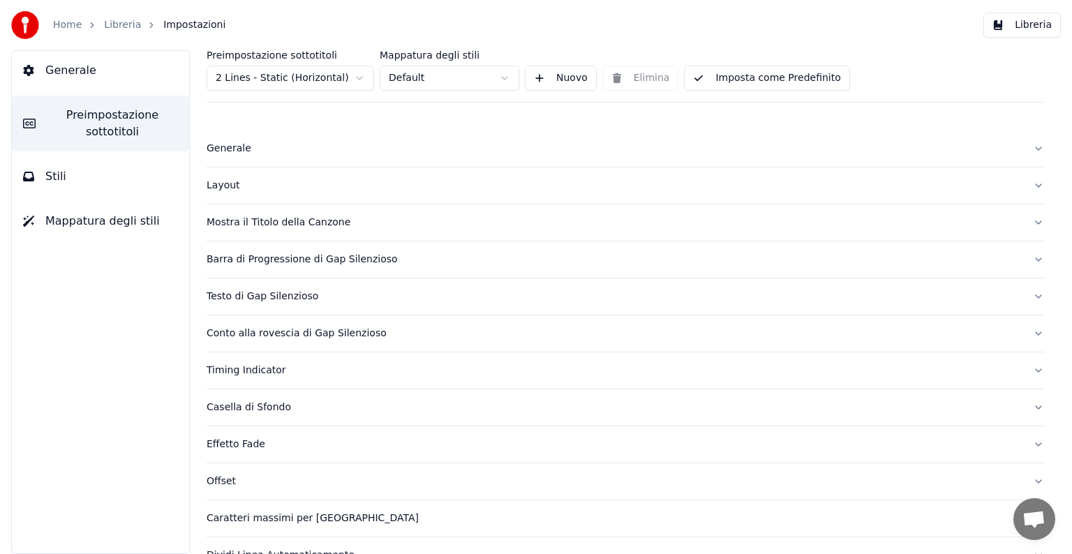
click at [117, 80] on button "Generale" at bounding box center [100, 70] width 177 height 39
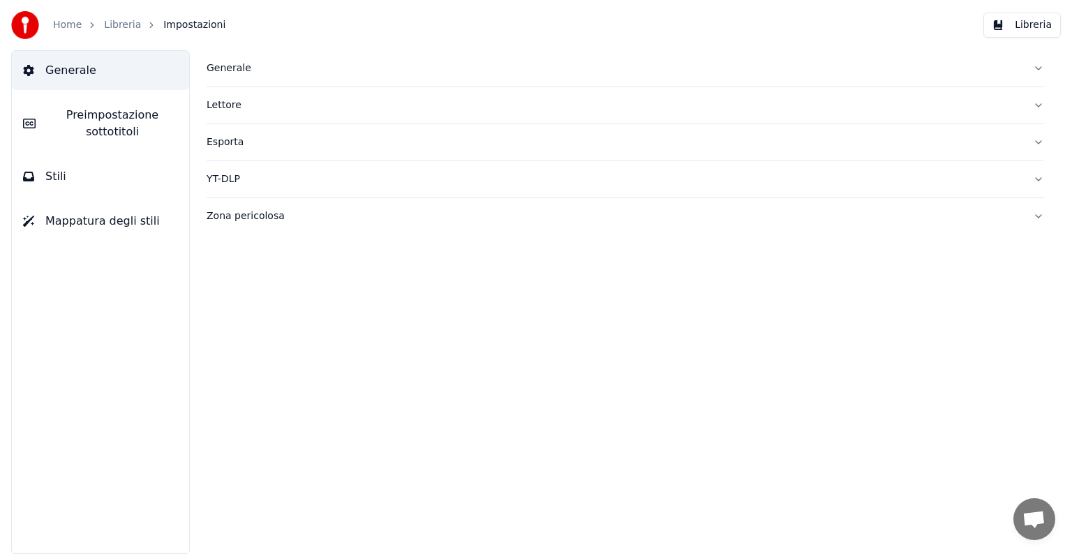
click at [1035, 140] on button "Esporta" at bounding box center [625, 142] width 837 height 36
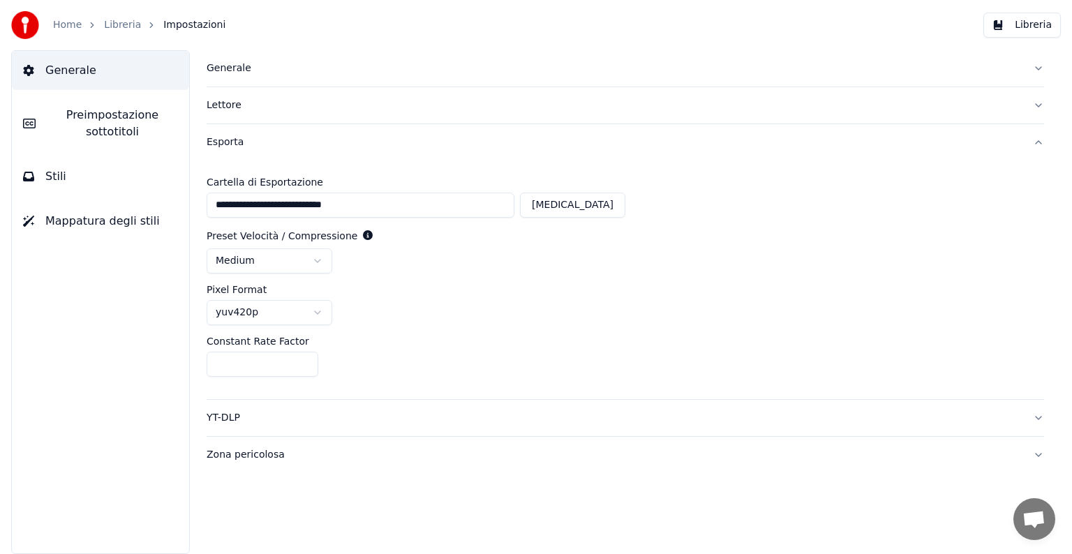
click at [1033, 416] on button "YT-DLP" at bounding box center [625, 418] width 837 height 36
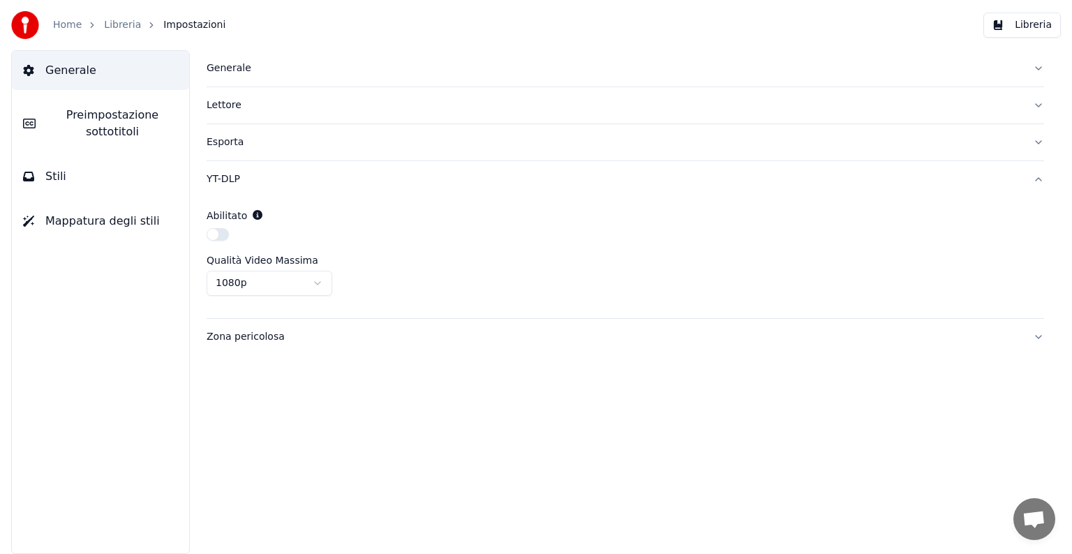
click at [1036, 184] on button "YT-DLP" at bounding box center [625, 179] width 837 height 36
click at [1041, 215] on button "Zona pericolosa" at bounding box center [625, 216] width 837 height 36
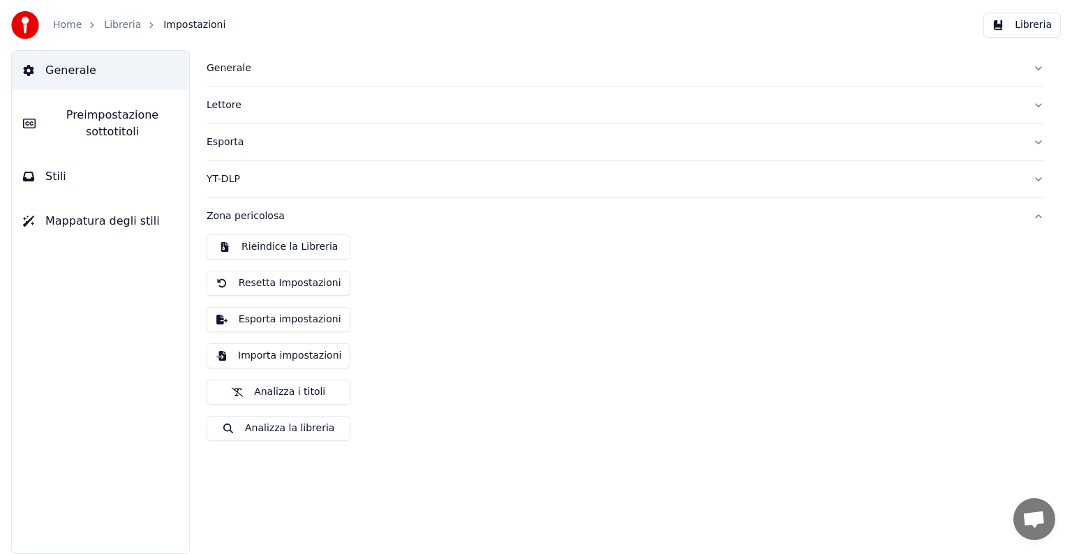
click at [1034, 215] on button "Zona pericolosa" at bounding box center [625, 216] width 837 height 36
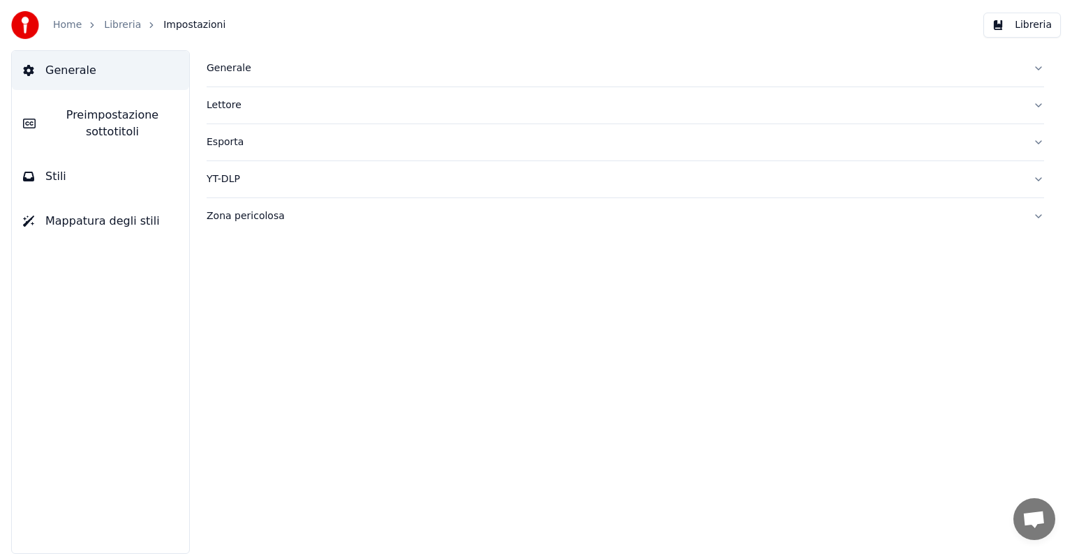
click at [1037, 145] on button "Esporta" at bounding box center [625, 142] width 837 height 36
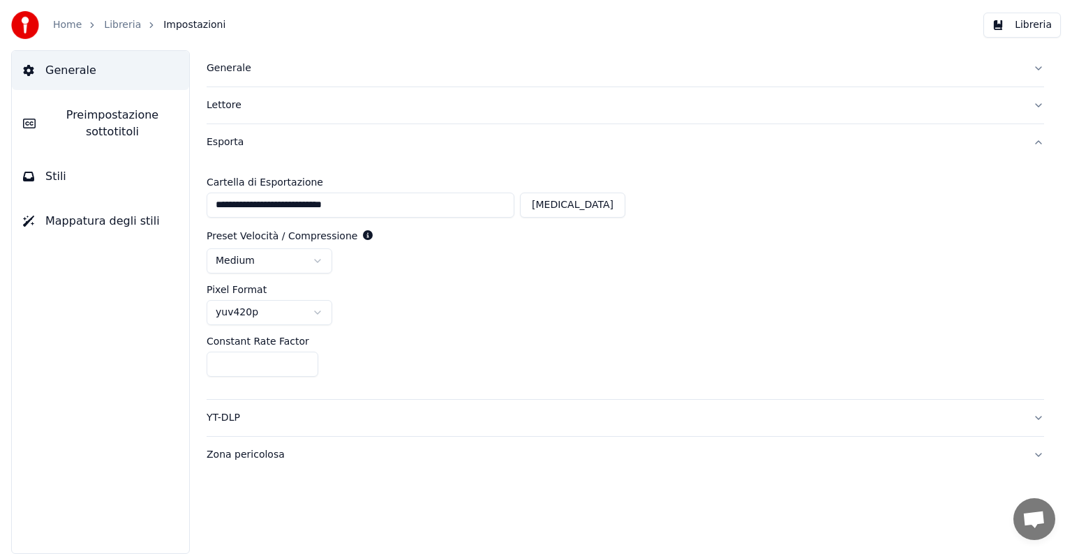
click at [595, 212] on button "[MEDICAL_DATA]" at bounding box center [572, 205] width 105 height 25
type input "**********"
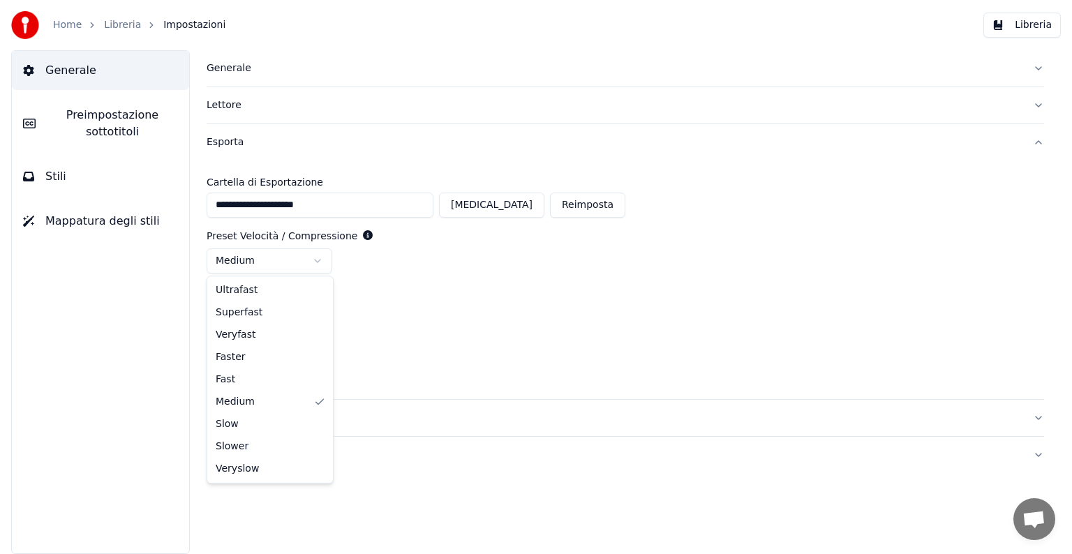
click at [318, 260] on html "**********" at bounding box center [536, 277] width 1072 height 554
click at [318, 313] on html "**********" at bounding box center [536, 277] width 1072 height 554
click at [1041, 143] on button "Esporta" at bounding box center [625, 142] width 837 height 36
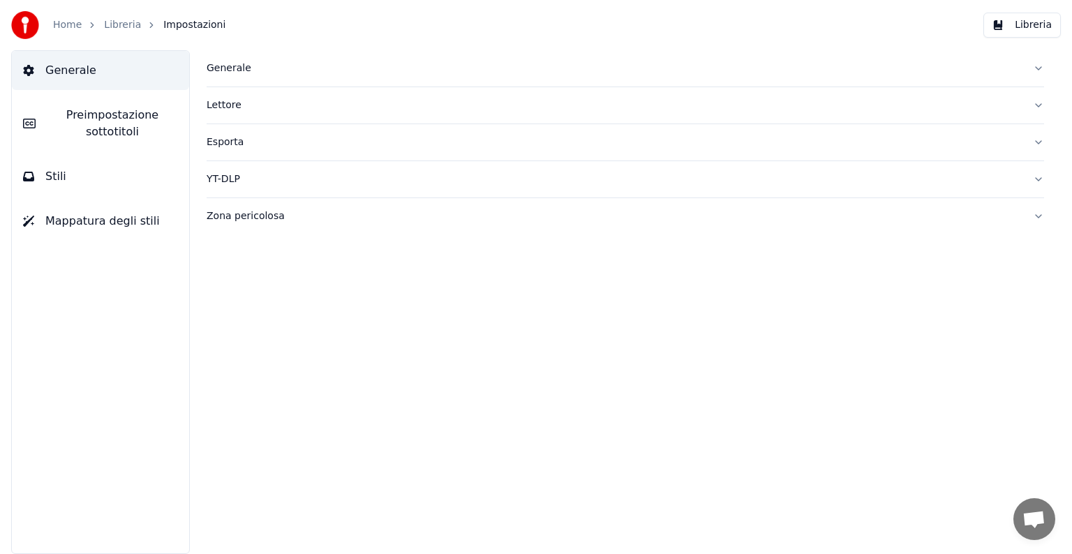
click at [1038, 112] on button "Lettore" at bounding box center [625, 105] width 837 height 36
click at [1038, 109] on button "Lettore" at bounding box center [625, 105] width 837 height 36
click at [1032, 67] on button "Generale" at bounding box center [625, 68] width 837 height 36
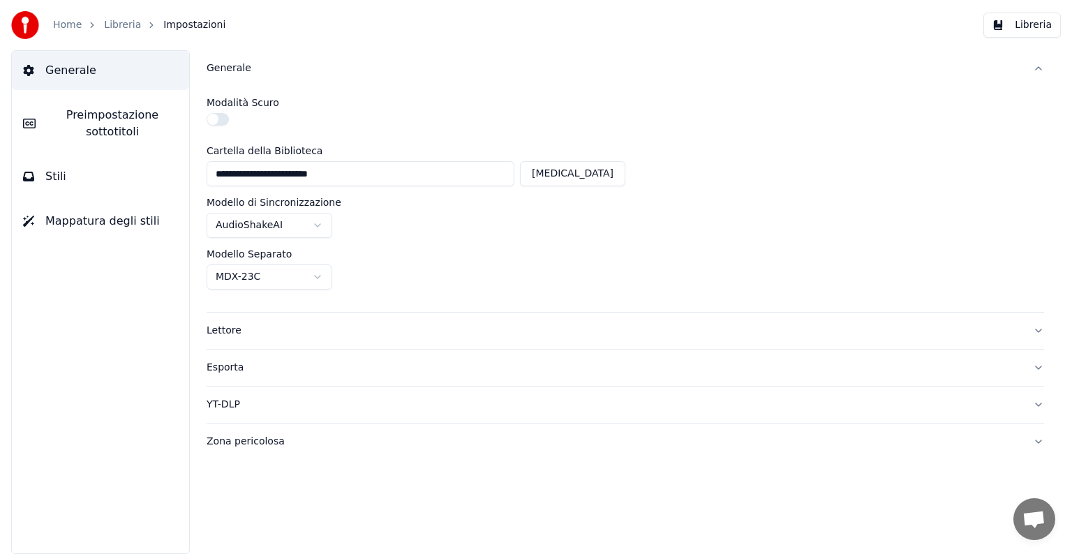
click at [1038, 70] on button "Generale" at bounding box center [625, 68] width 837 height 36
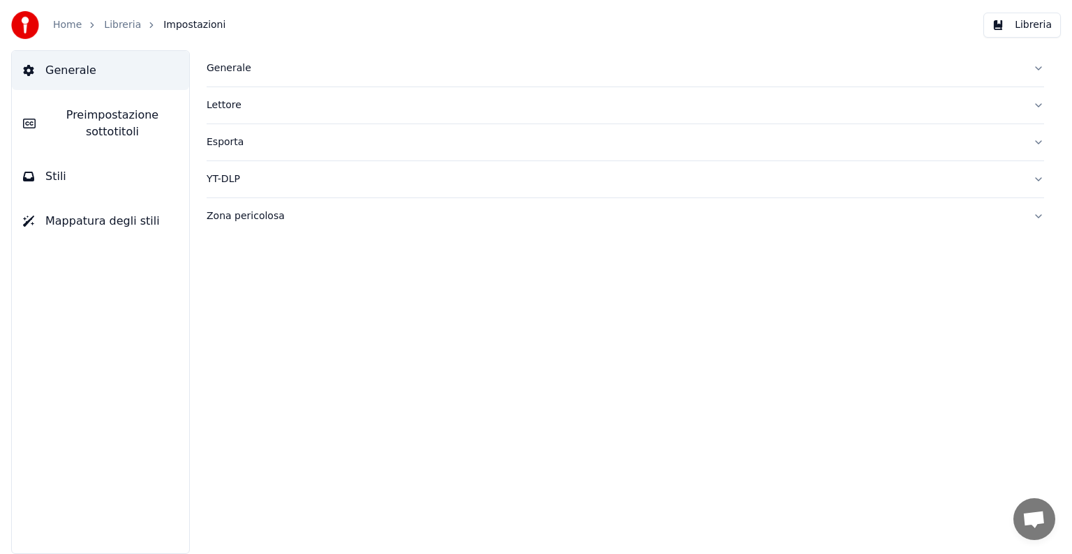
click at [1036, 144] on button "Esporta" at bounding box center [625, 142] width 837 height 36
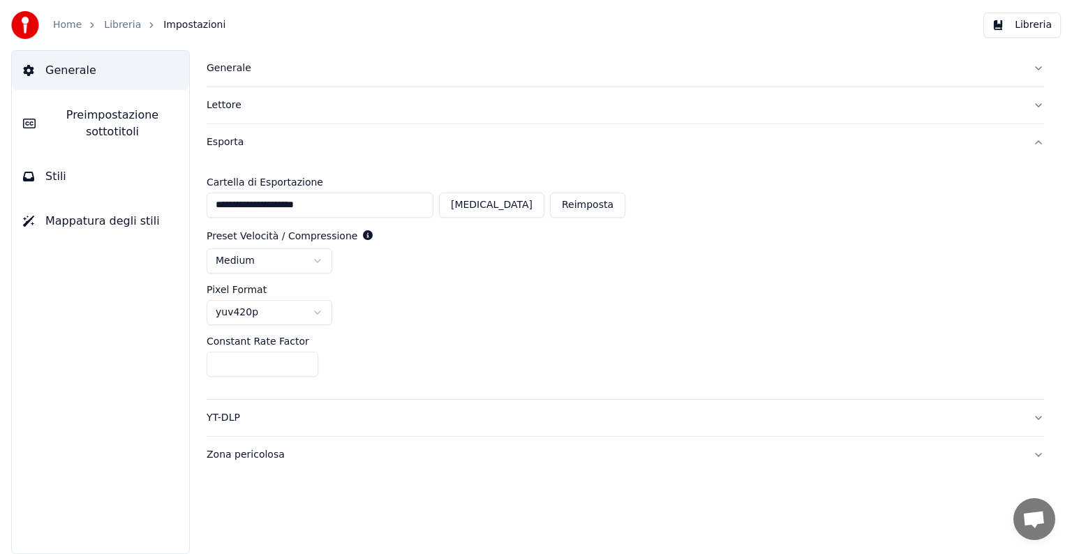
click at [1036, 144] on button "Esporta" at bounding box center [625, 142] width 837 height 36
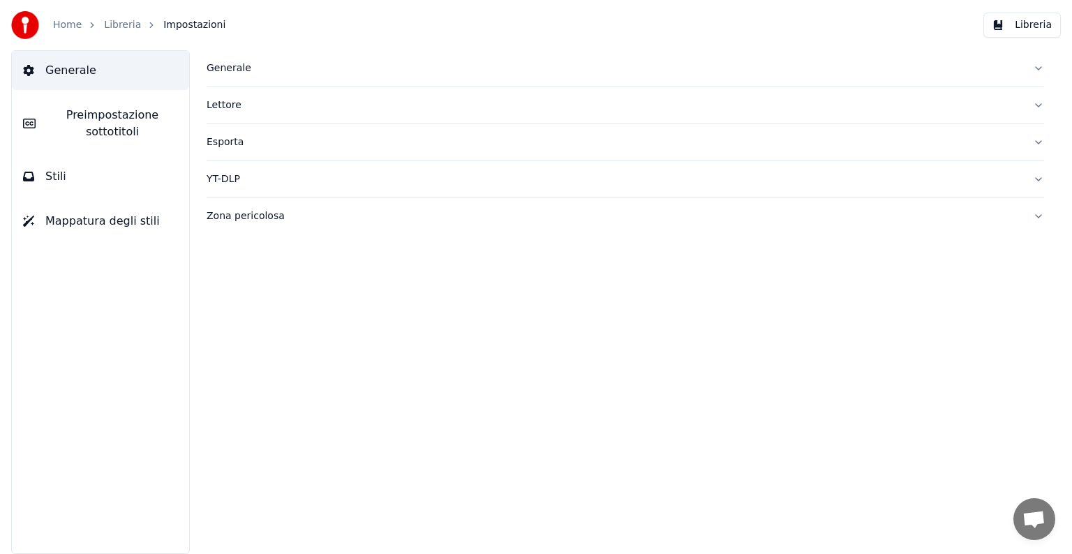
click at [75, 24] on link "Home" at bounding box center [67, 25] width 29 height 14
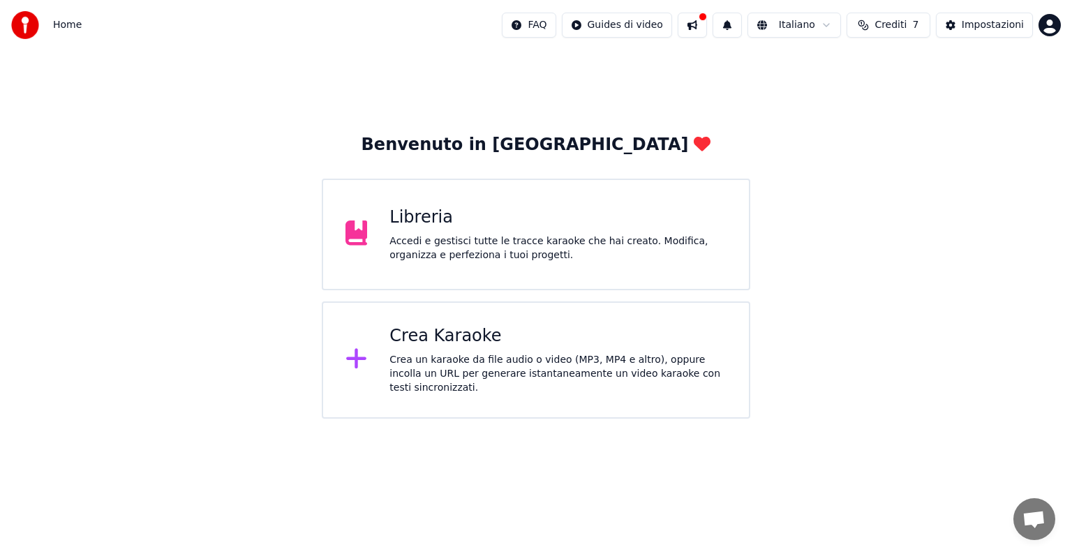
click at [886, 23] on span "Crediti" at bounding box center [890, 25] width 32 height 14
click at [893, 132] on button "Aggiorna" at bounding box center [893, 129] width 79 height 25
click at [953, 68] on th "Scadenza (giorni)" at bounding box center [962, 66] width 96 height 28
click at [953, 93] on td "30" at bounding box center [962, 92] width 96 height 25
click at [944, 67] on th "Scadenza (giorni)" at bounding box center [962, 66] width 96 height 28
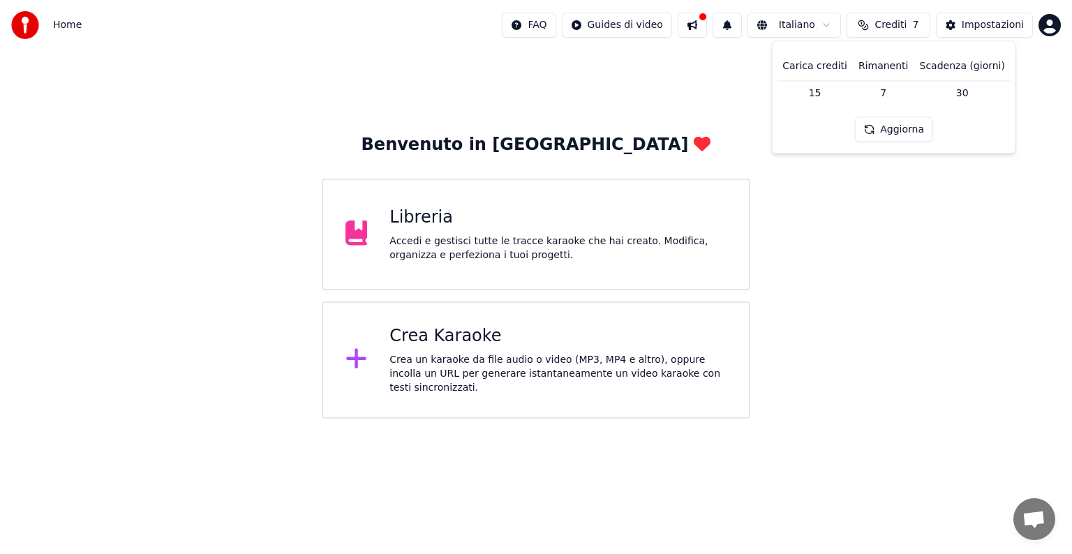
click at [800, 67] on th "Carica crediti" at bounding box center [815, 66] width 76 height 28
click at [1053, 30] on html "Home FAQ Guides di video Italiano Crediti 7 Impostazioni Benvenuto in Youka Lib…" at bounding box center [536, 209] width 1072 height 419
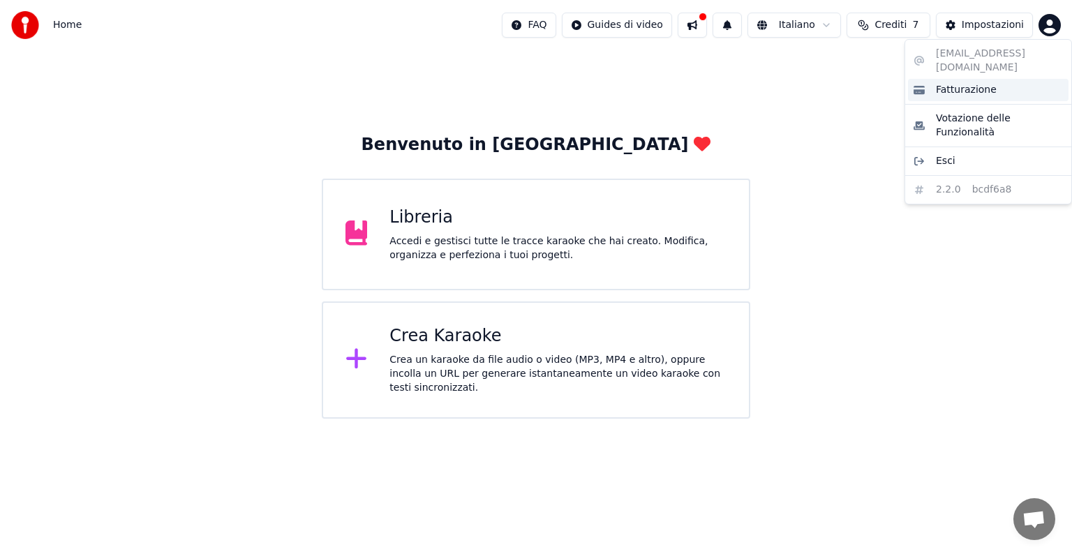
click at [975, 83] on span "Fatturazione" at bounding box center [966, 90] width 61 height 14
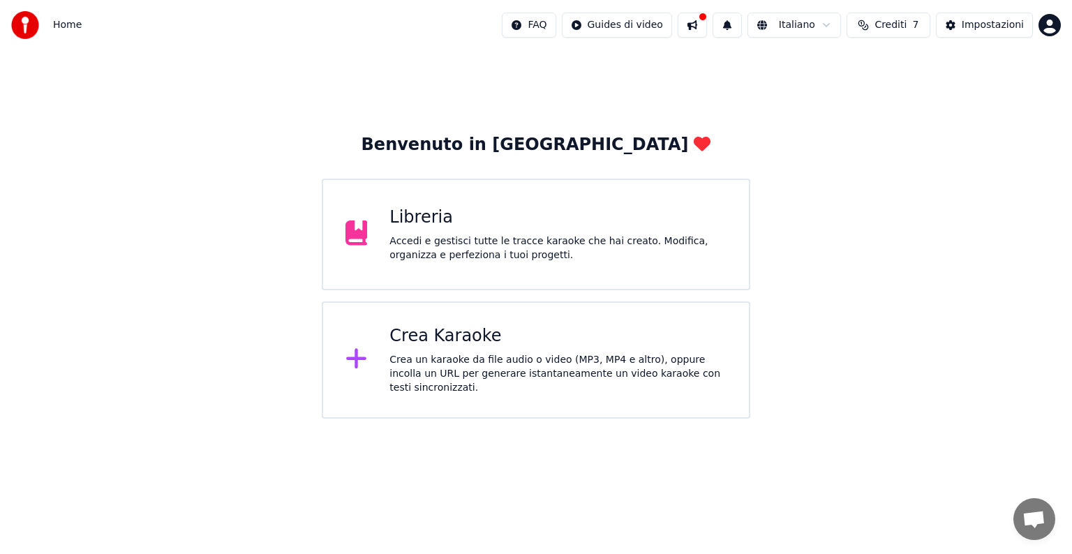
click at [467, 348] on div "Crea Karaoke" at bounding box center [557, 336] width 337 height 22
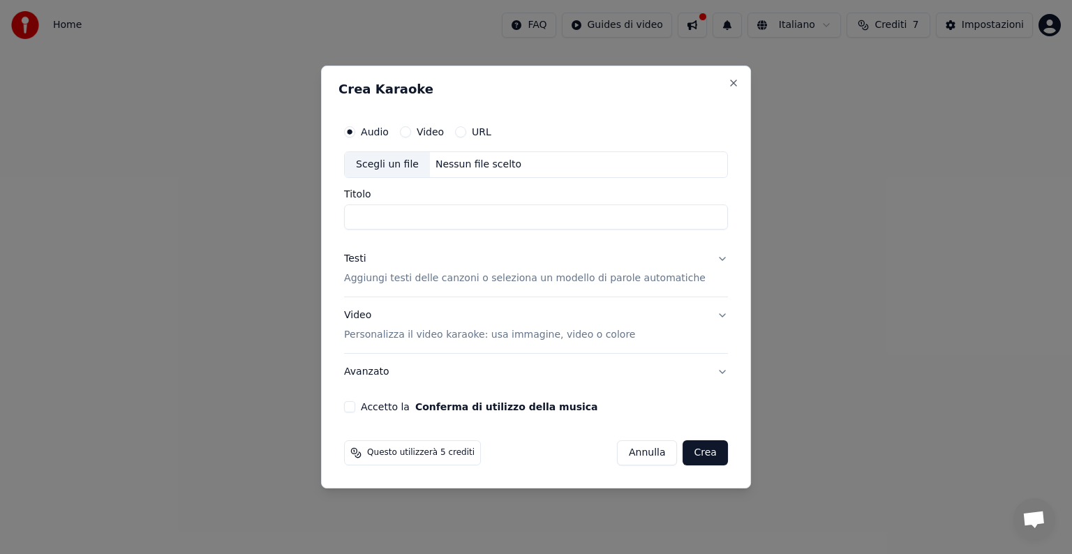
click at [416, 168] on div "Scegli un file" at bounding box center [387, 164] width 85 height 25
type input "**********"
click at [408, 282] on p "Aggiungi testi delle canzoni o seleziona un modello di parole automatiche" at bounding box center [525, 278] width 362 height 14
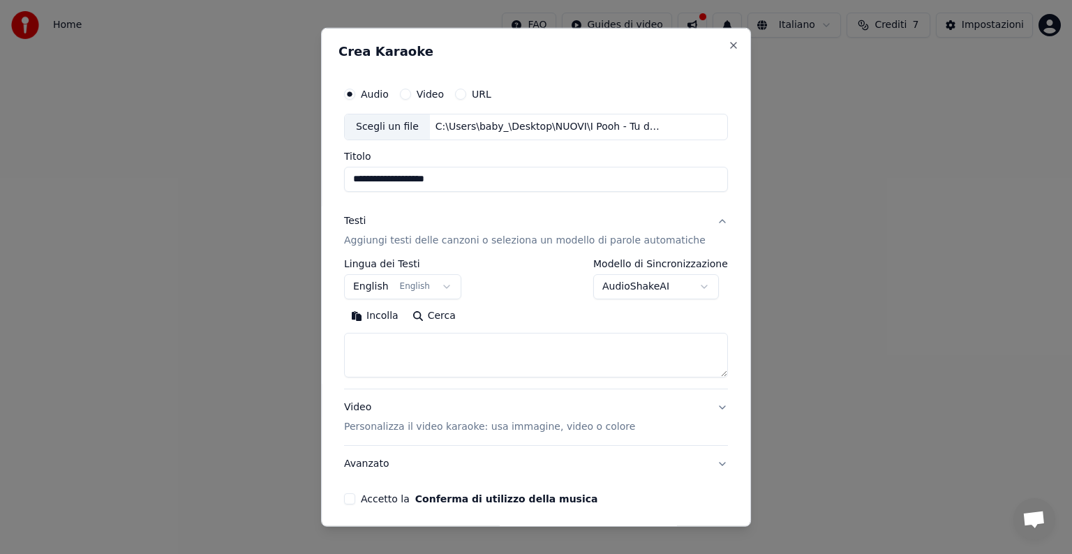
click at [385, 315] on button "Incolla" at bounding box center [374, 316] width 61 height 22
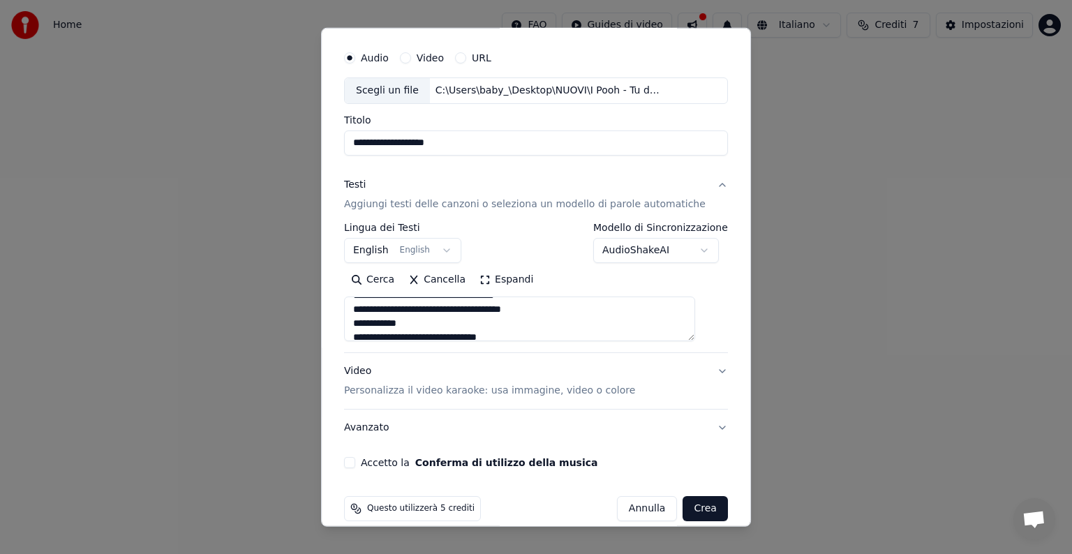
scroll to position [53, 0]
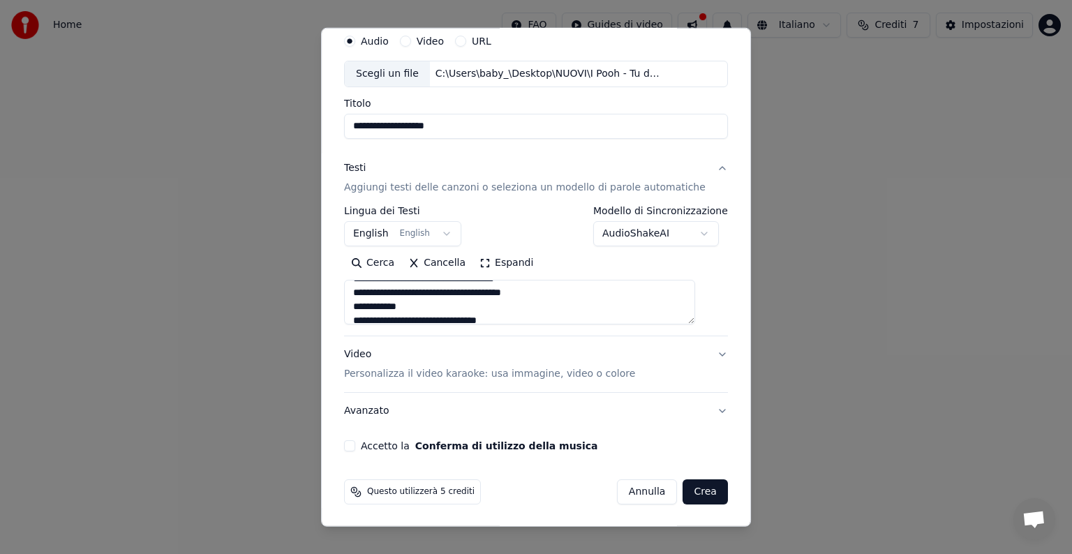
click at [696, 412] on button "Avanzato" at bounding box center [536, 411] width 384 height 36
type textarea "**********"
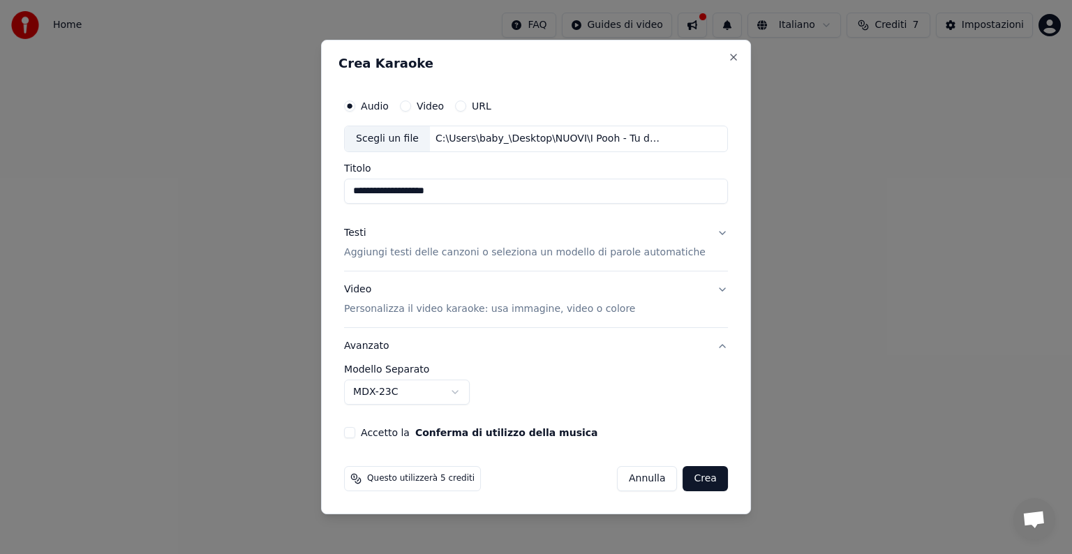
click at [707, 346] on button "Avanzato" at bounding box center [536, 346] width 384 height 36
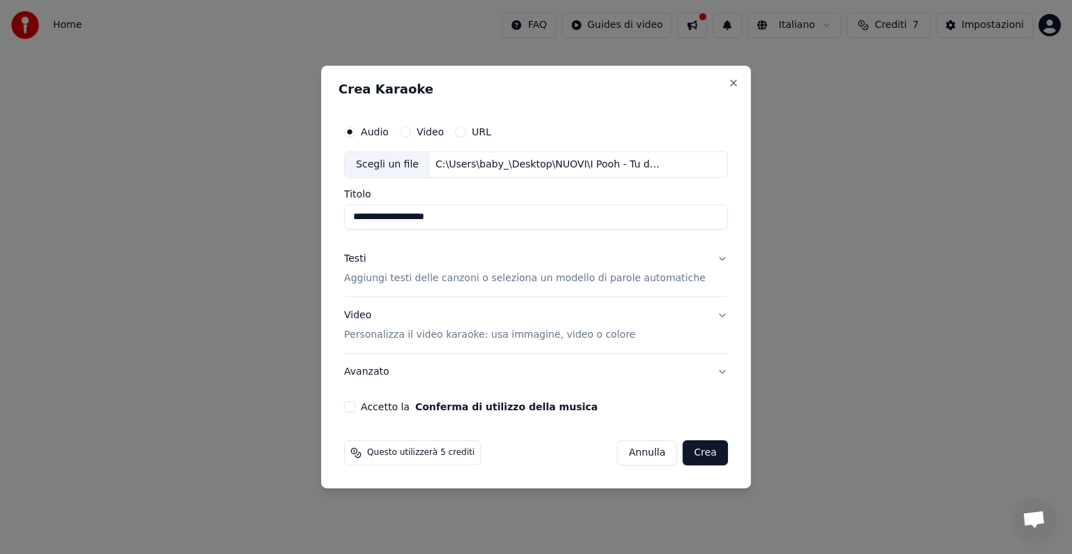
click at [706, 317] on button "Video Personalizza il video karaoke: usa immagine, video o colore" at bounding box center [536, 325] width 384 height 56
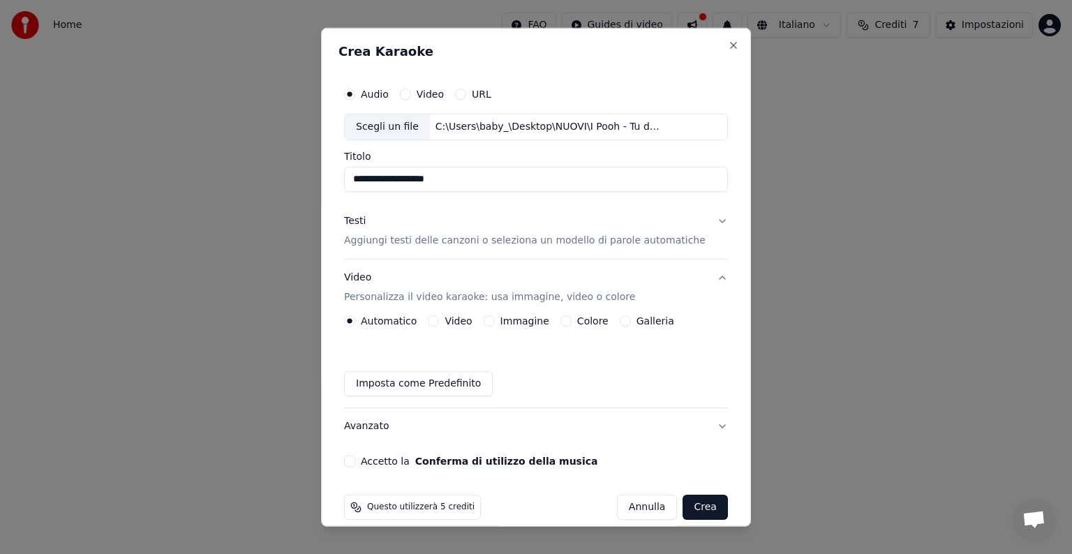
click at [567, 321] on button "Colore" at bounding box center [565, 320] width 11 height 11
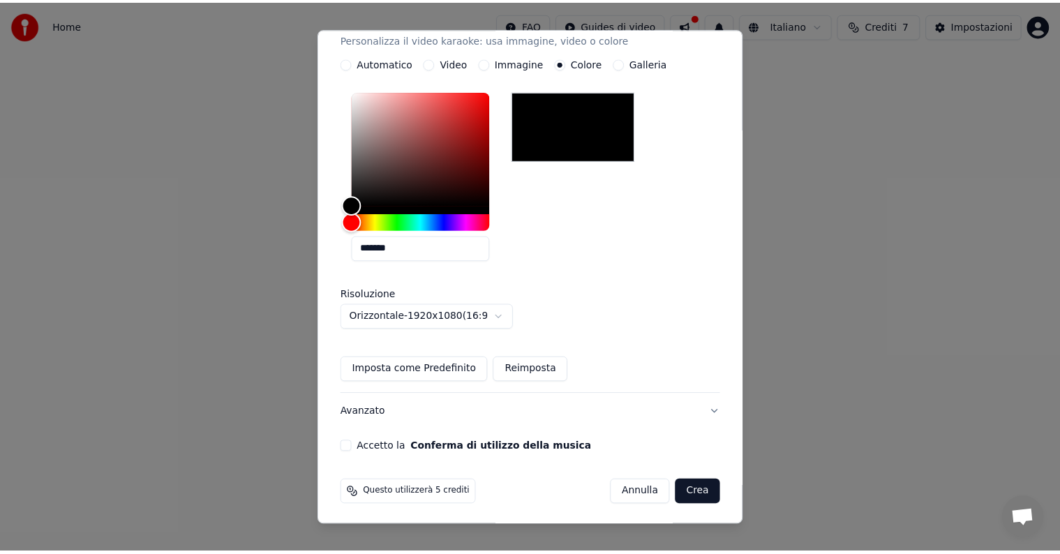
scroll to position [260, 0]
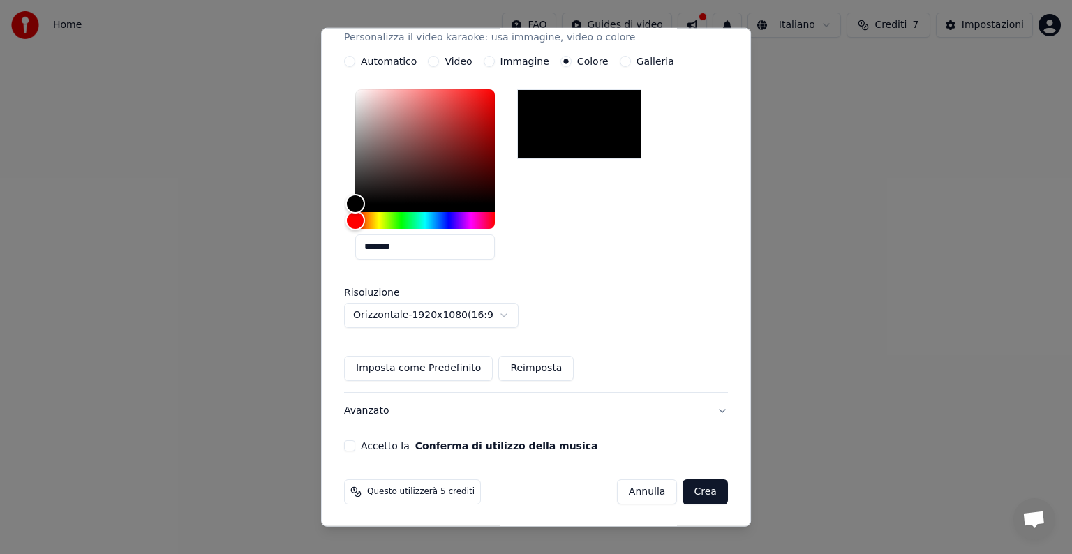
click at [401, 367] on button "Imposta come Predefinito" at bounding box center [418, 368] width 149 height 25
click at [355, 446] on button "Accetto la Conferma di utilizzo della musica" at bounding box center [349, 445] width 11 height 11
click at [683, 494] on button "Crea" at bounding box center [705, 491] width 45 height 25
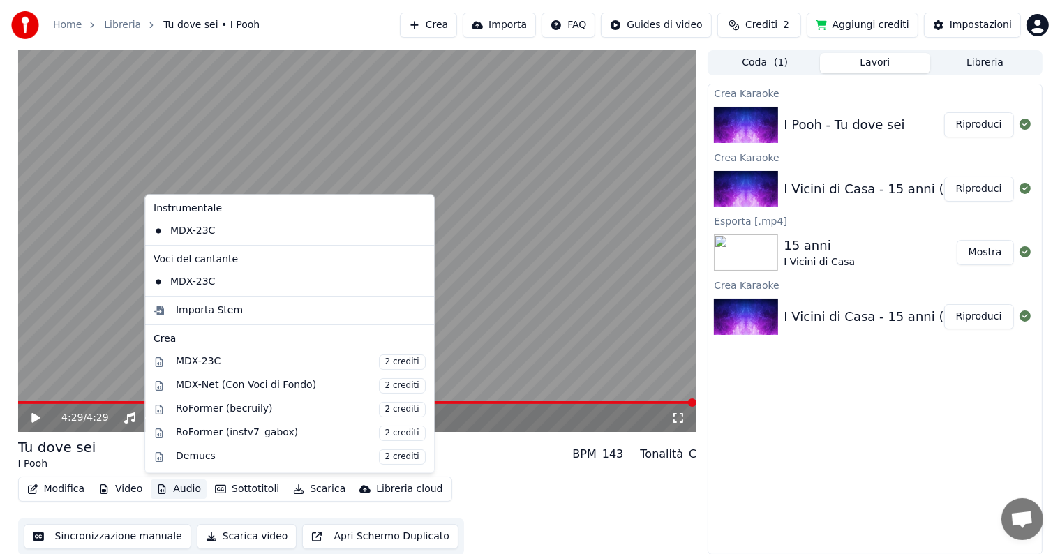
click at [177, 493] on button "Audio" at bounding box center [179, 489] width 56 height 20
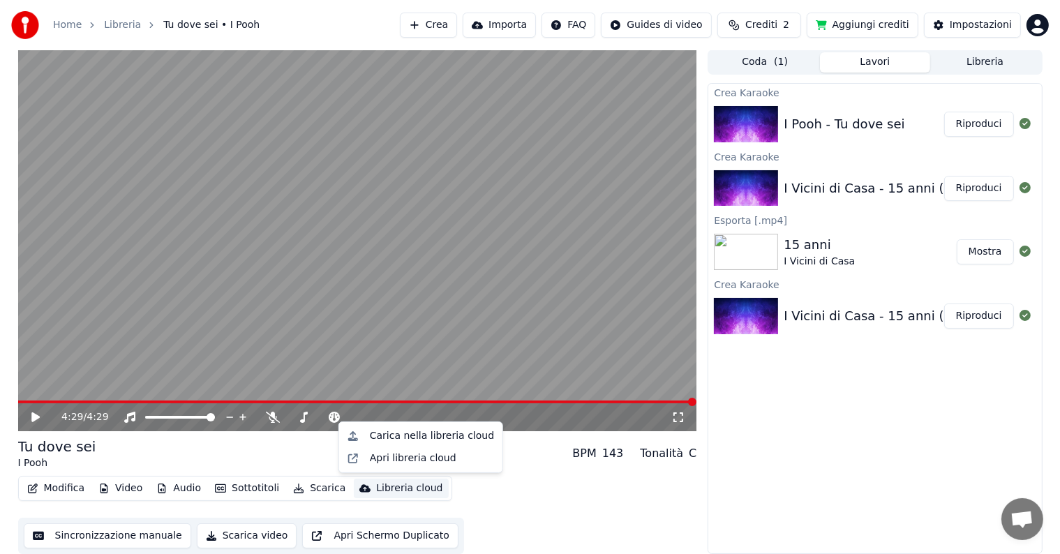
click at [980, 57] on button "Libreria" at bounding box center [985, 62] width 110 height 20
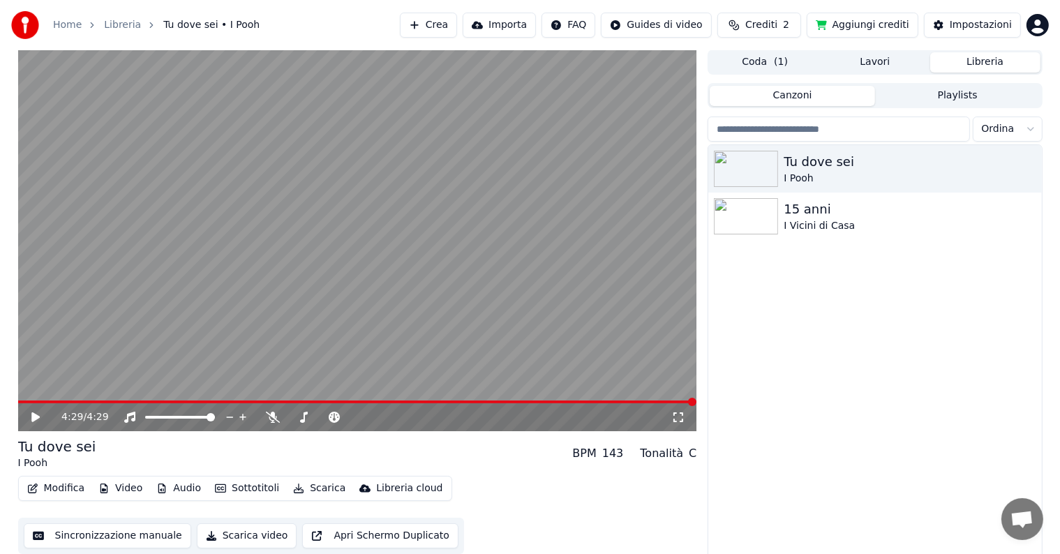
click at [857, 67] on button "Lavori" at bounding box center [875, 62] width 110 height 20
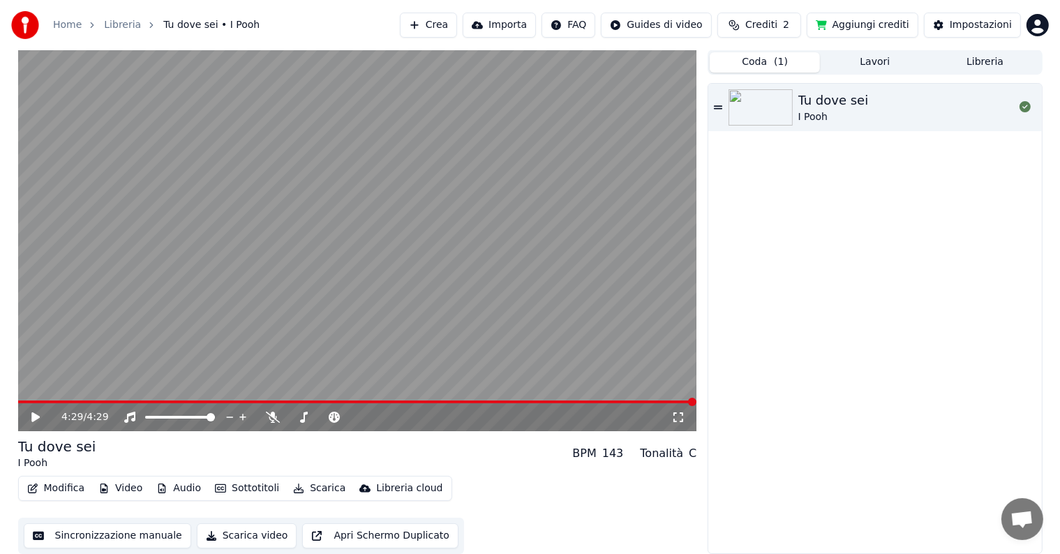
click at [787, 64] on button "Coda ( 1 )" at bounding box center [765, 62] width 110 height 20
click at [854, 59] on button "Lavori" at bounding box center [875, 62] width 110 height 20
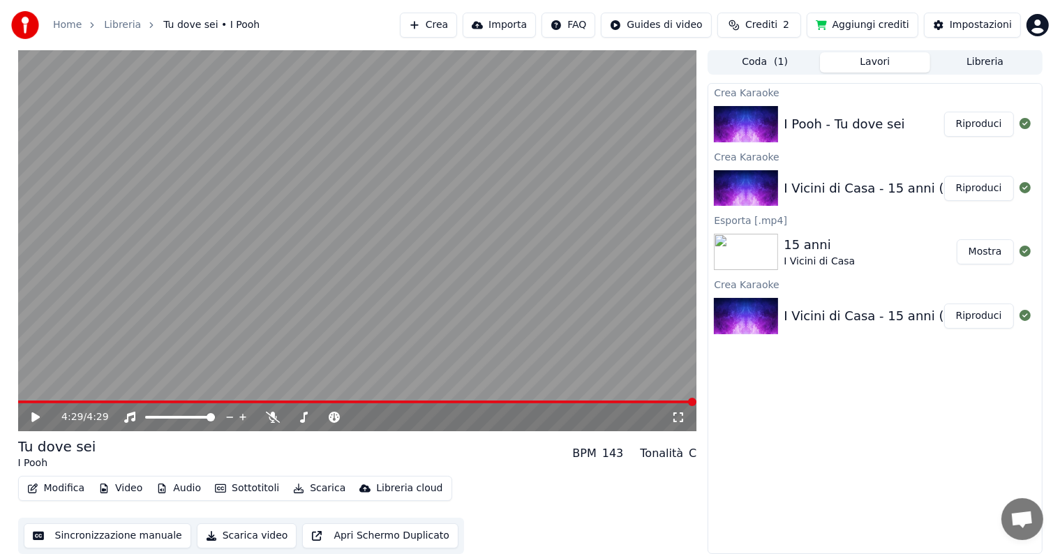
click at [244, 539] on button "Scarica video" at bounding box center [247, 535] width 100 height 25
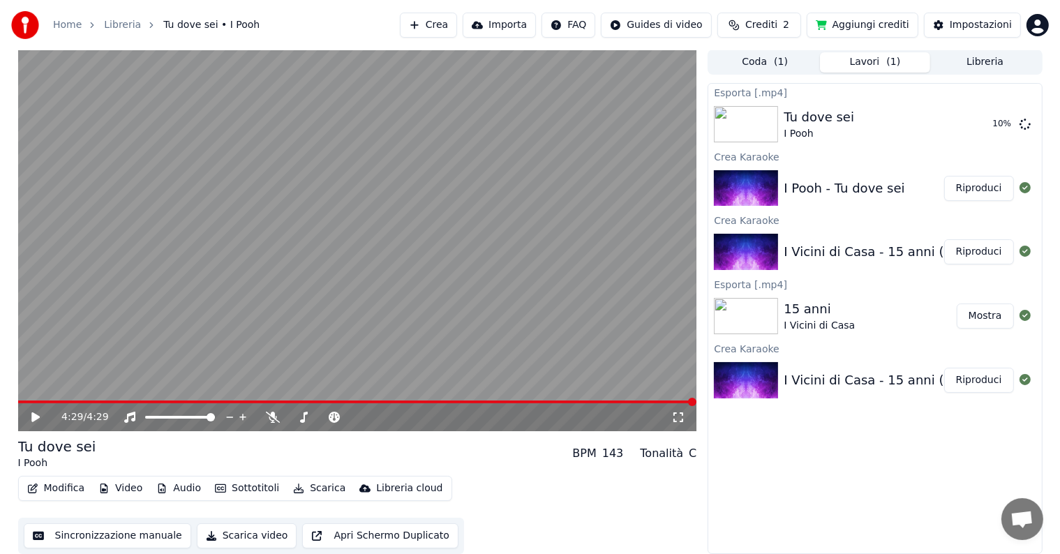
click at [878, 20] on button "Aggiungi crediti" at bounding box center [863, 25] width 112 height 25
